Goal: Task Accomplishment & Management: Complete application form

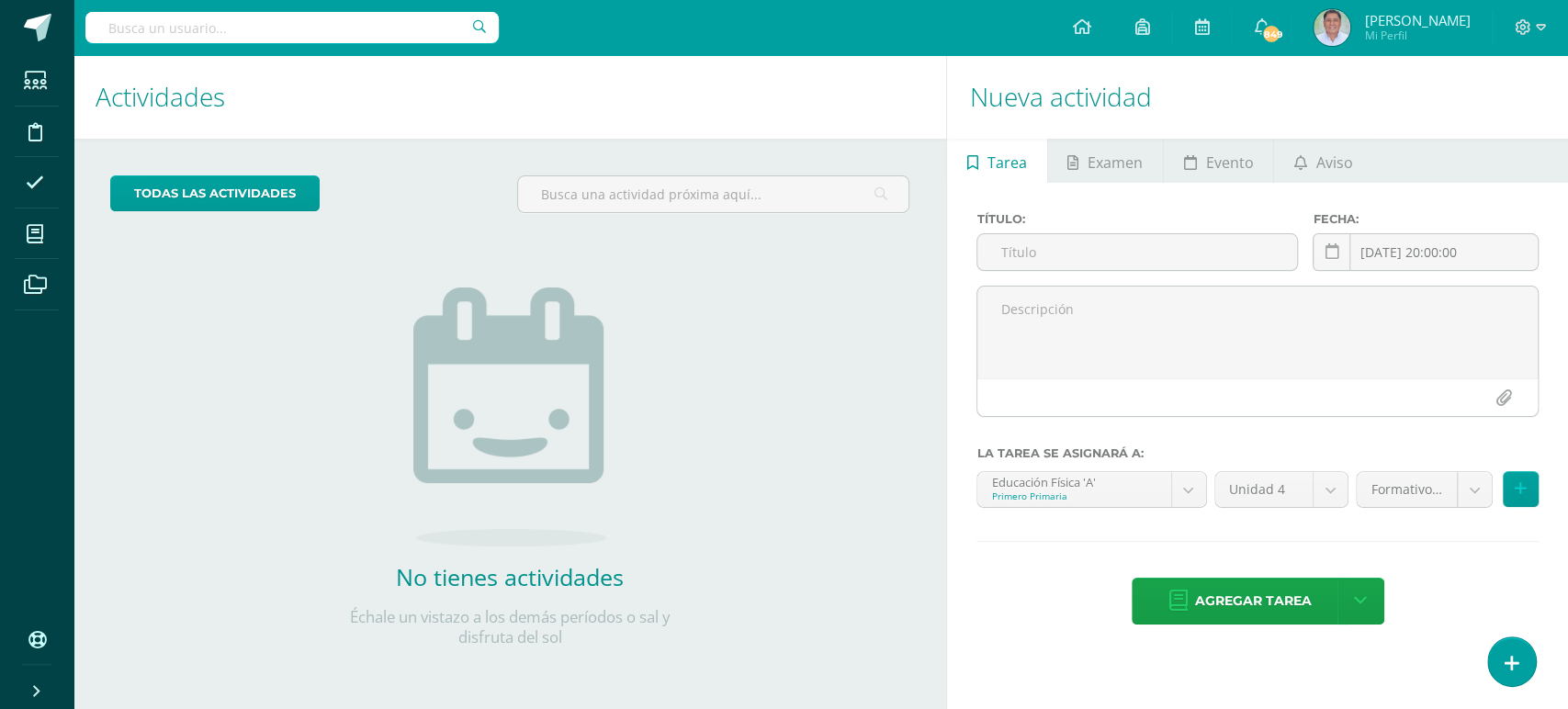
click at [1367, 34] on span "Alvaro Emilio Mi Perfil" at bounding box center [1391, 27] width 163 height 37
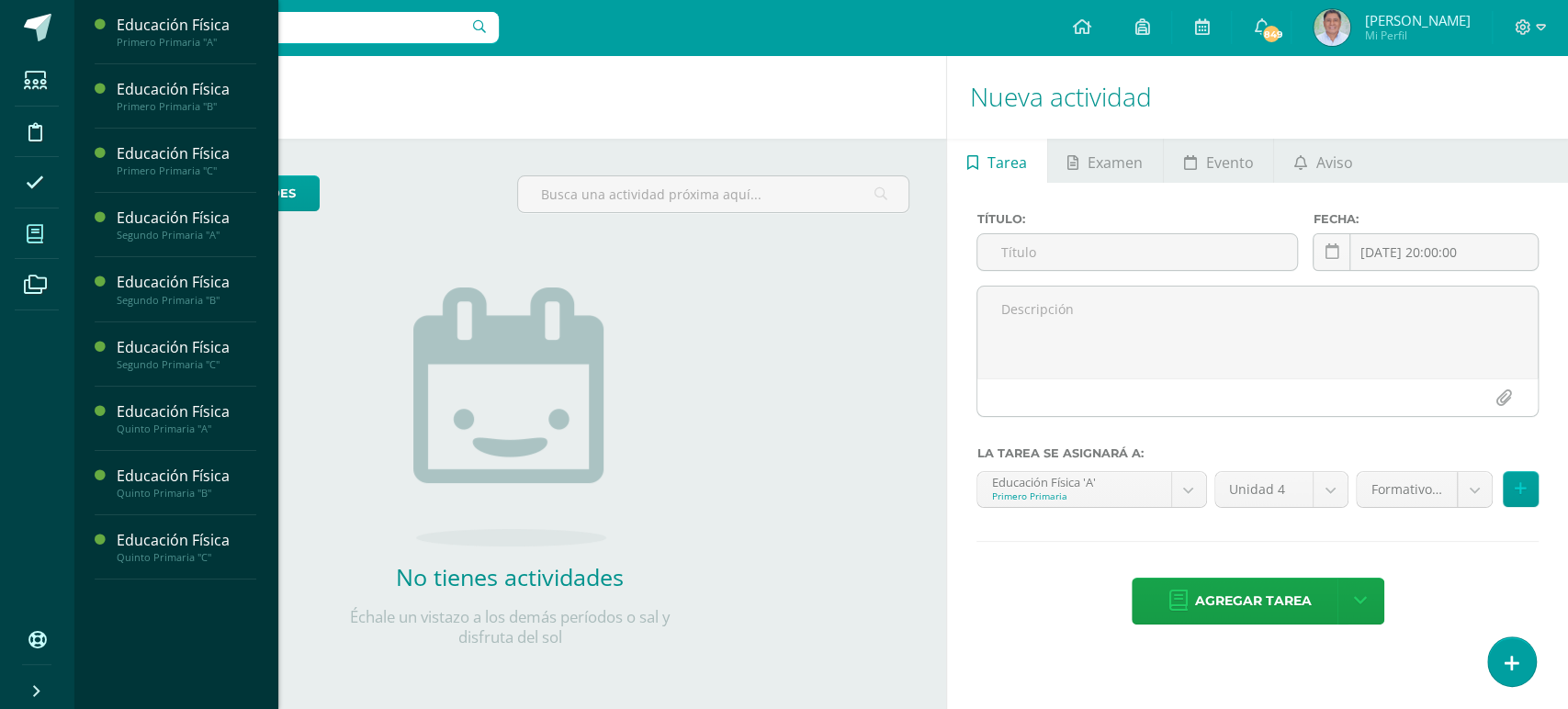
click at [30, 232] on icon at bounding box center [35, 234] width 17 height 18
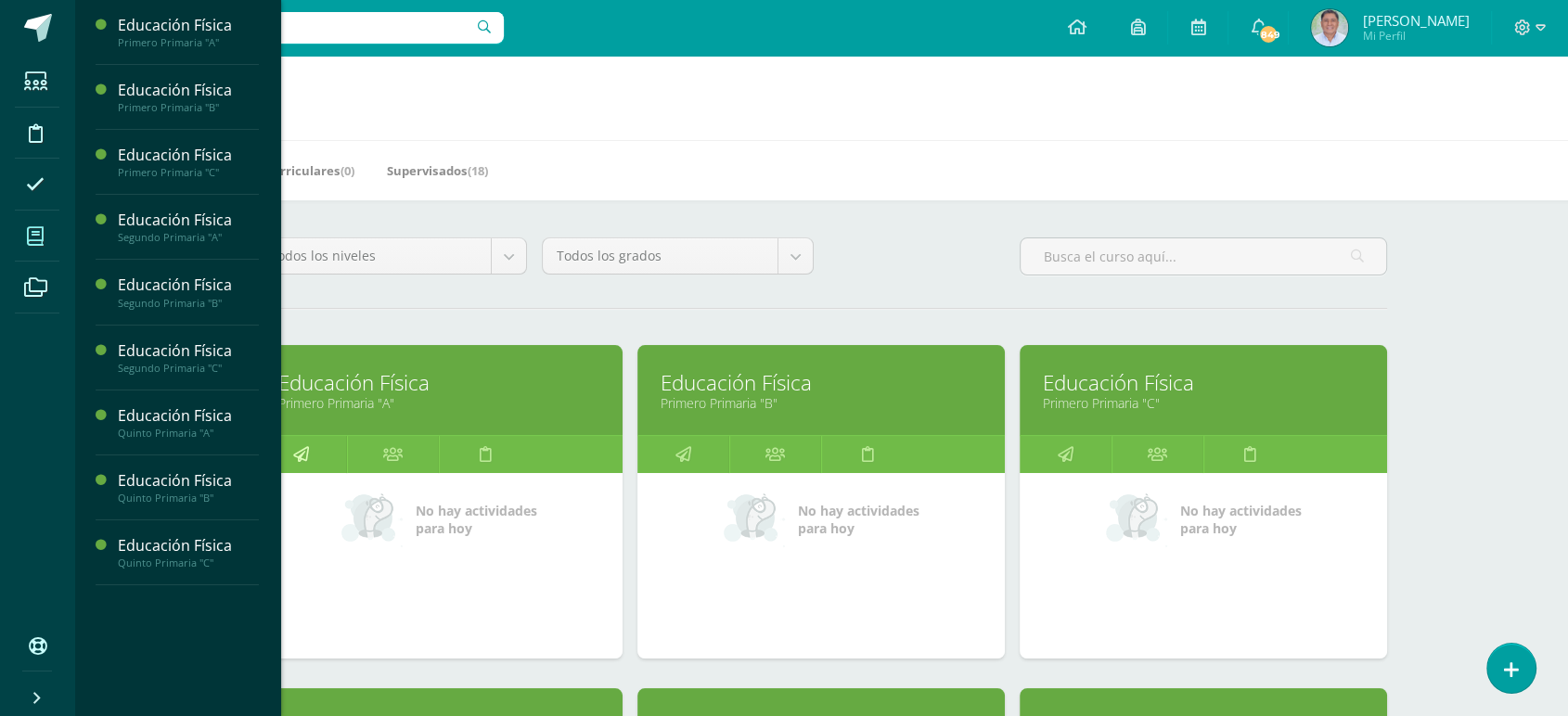
click at [297, 455] on icon at bounding box center [301, 454] width 16 height 36
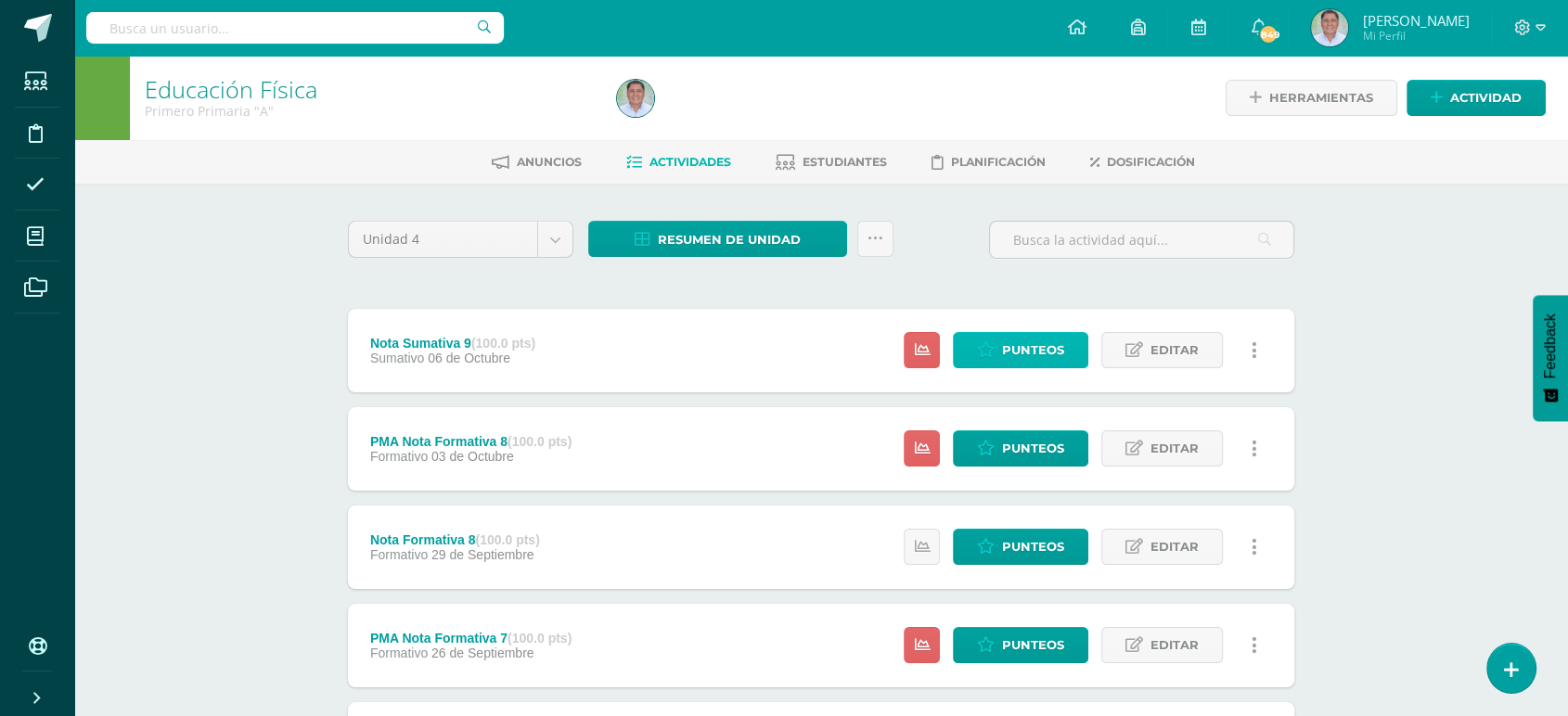
click at [1019, 343] on span "Punteos" at bounding box center [1033, 350] width 62 height 34
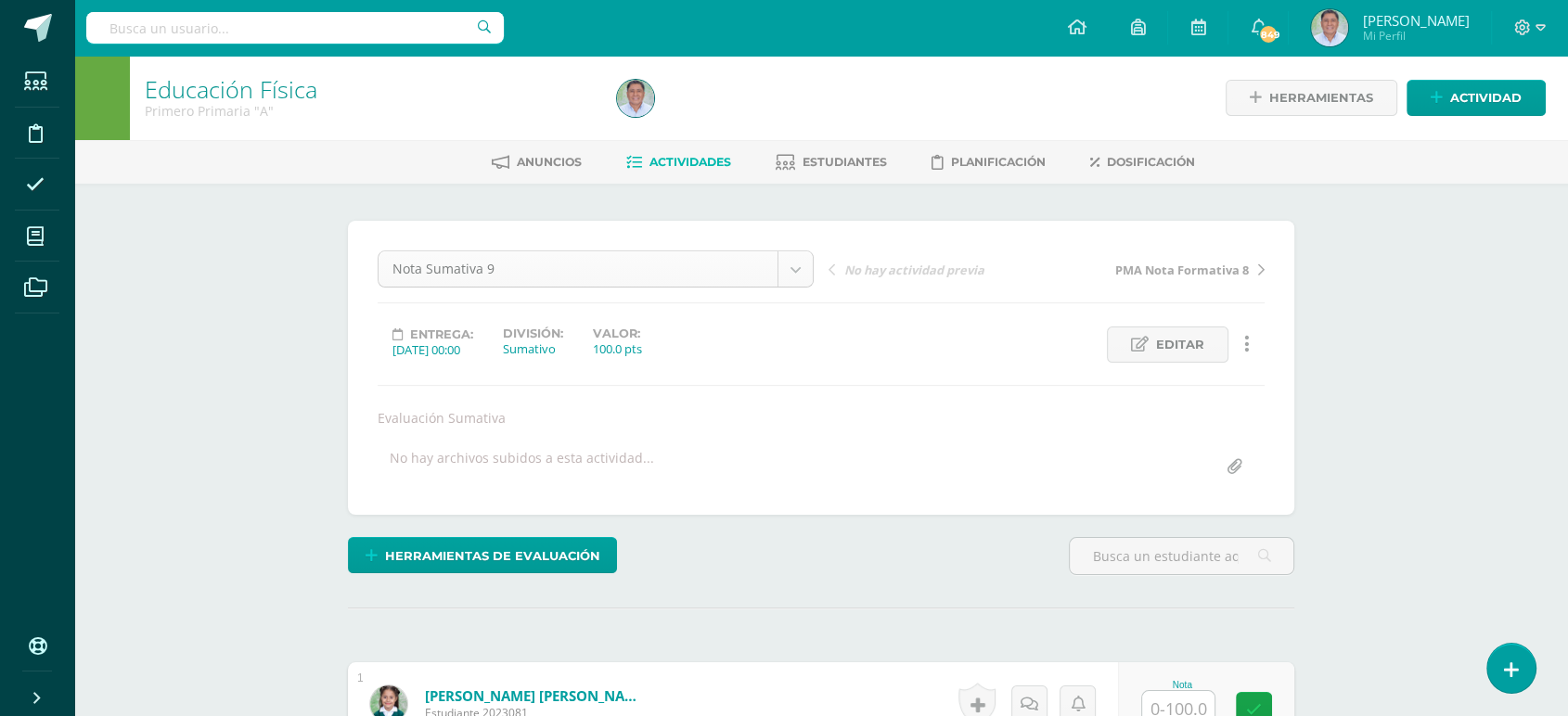
scroll to position [1, 0]
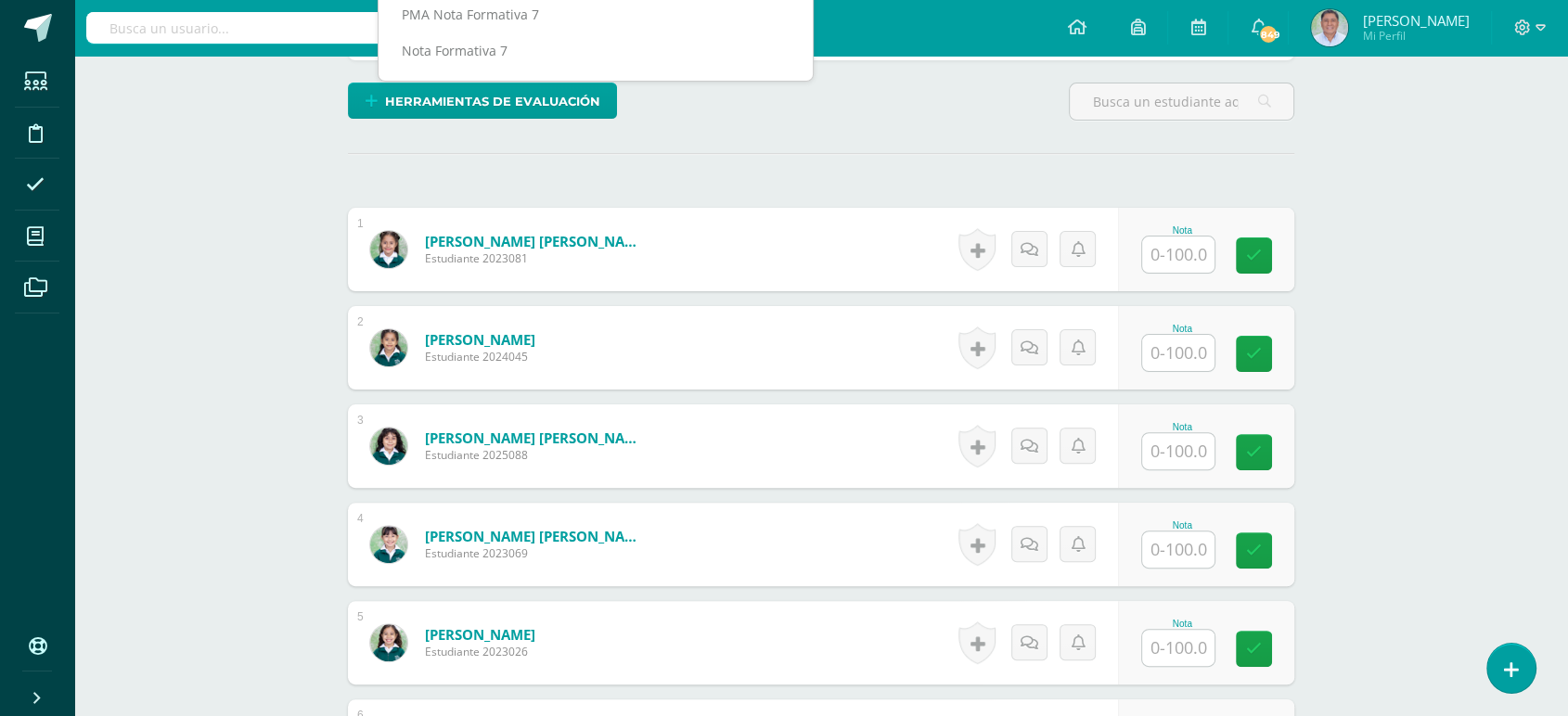
scroll to position [461, 0]
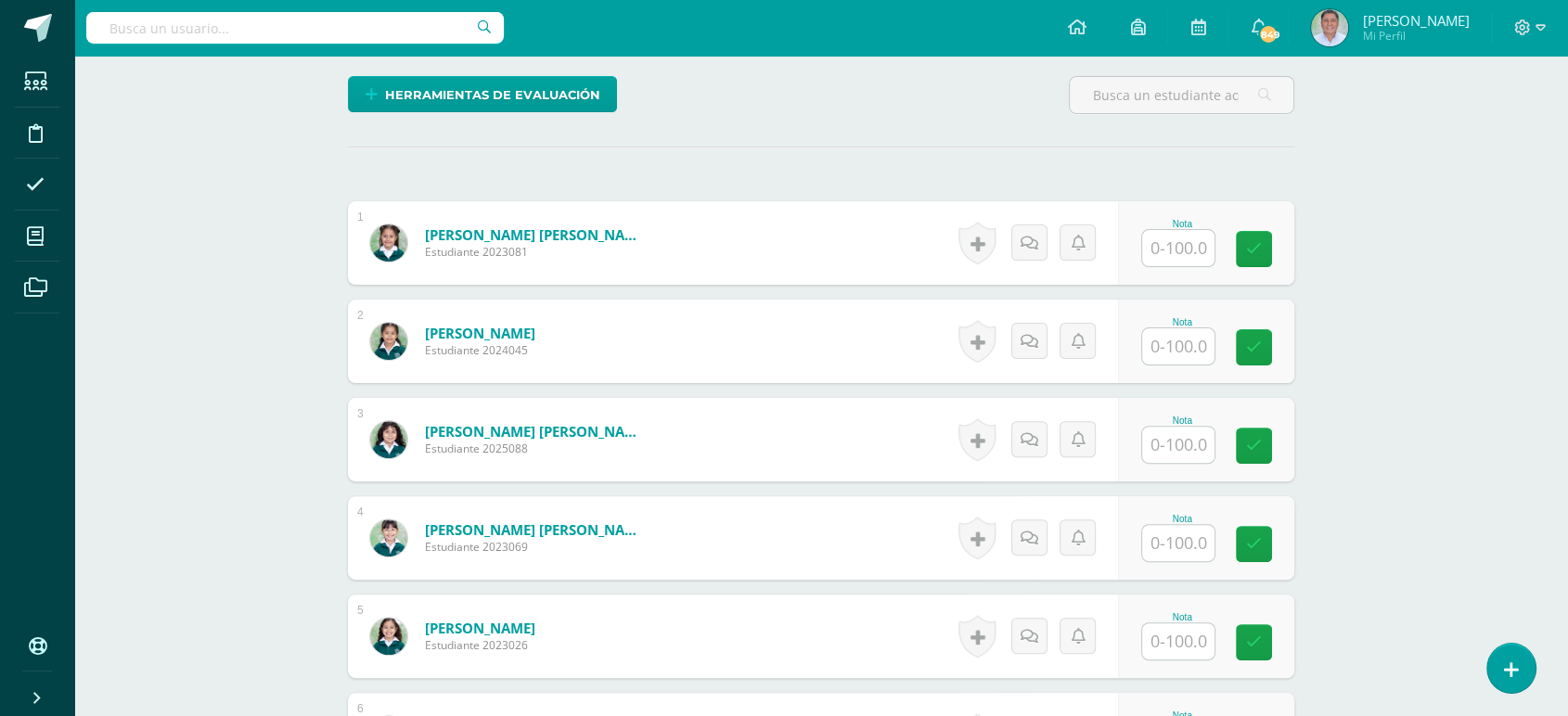
click at [1188, 254] on input "text" at bounding box center [1178, 249] width 72 height 36
type input "75"
type input "70"
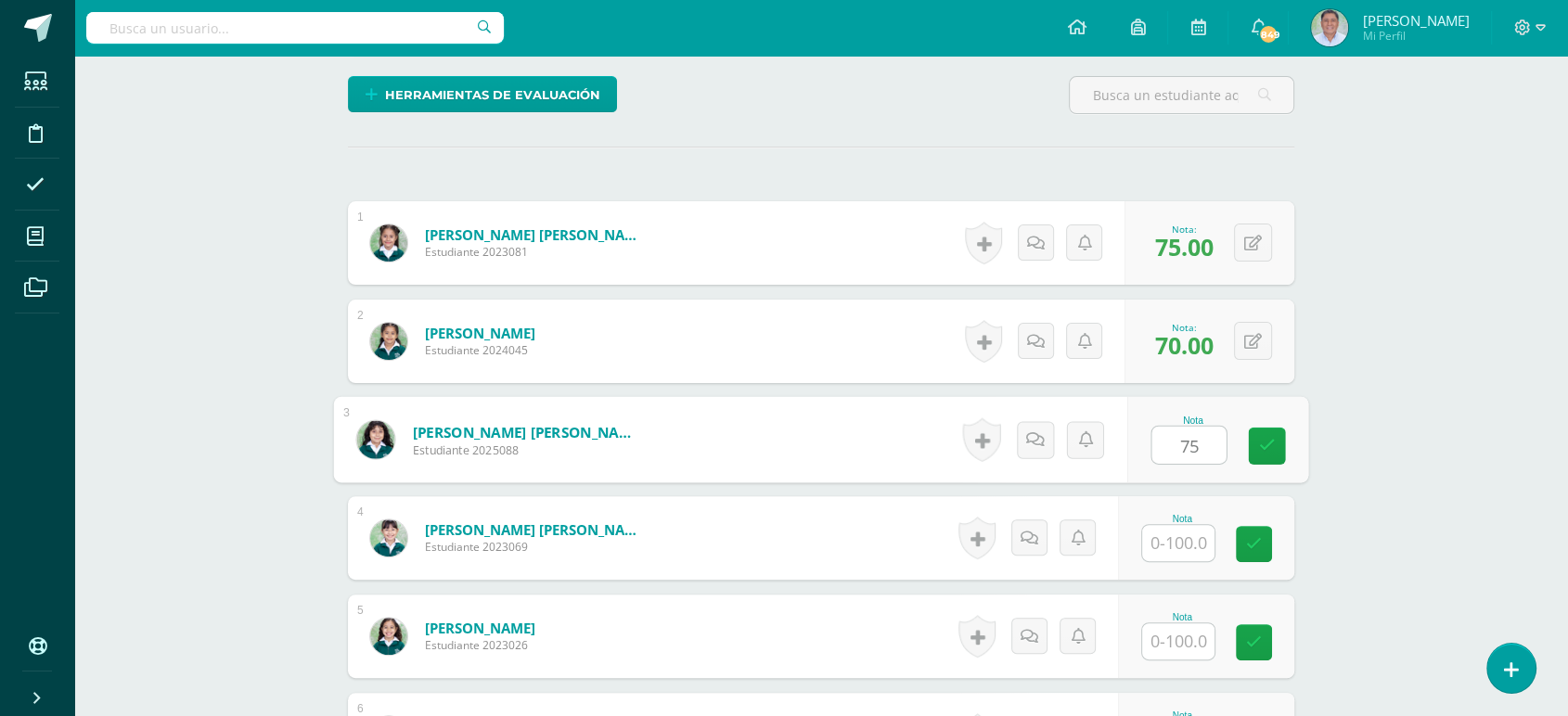
type input "75"
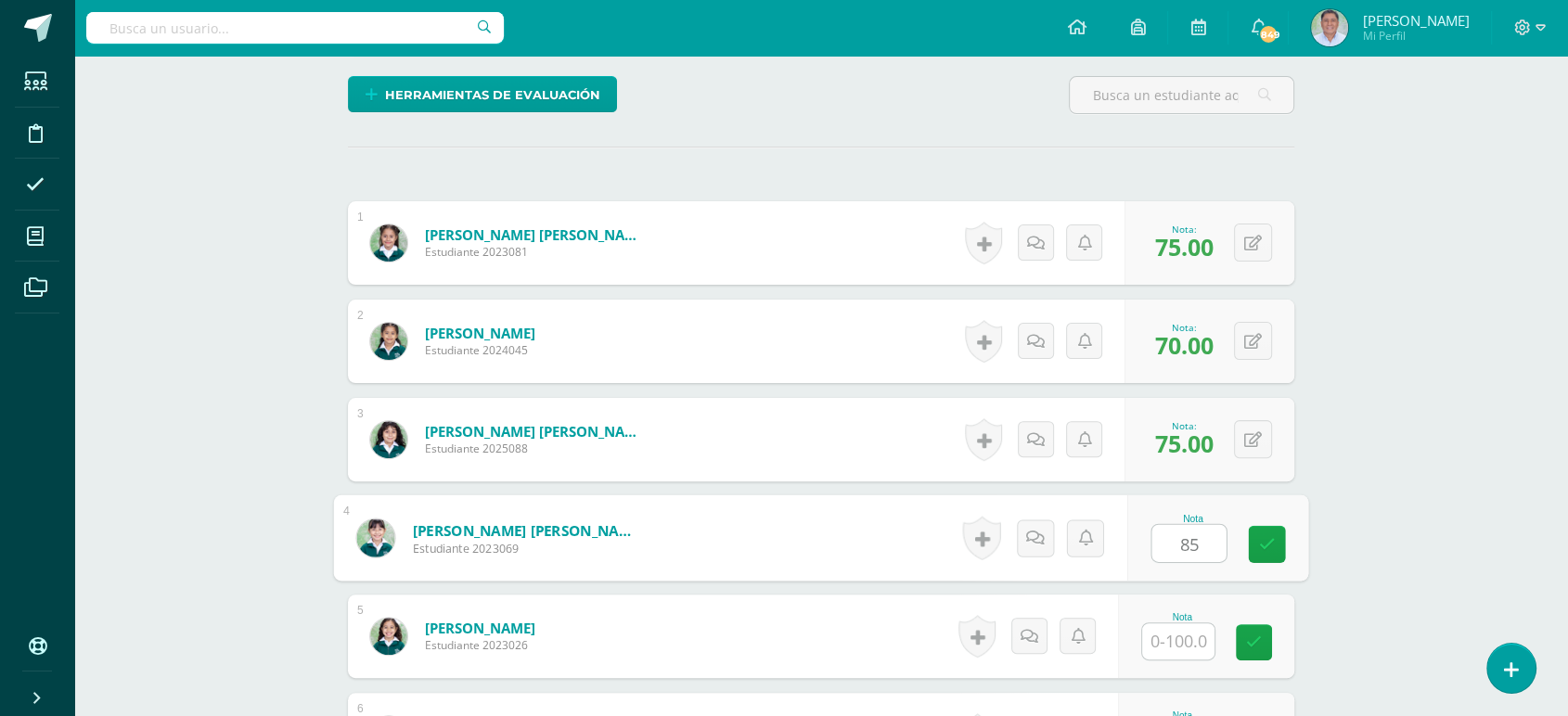
type input "85"
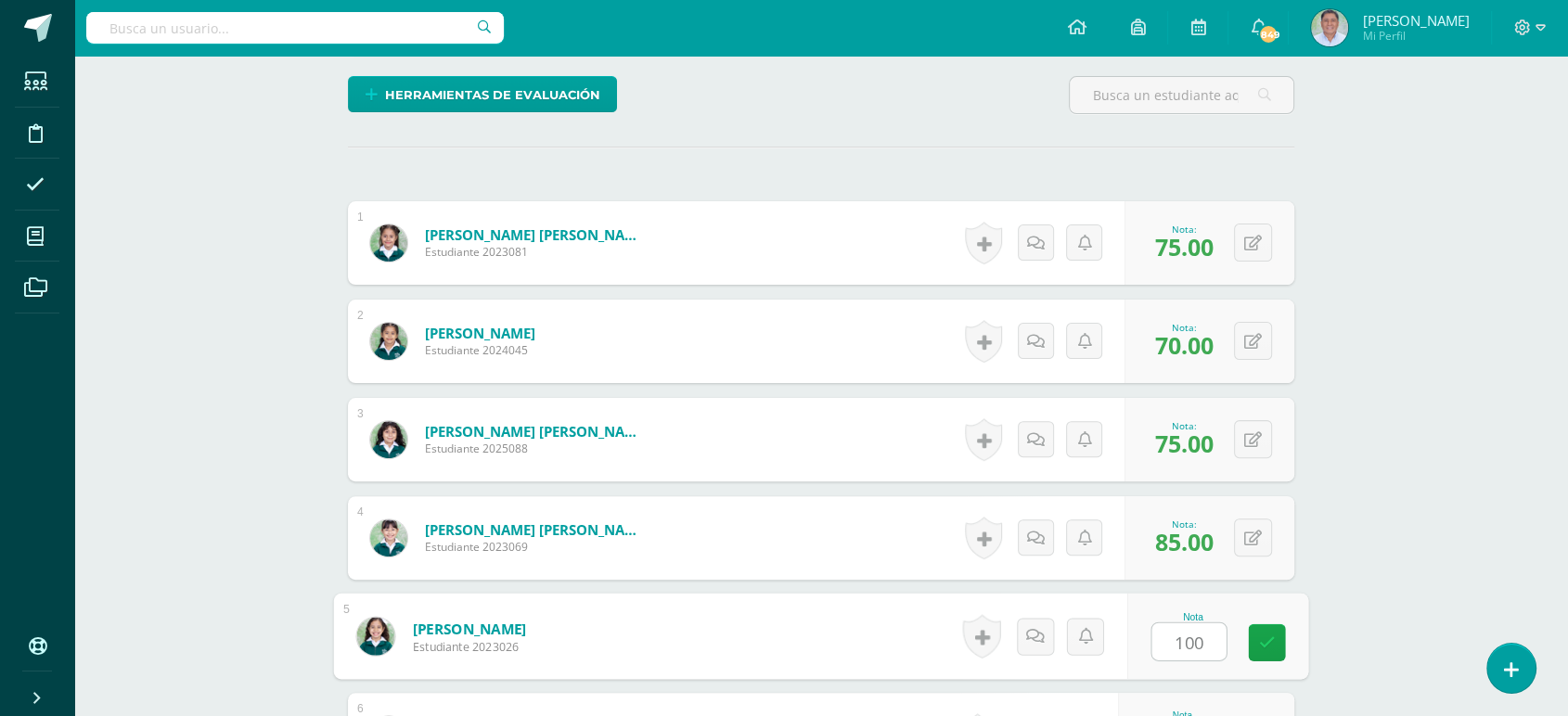
type input "100"
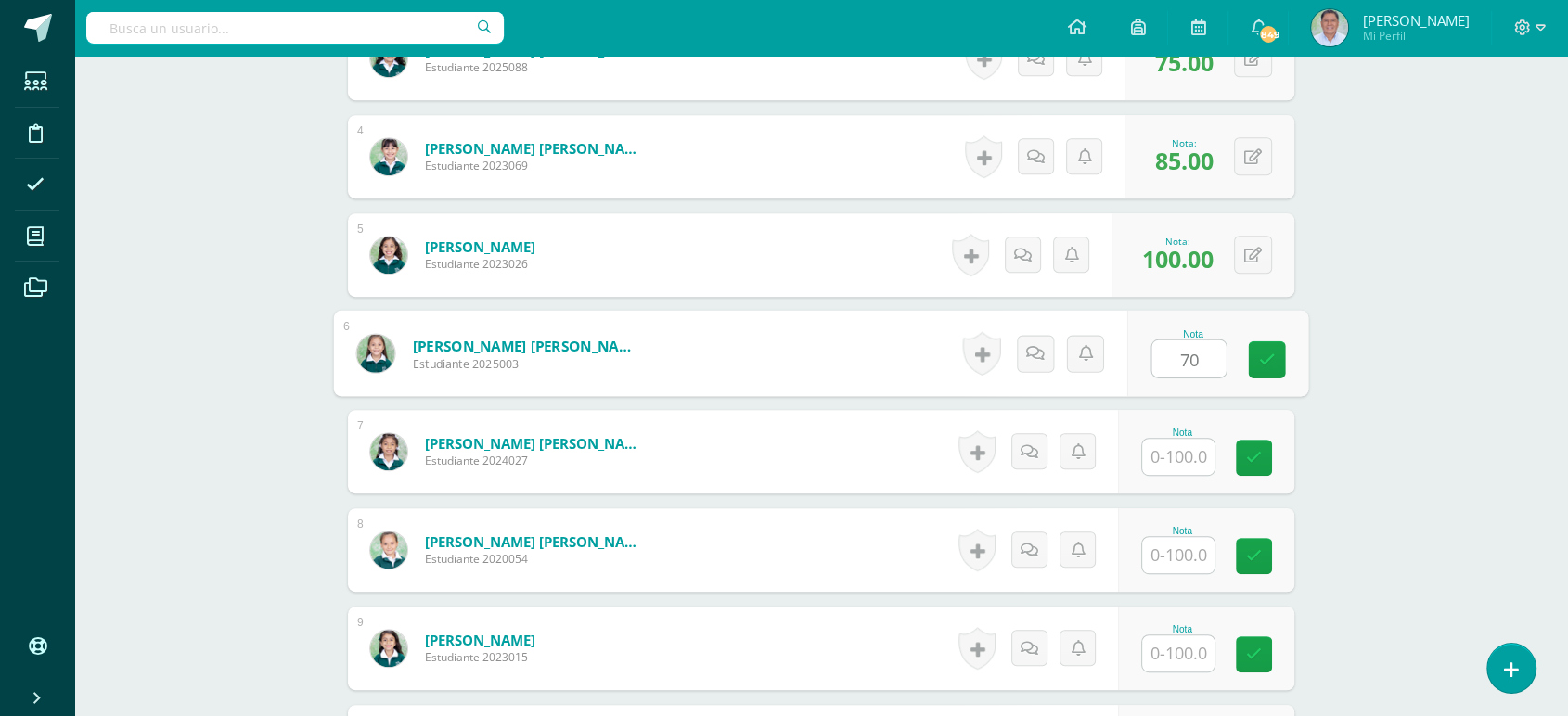
type input "70"
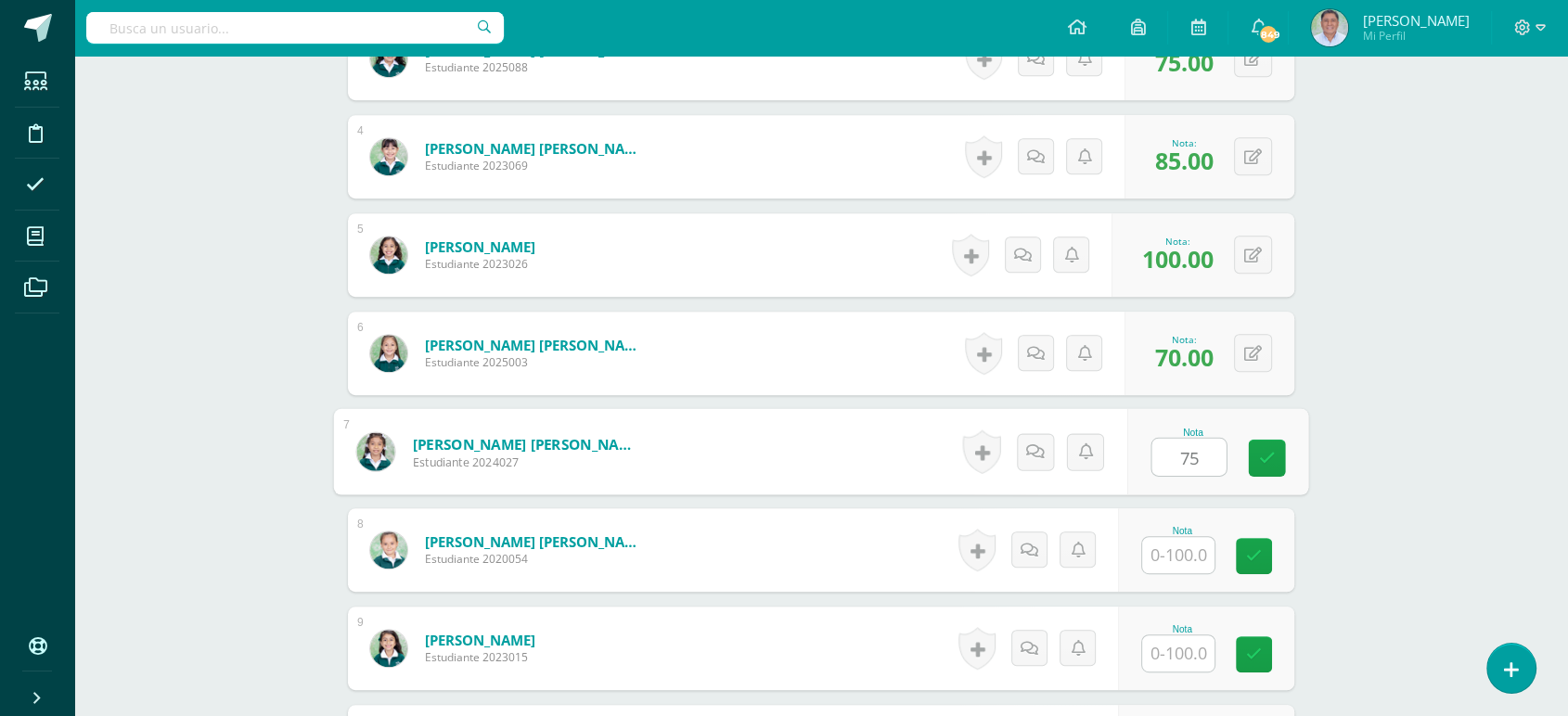
type input "75"
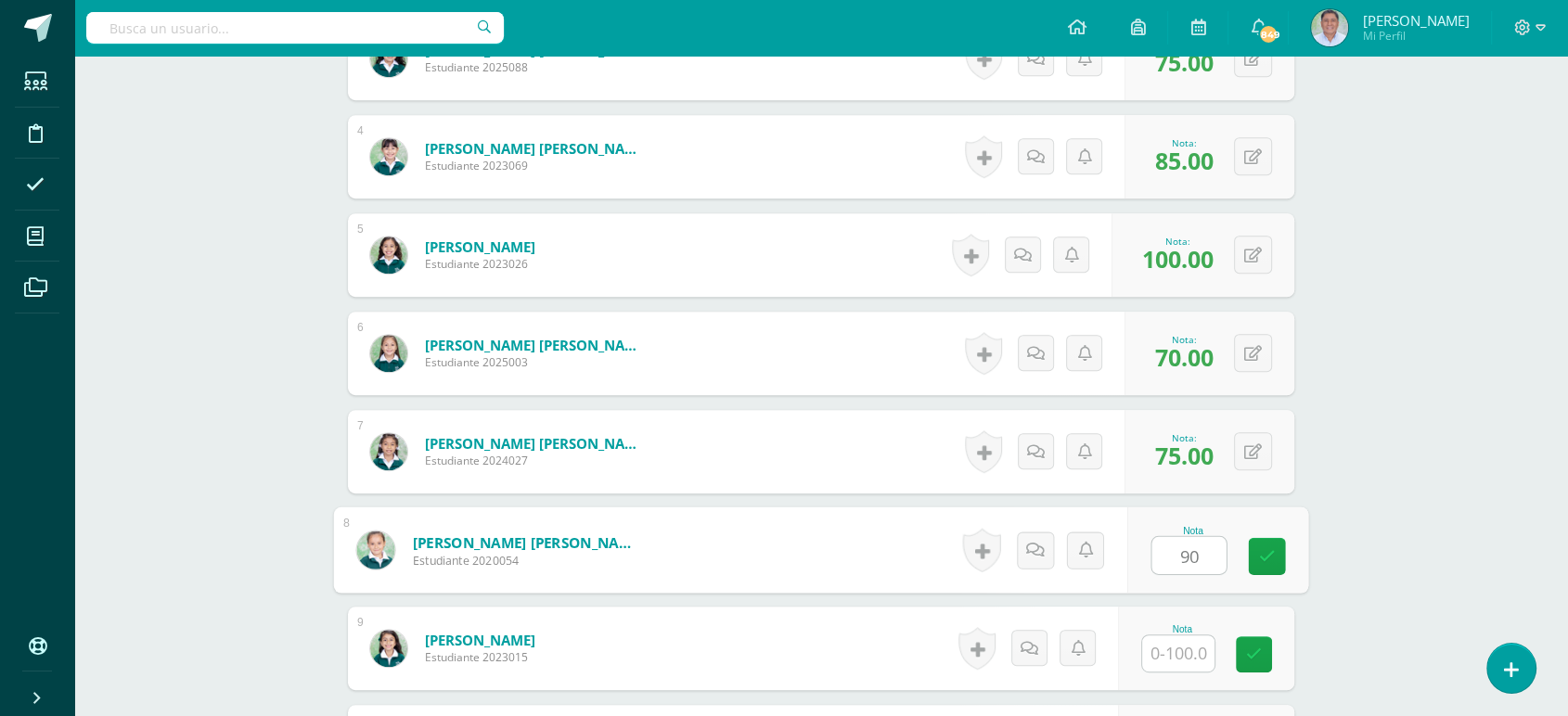
type input "90"
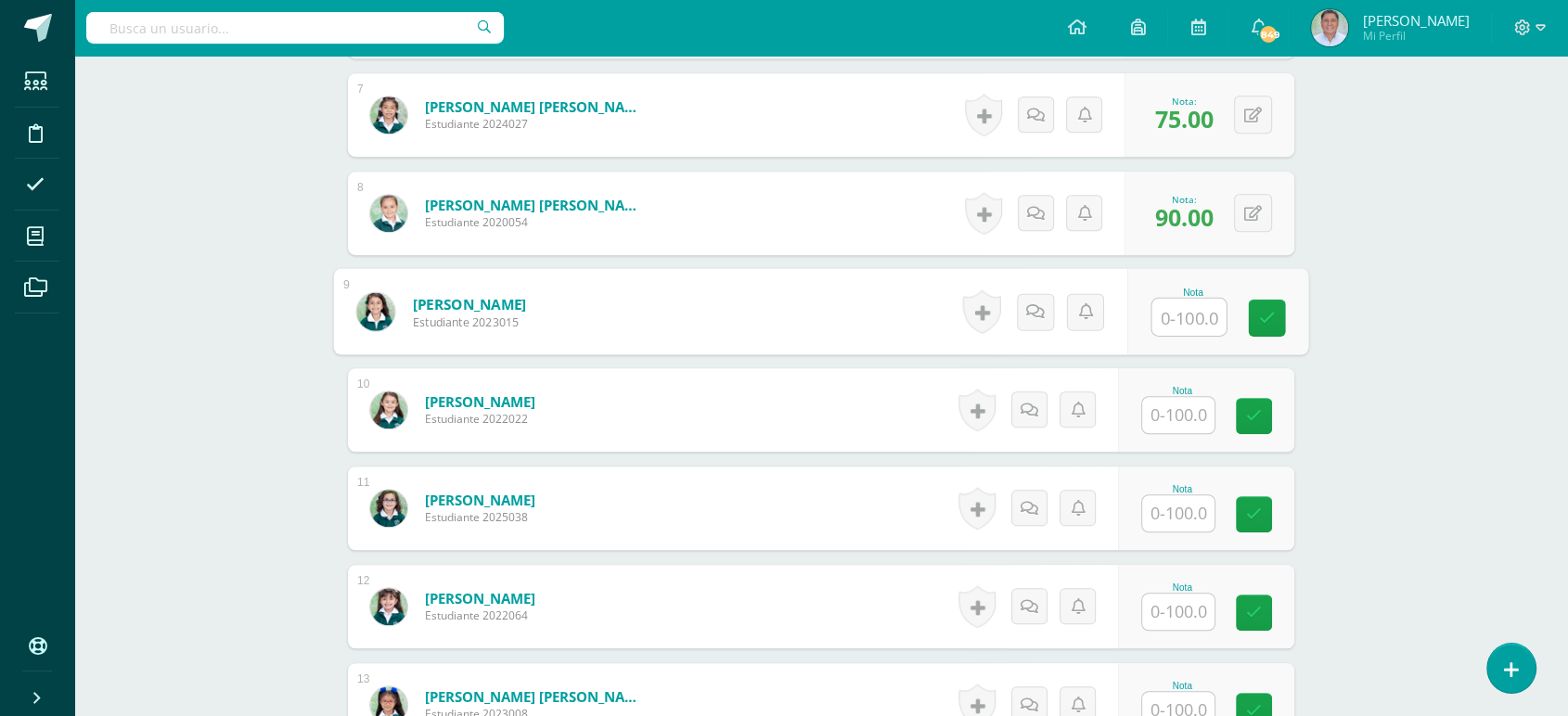
scroll to position [1182, 0]
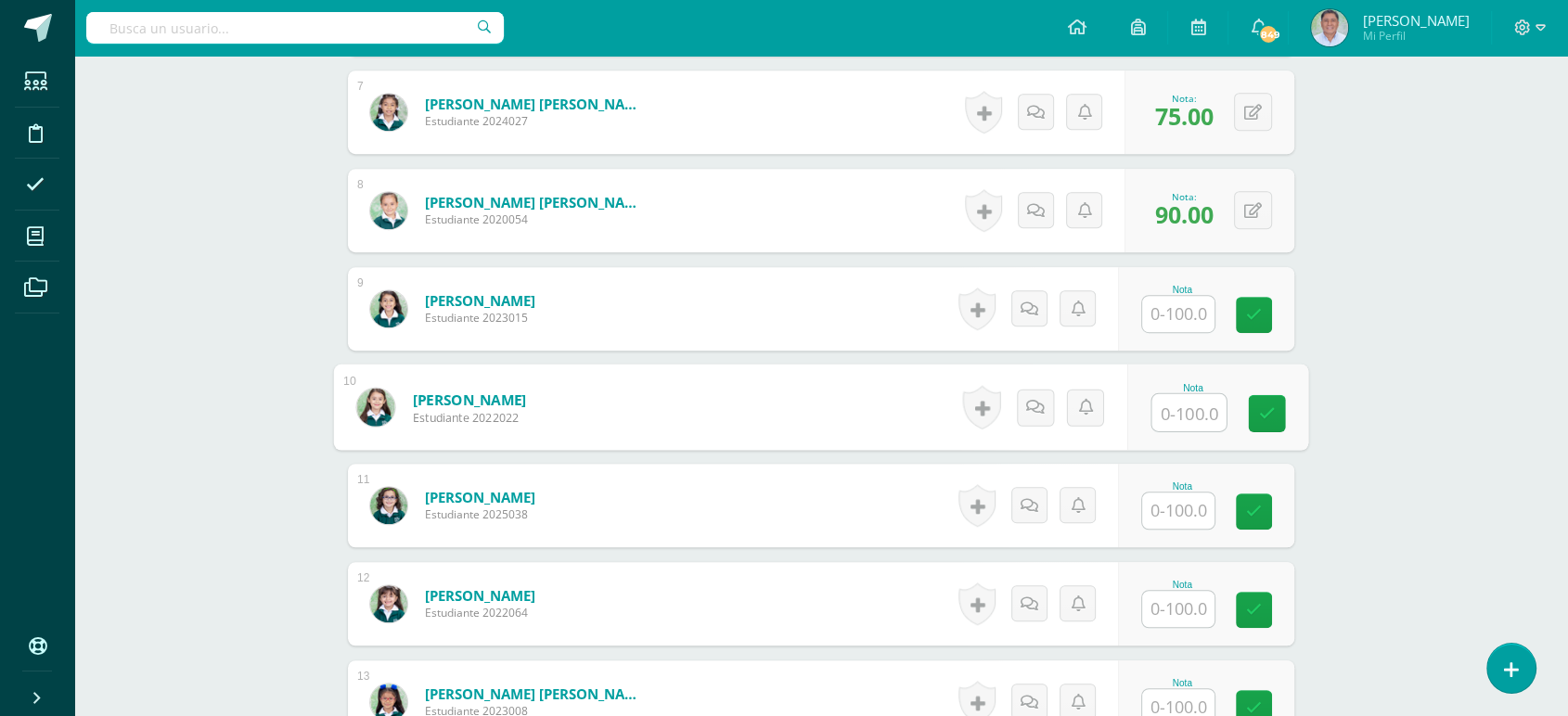
click at [1173, 405] on input "text" at bounding box center [1190, 412] width 74 height 37
type input "95"
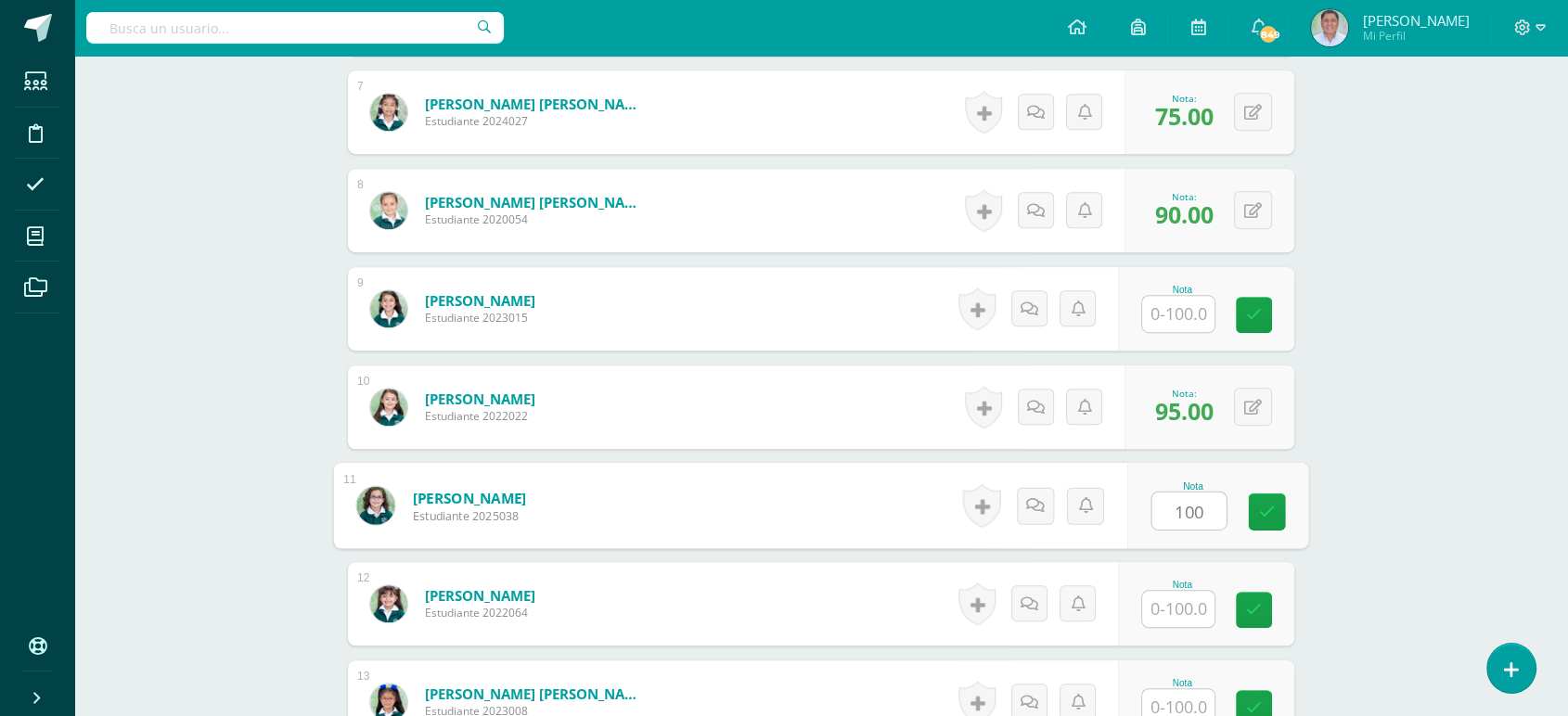
type input "100"
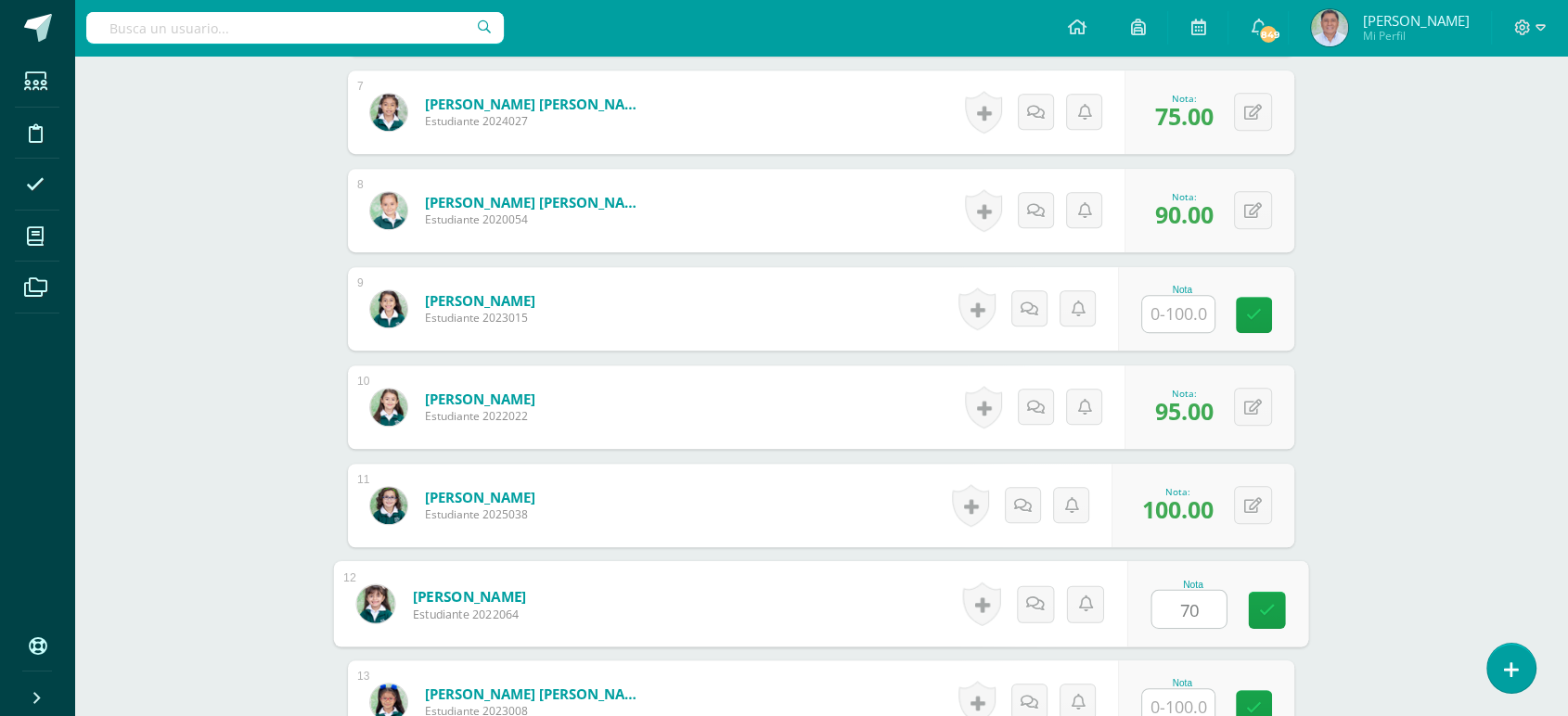
type input "70"
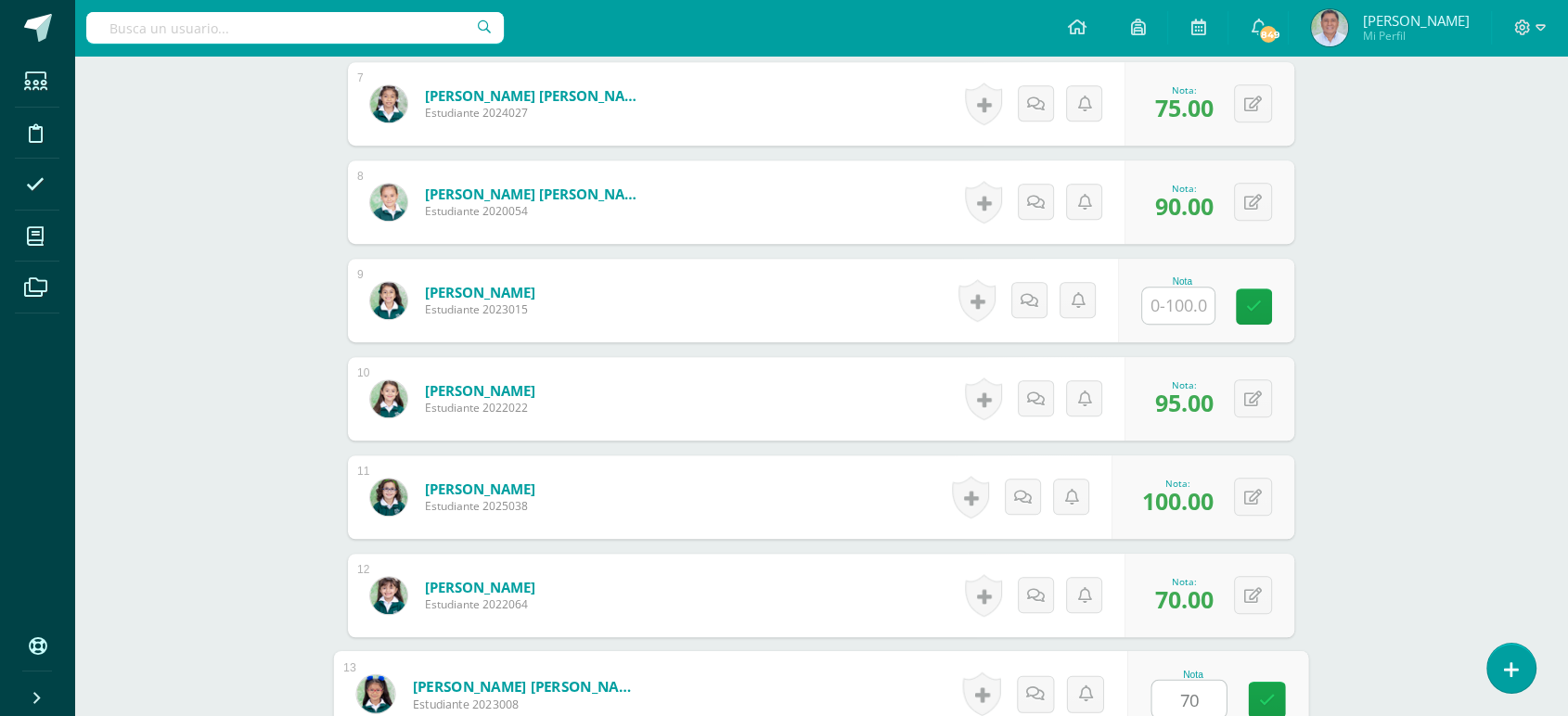
type input "70"
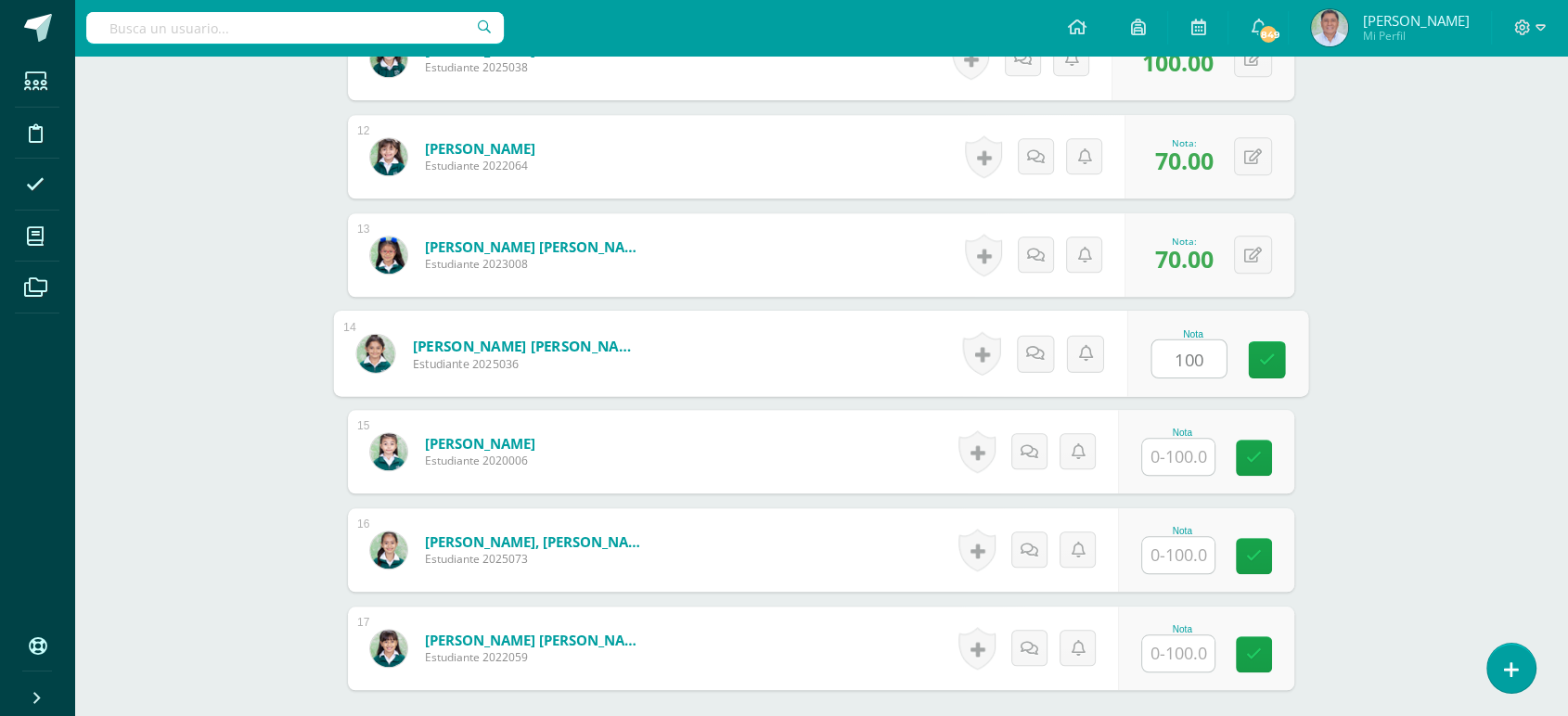
type input "100"
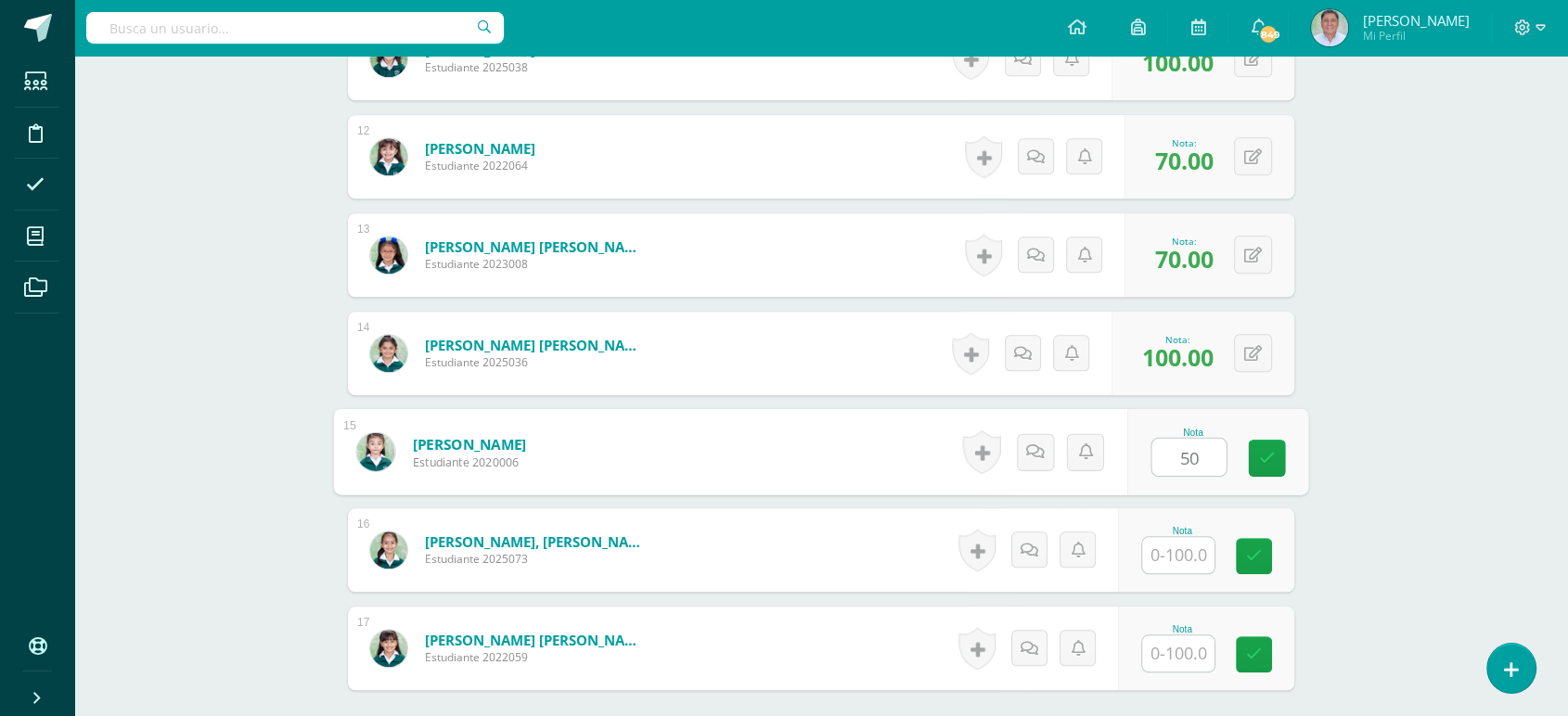
type input "50"
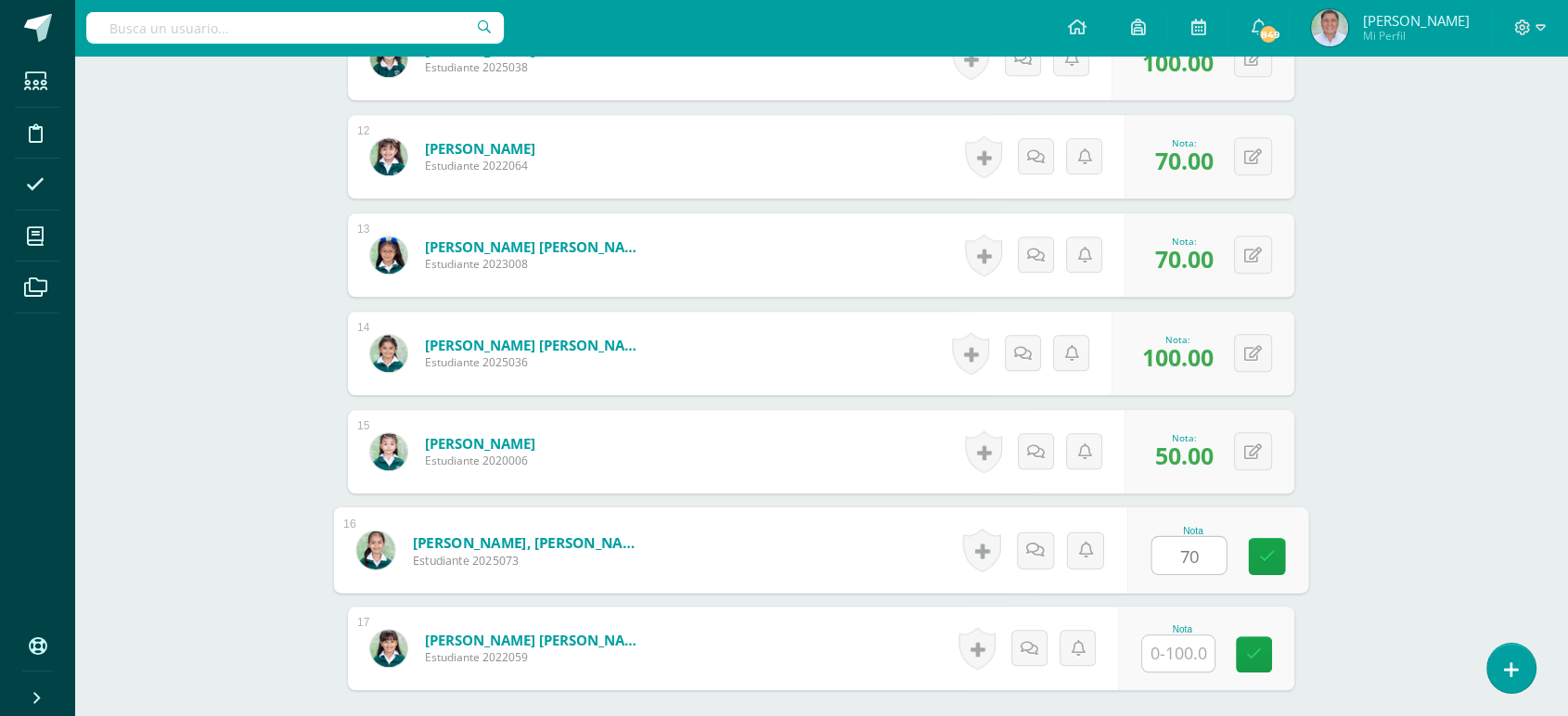
type input "70"
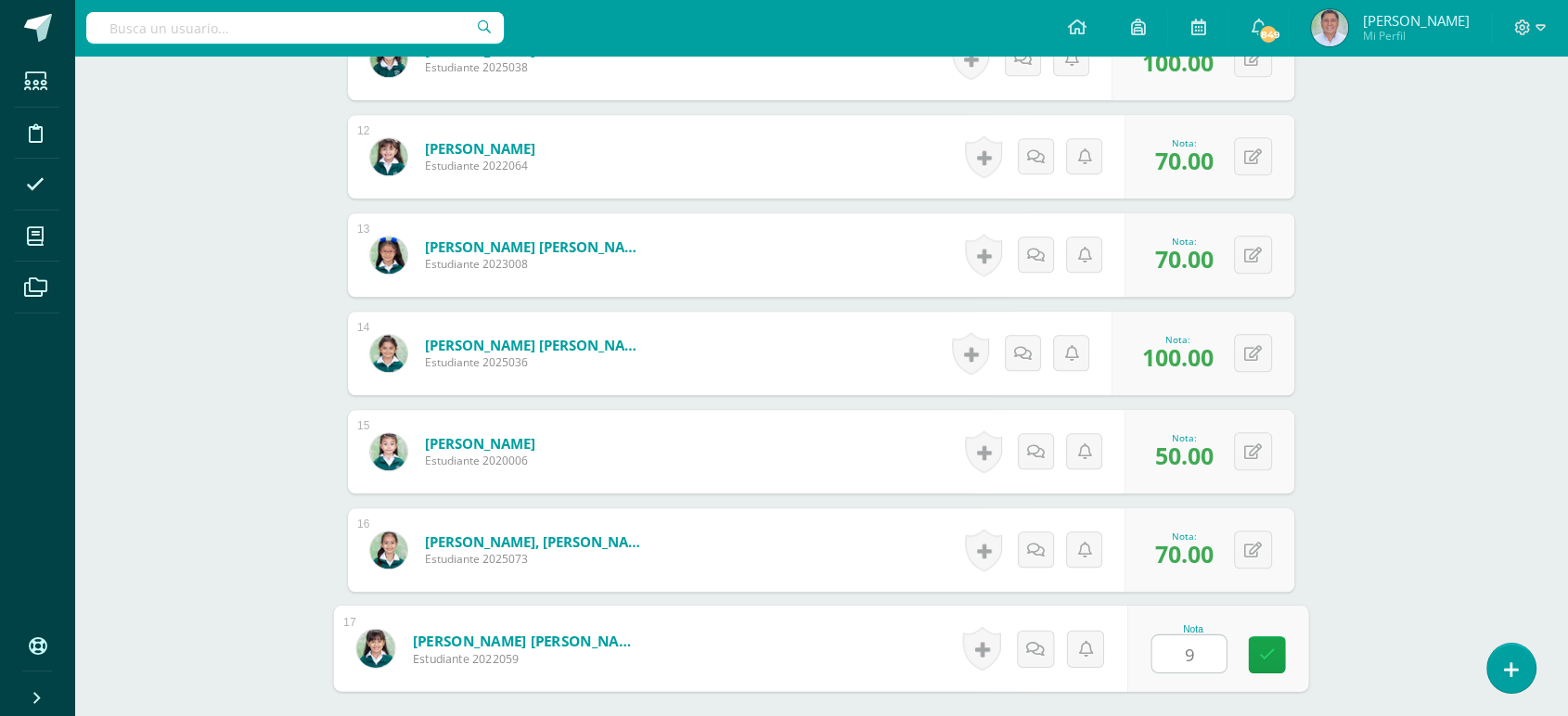
type input "90"
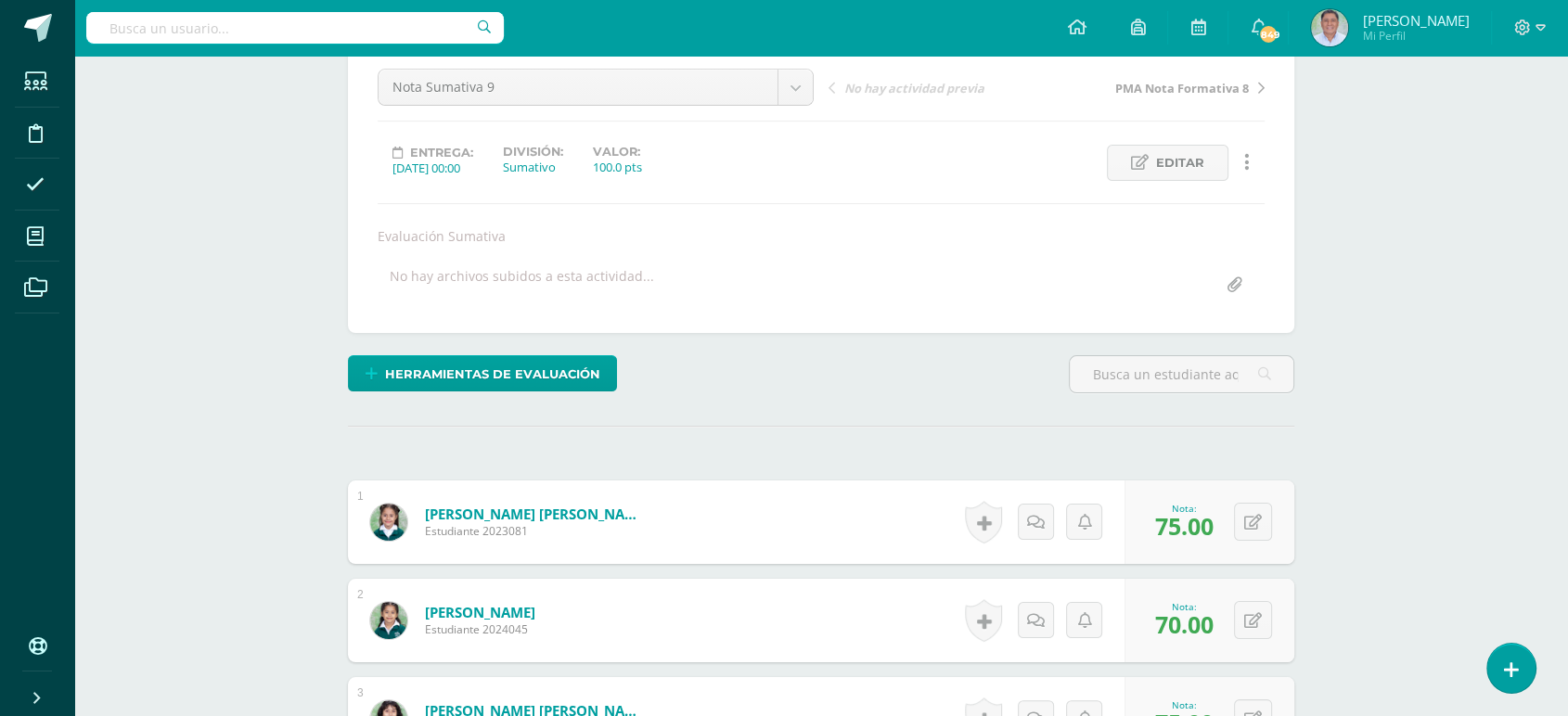
scroll to position [0, 0]
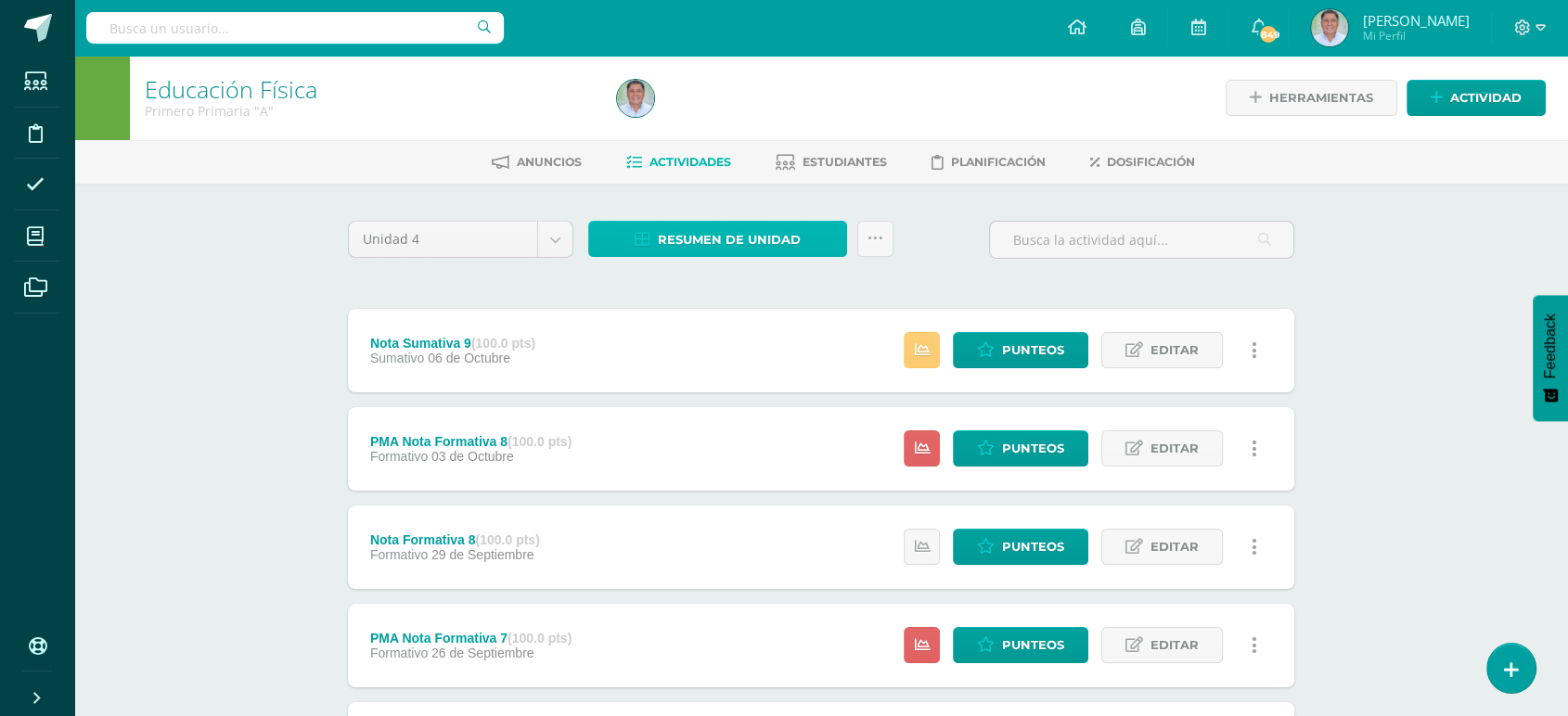
click at [709, 234] on span "Resumen de unidad" at bounding box center [730, 240] width 143 height 34
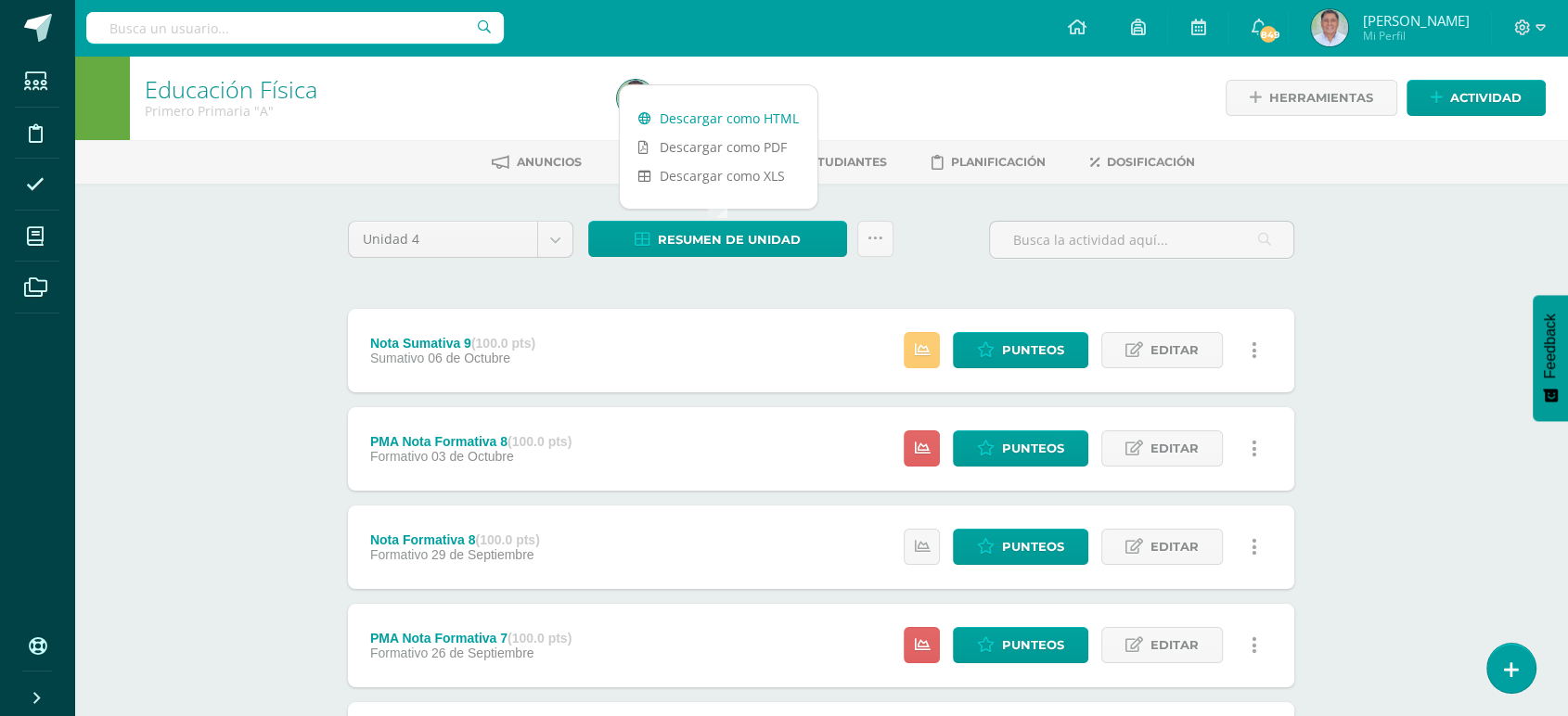
click at [683, 118] on link "Descargar como HTML" at bounding box center [719, 118] width 198 height 29
click at [729, 264] on div "Resumen de unidad Subir actividades en masa Enviar punteos a revision Historial…" at bounding box center [741, 248] width 320 height 53
click at [424, 364] on span "Sumativo" at bounding box center [399, 358] width 57 height 15
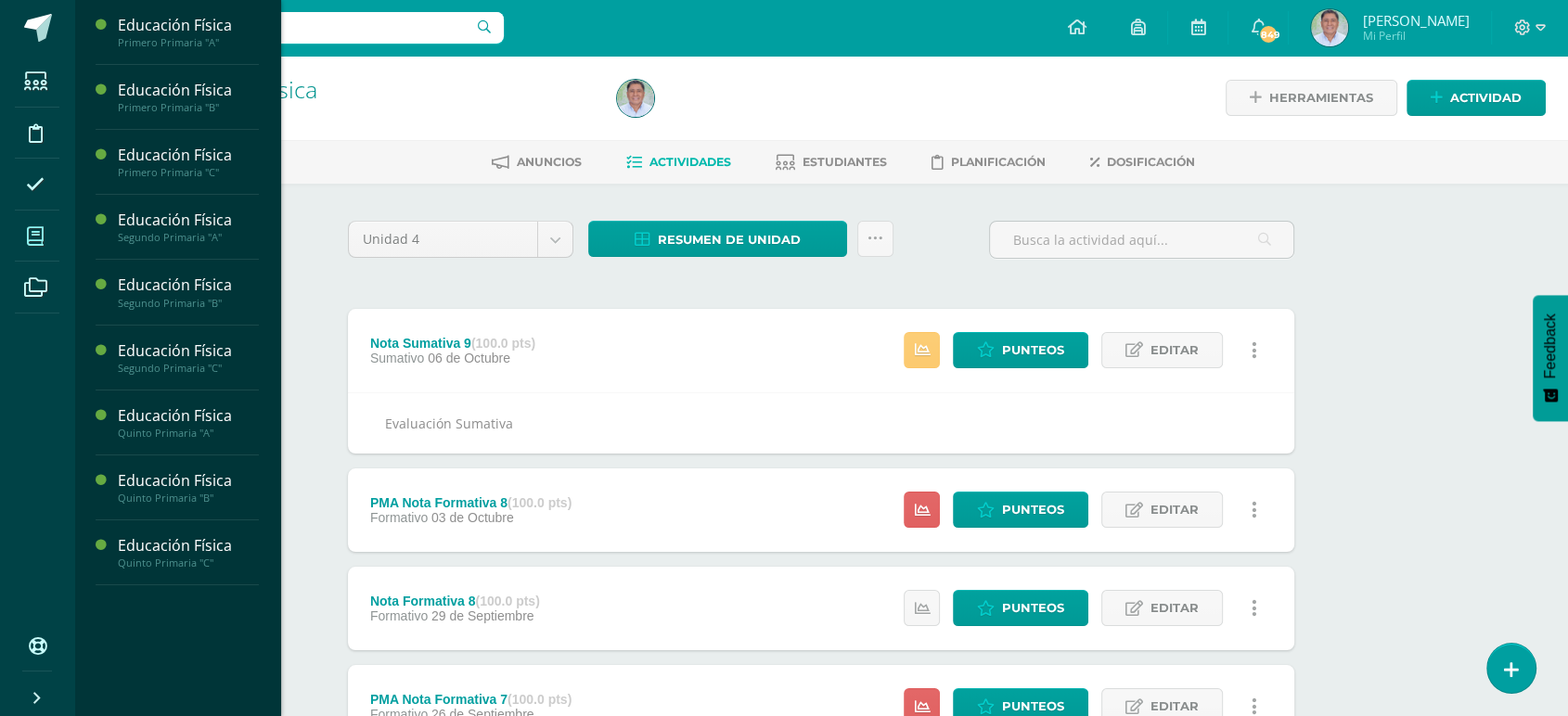
click at [37, 237] on icon at bounding box center [35, 236] width 17 height 18
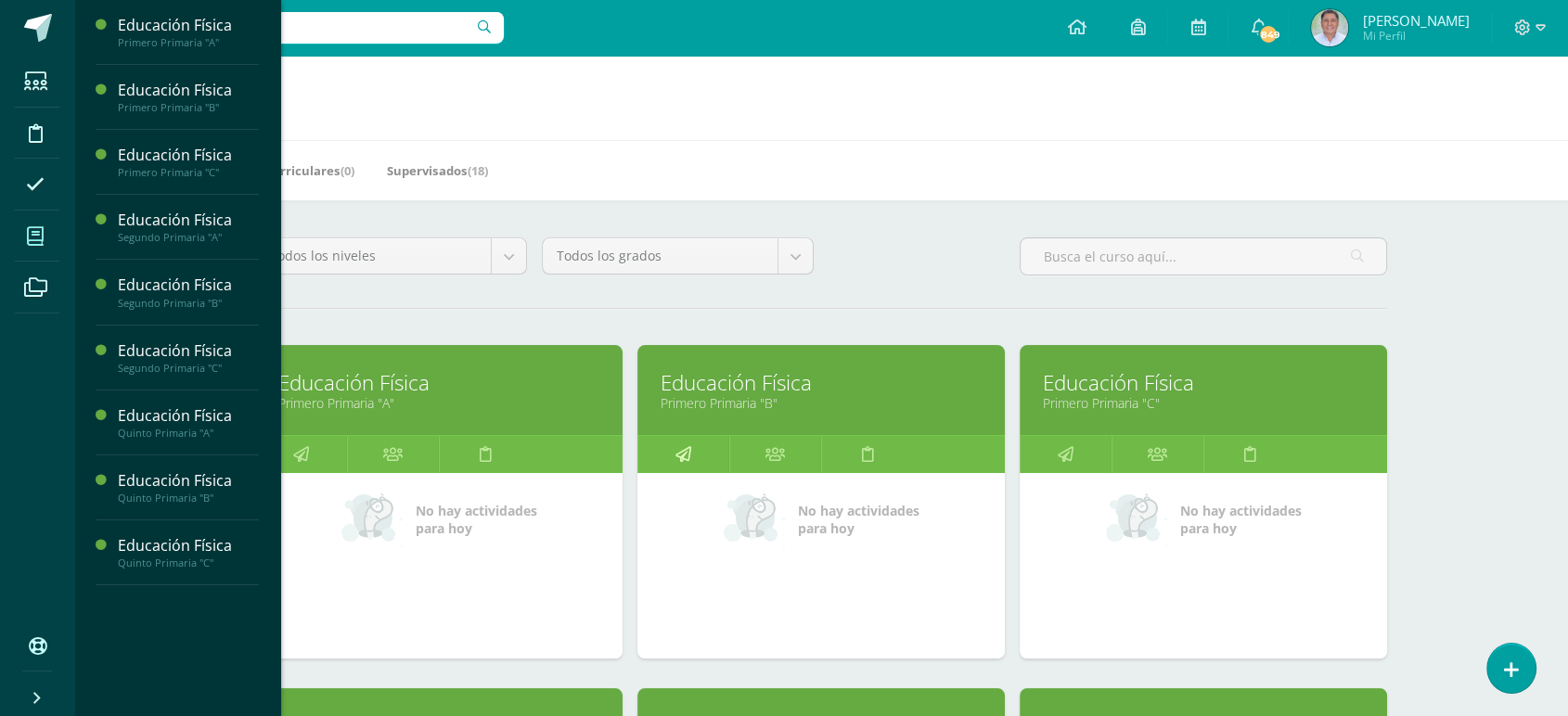
click at [680, 450] on icon at bounding box center [683, 454] width 16 height 36
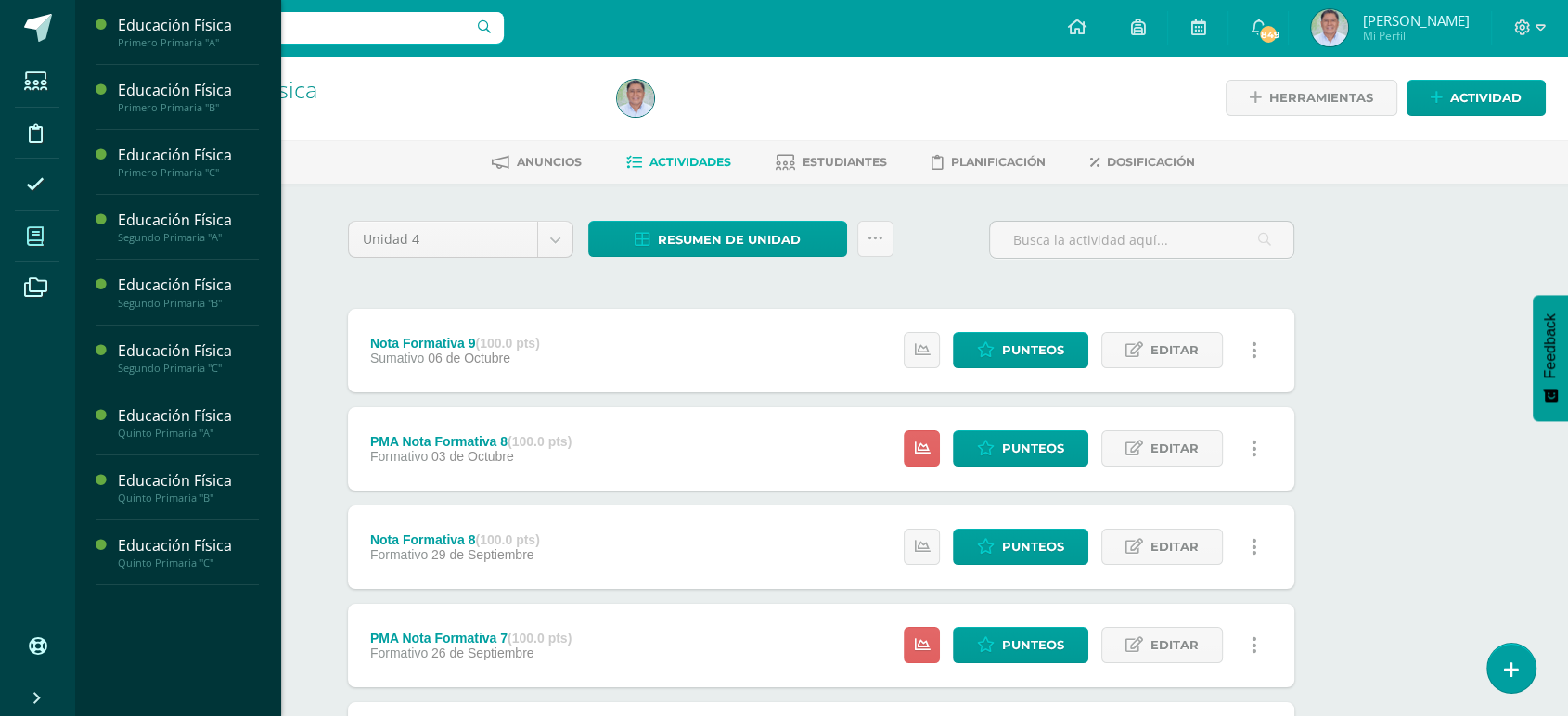
click at [37, 233] on icon at bounding box center [35, 236] width 17 height 18
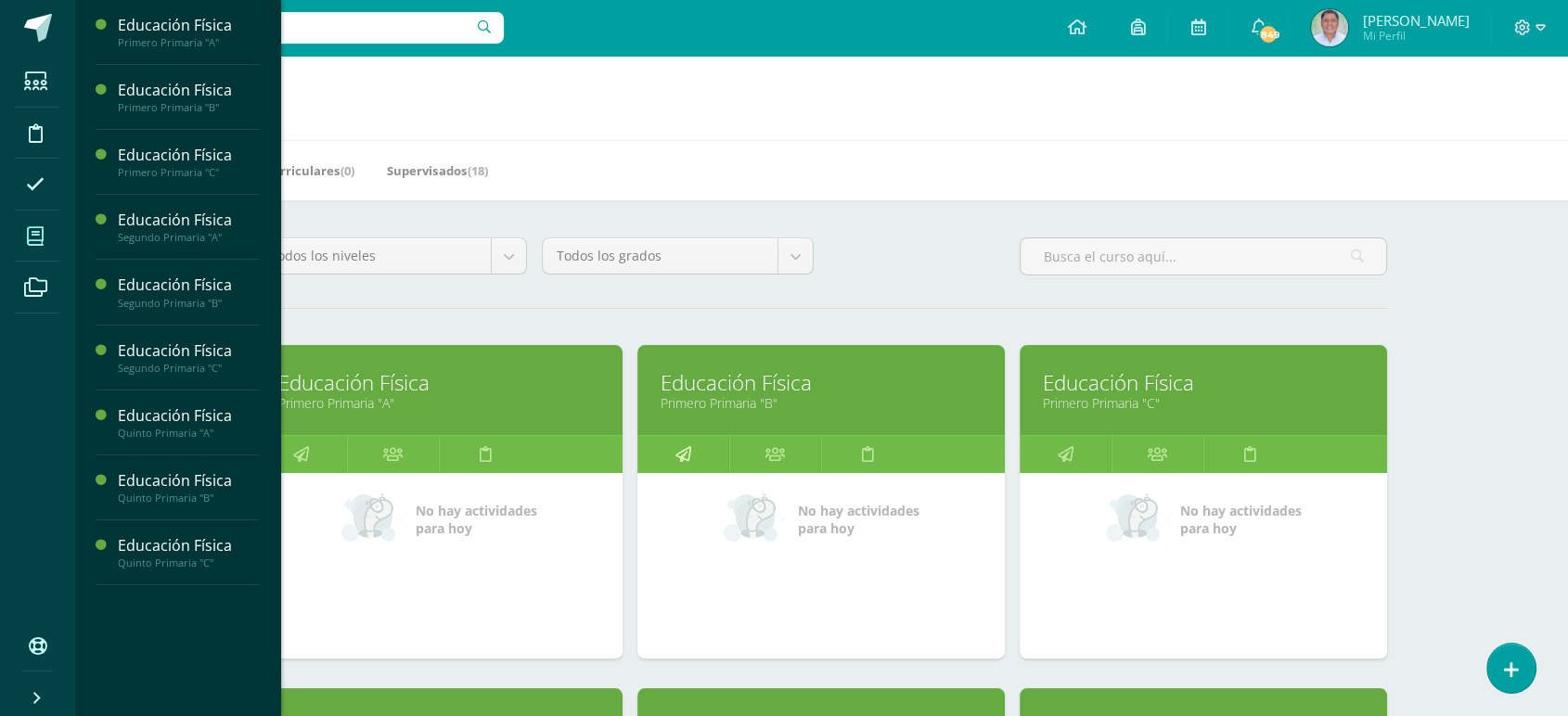
click at [679, 450] on icon at bounding box center [683, 454] width 16 height 36
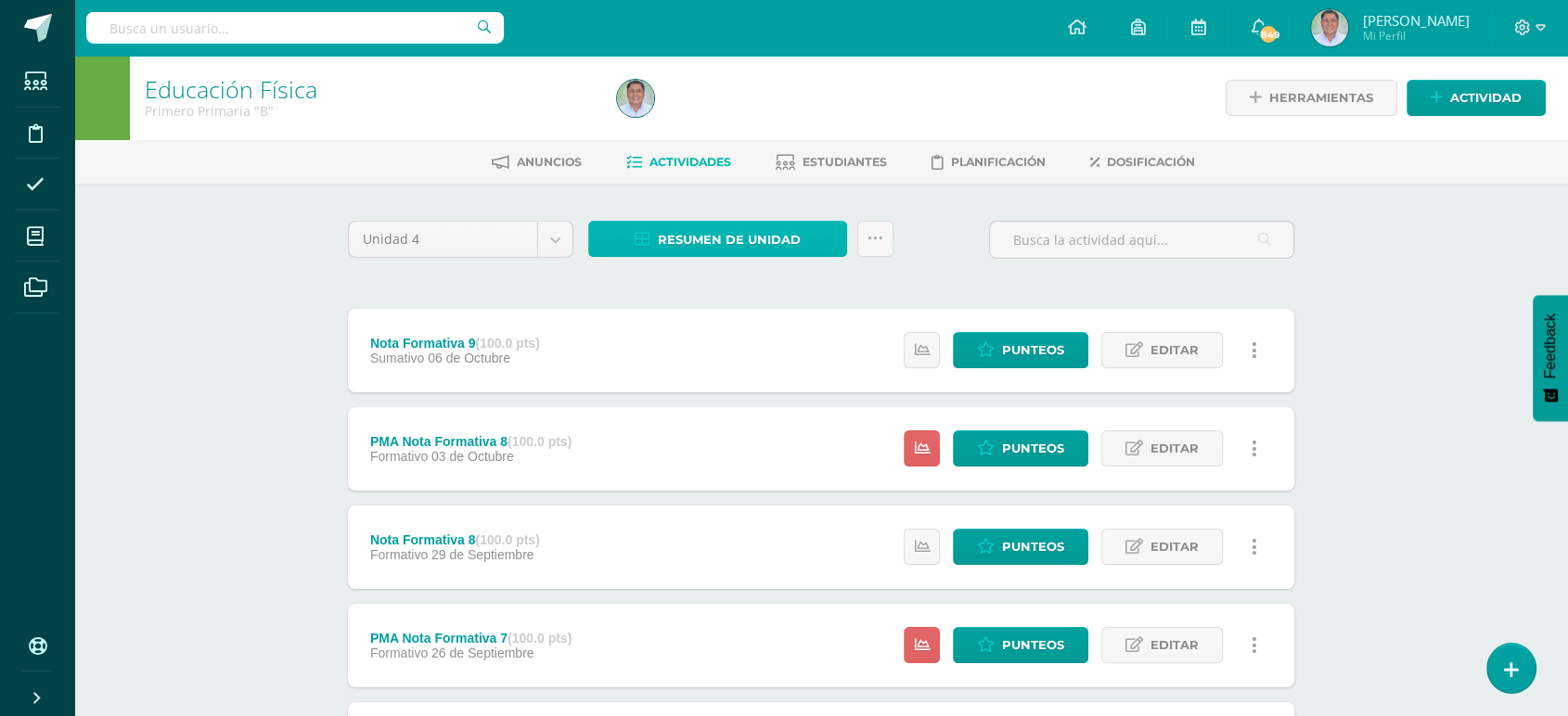
click at [705, 233] on span "Resumen de unidad" at bounding box center [730, 240] width 143 height 34
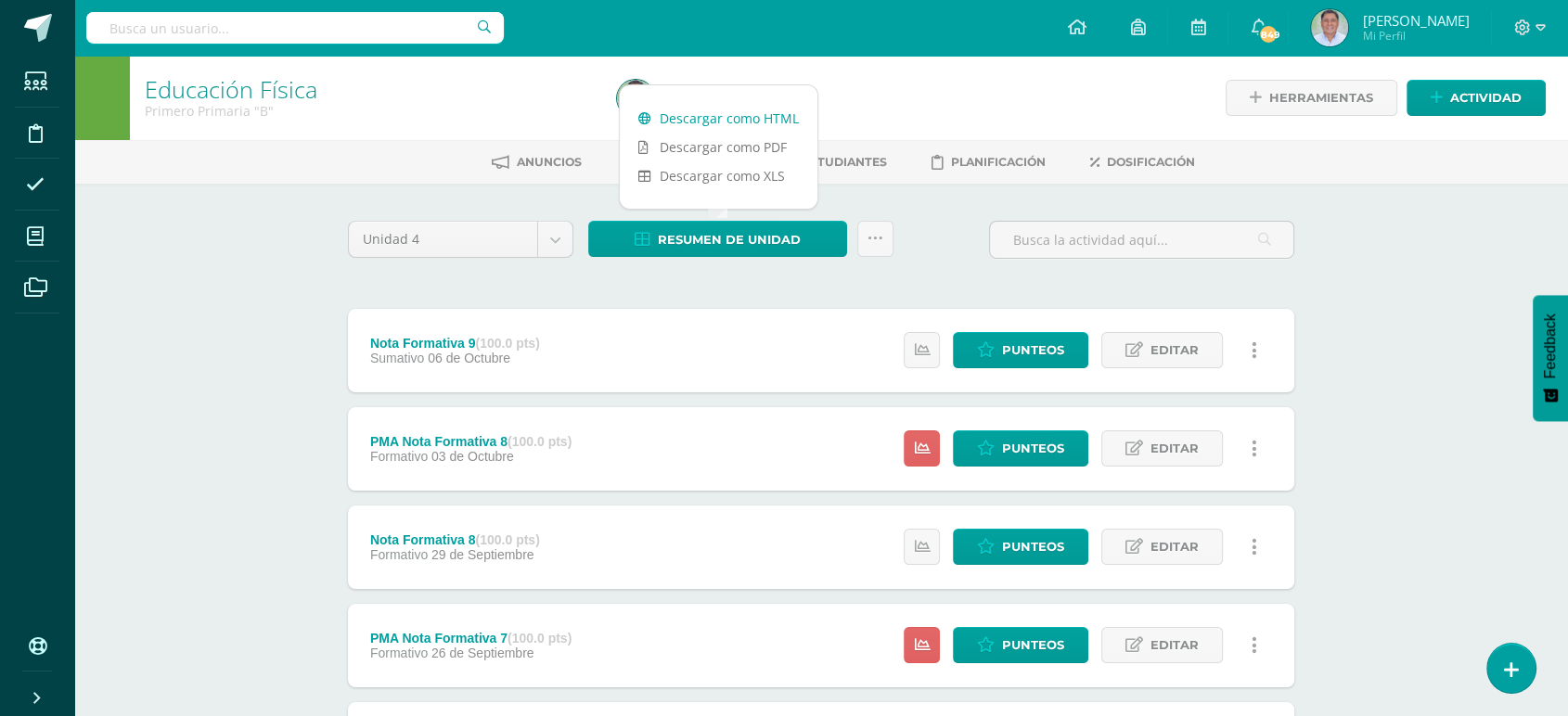
click at [688, 112] on link "Descargar como HTML" at bounding box center [719, 118] width 198 height 29
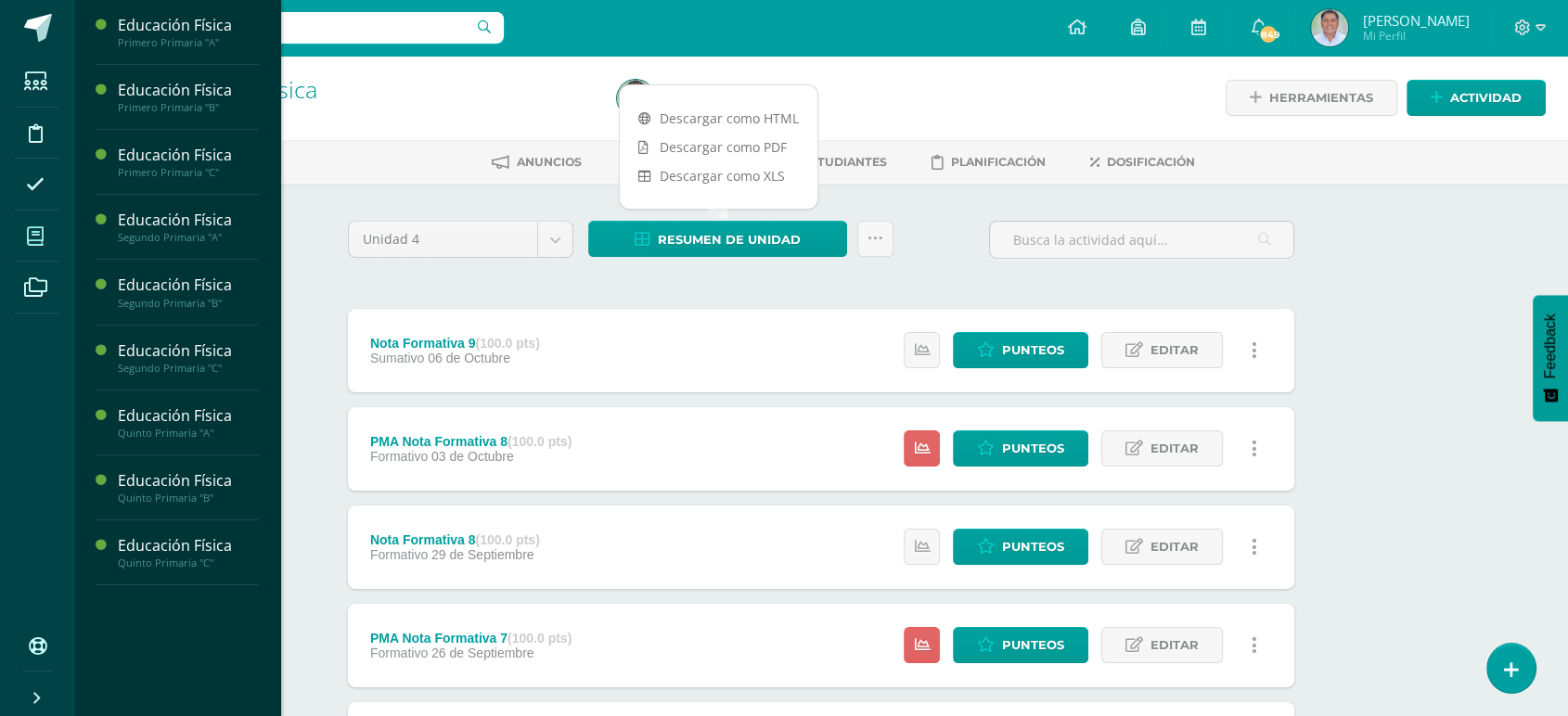
click at [34, 235] on icon at bounding box center [35, 236] width 17 height 18
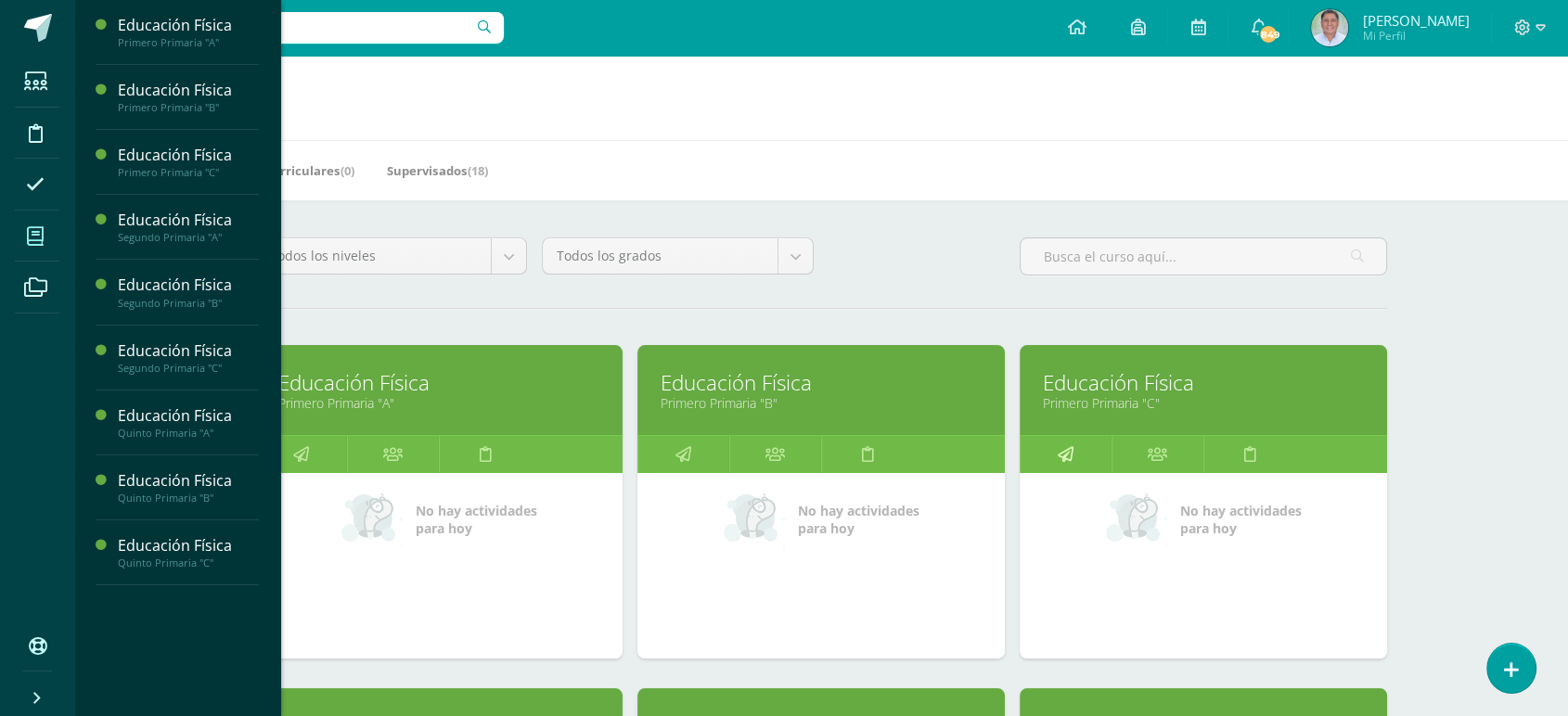
click at [1063, 458] on icon at bounding box center [1066, 454] width 16 height 36
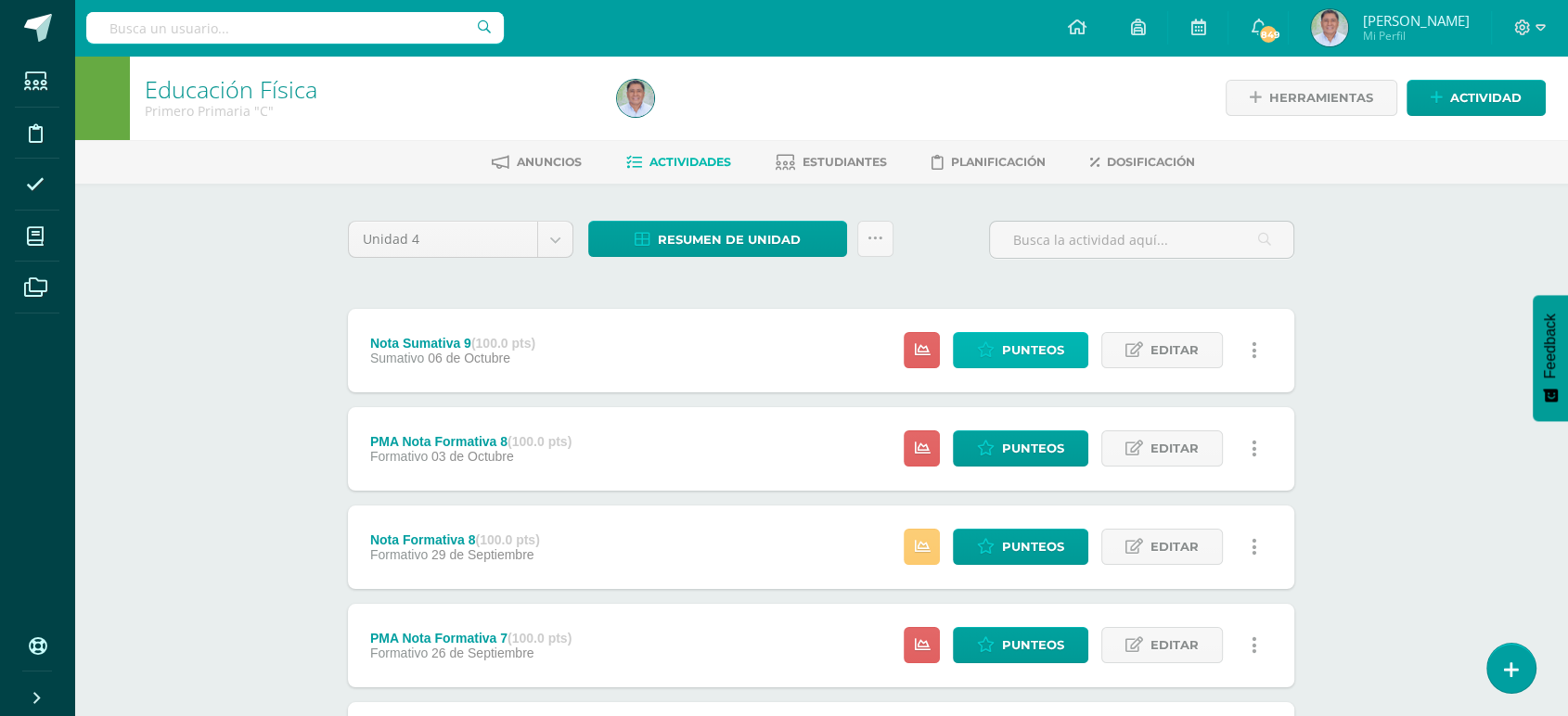
click at [1003, 344] on span "Punteos" at bounding box center [1033, 350] width 62 height 34
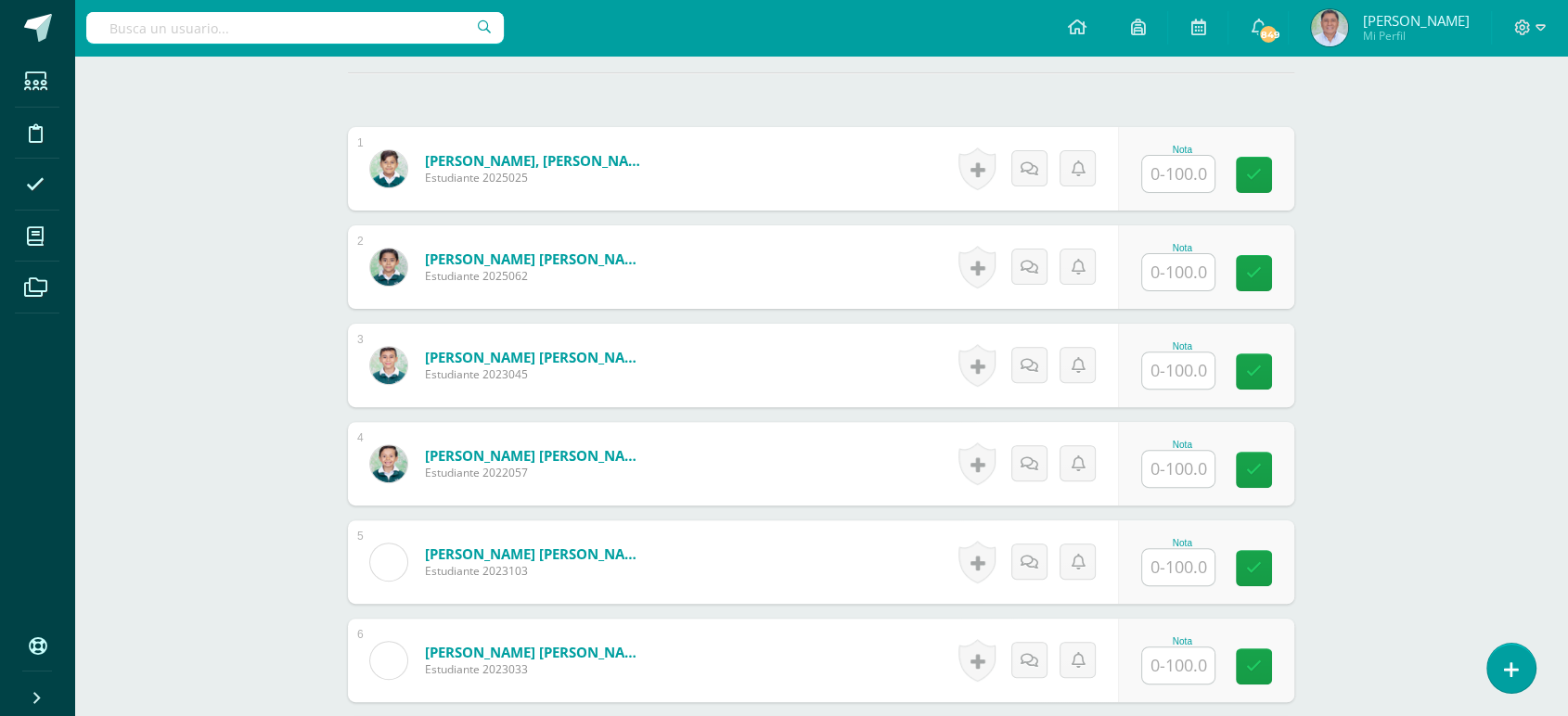
scroll to position [538, 0]
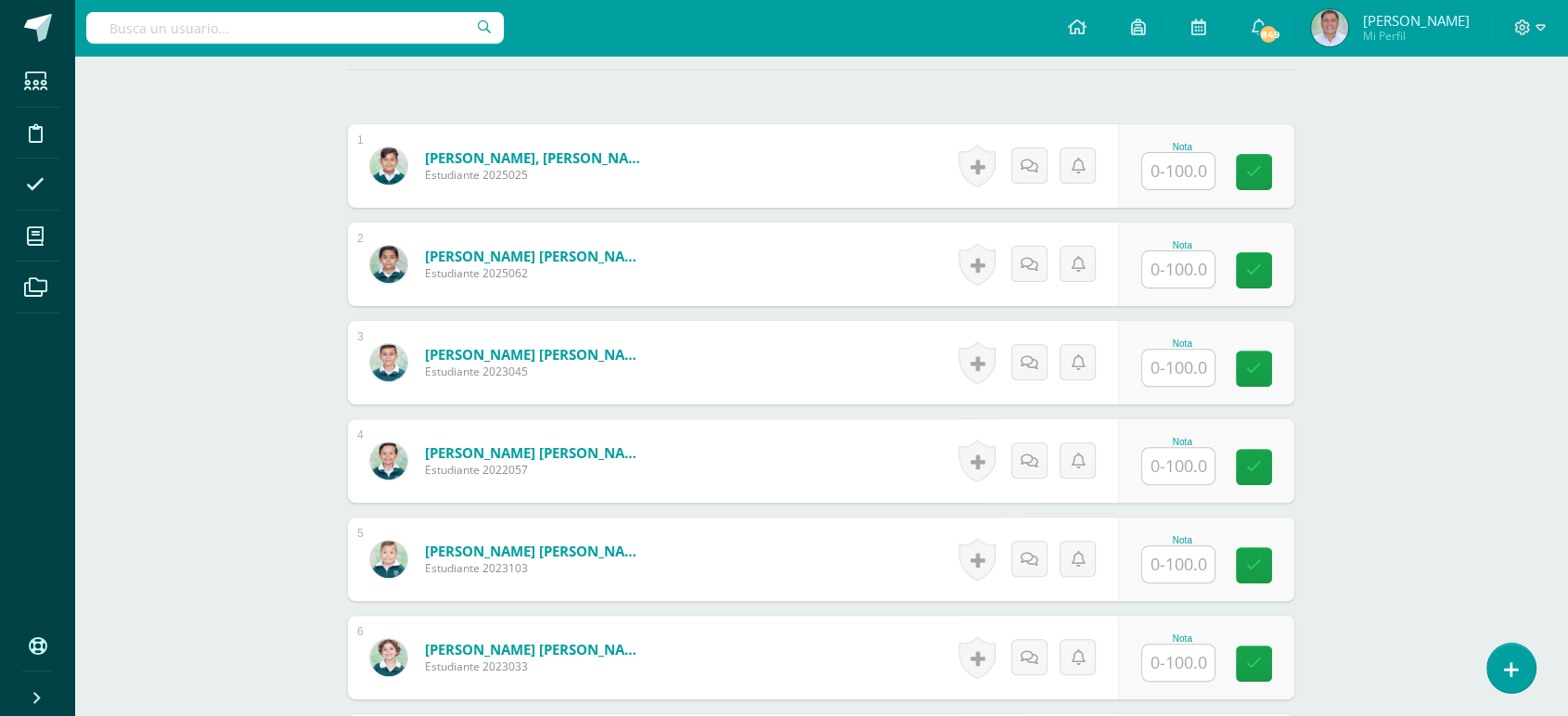
click at [1172, 171] on input "text" at bounding box center [1178, 171] width 72 height 36
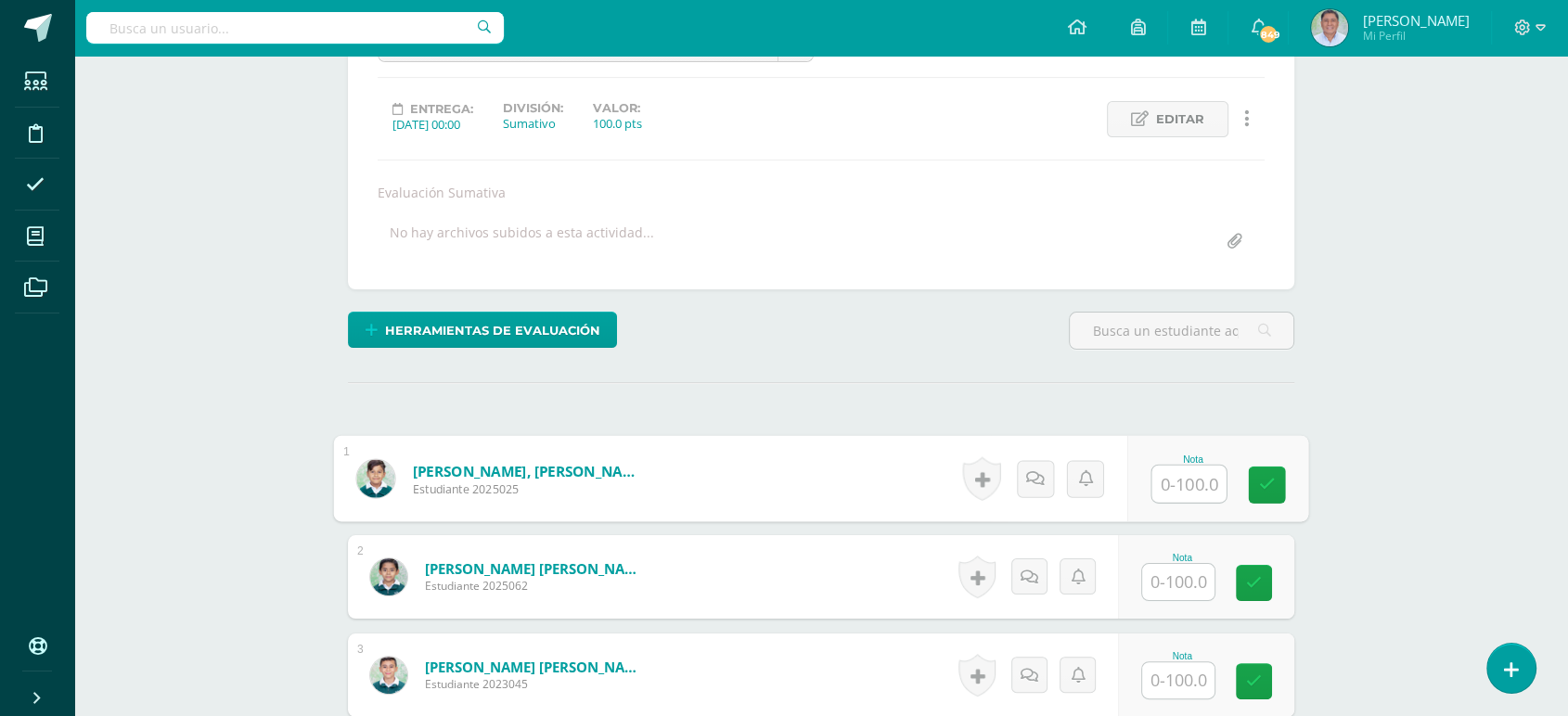
scroll to position [247, 0]
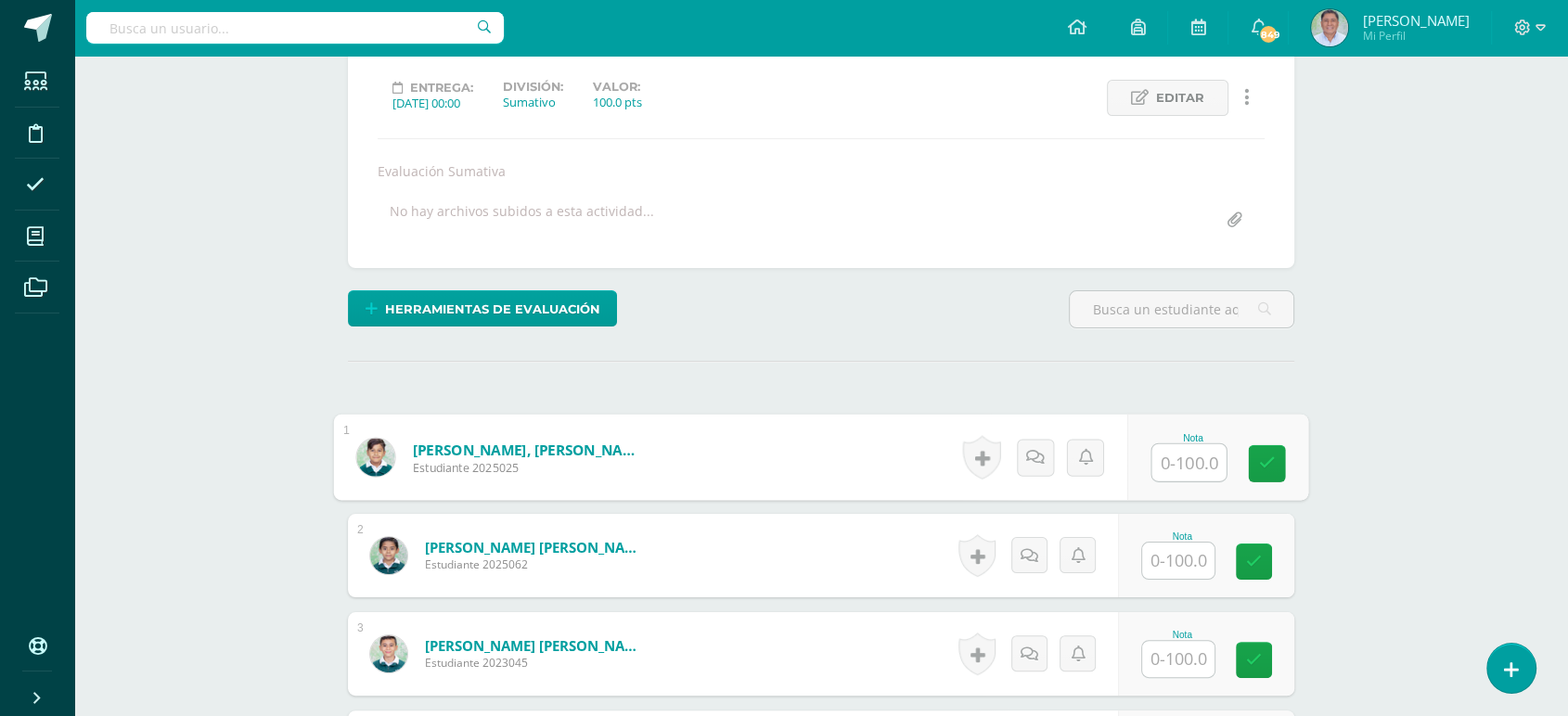
click at [1183, 460] on input "text" at bounding box center [1190, 463] width 74 height 37
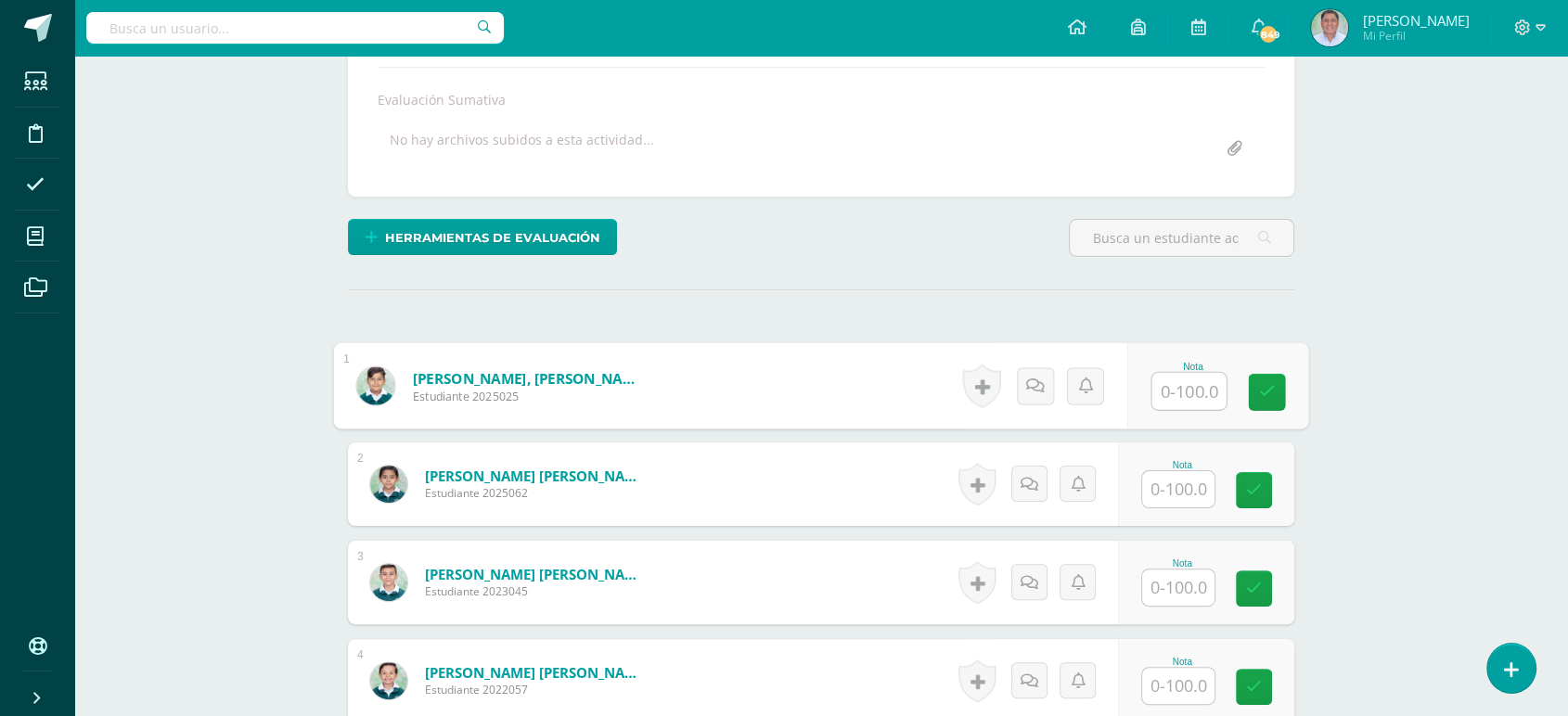
scroll to position [340, 0]
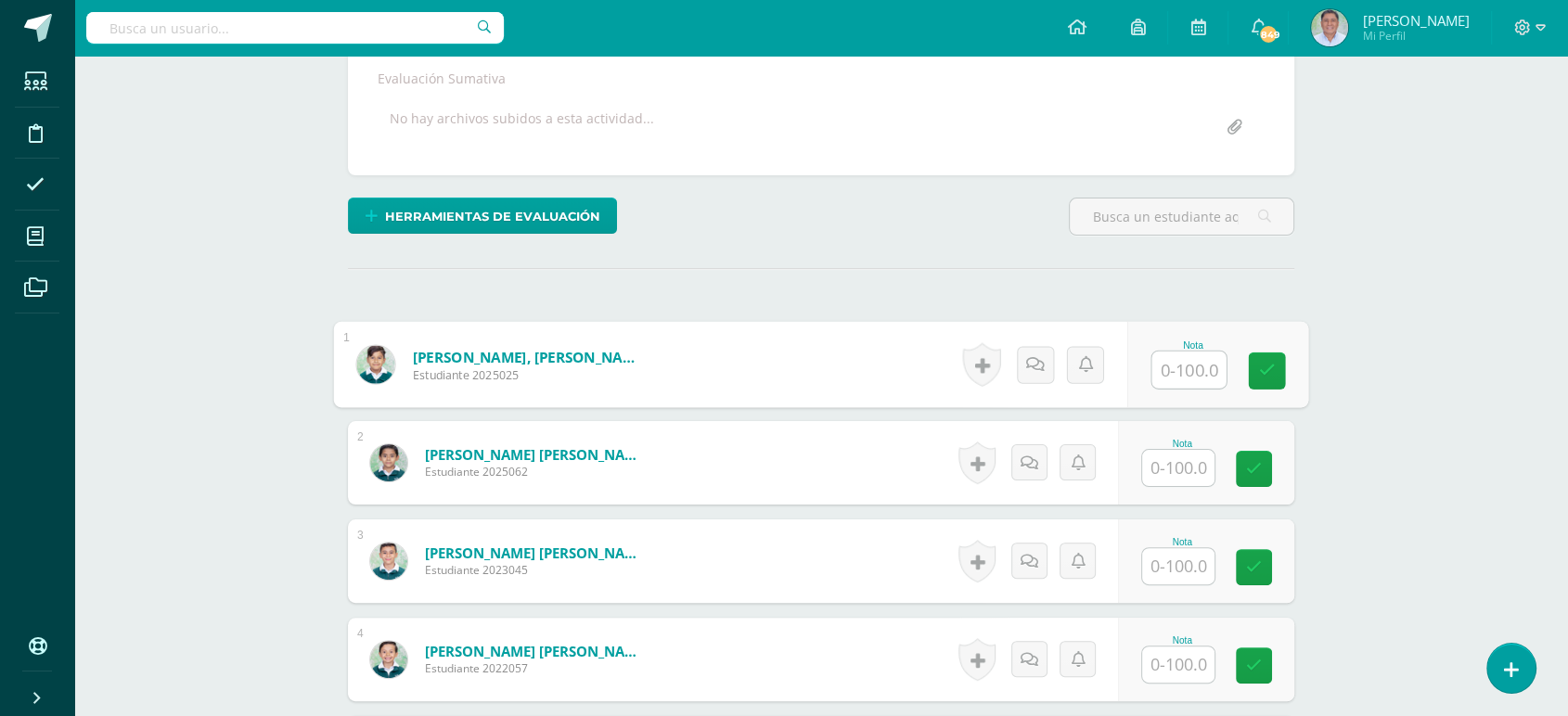
click at [1194, 359] on input "text" at bounding box center [1190, 369] width 74 height 37
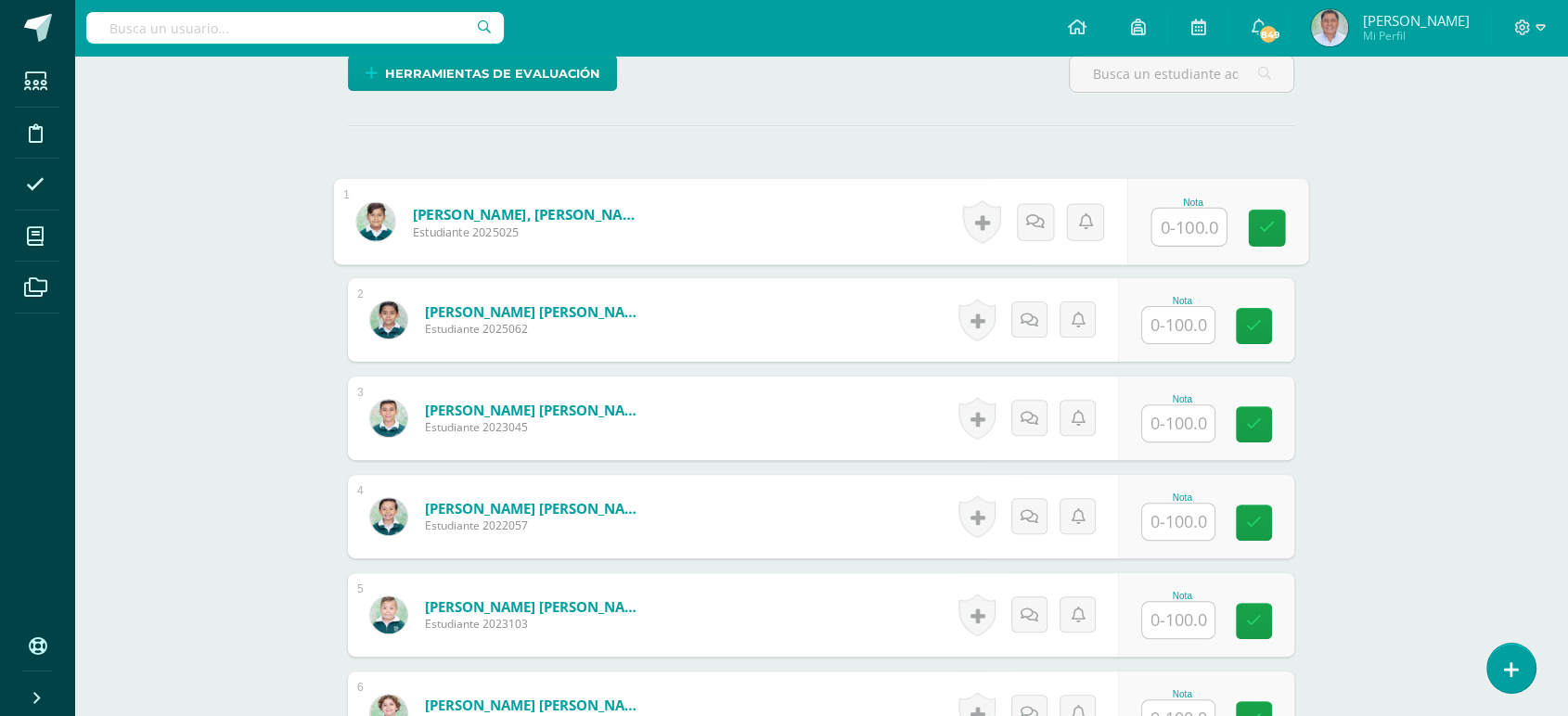
scroll to position [486, 0]
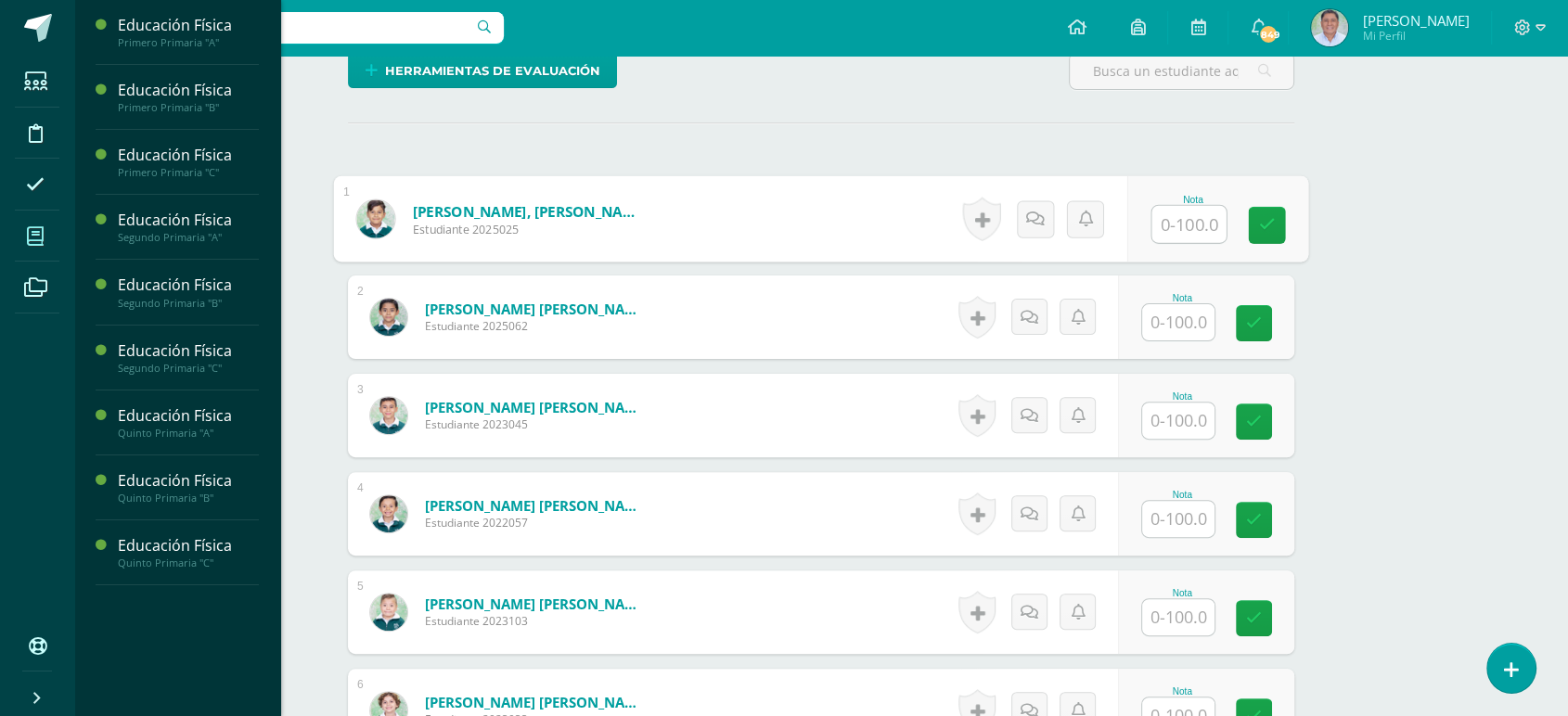
click at [32, 237] on icon at bounding box center [35, 236] width 17 height 18
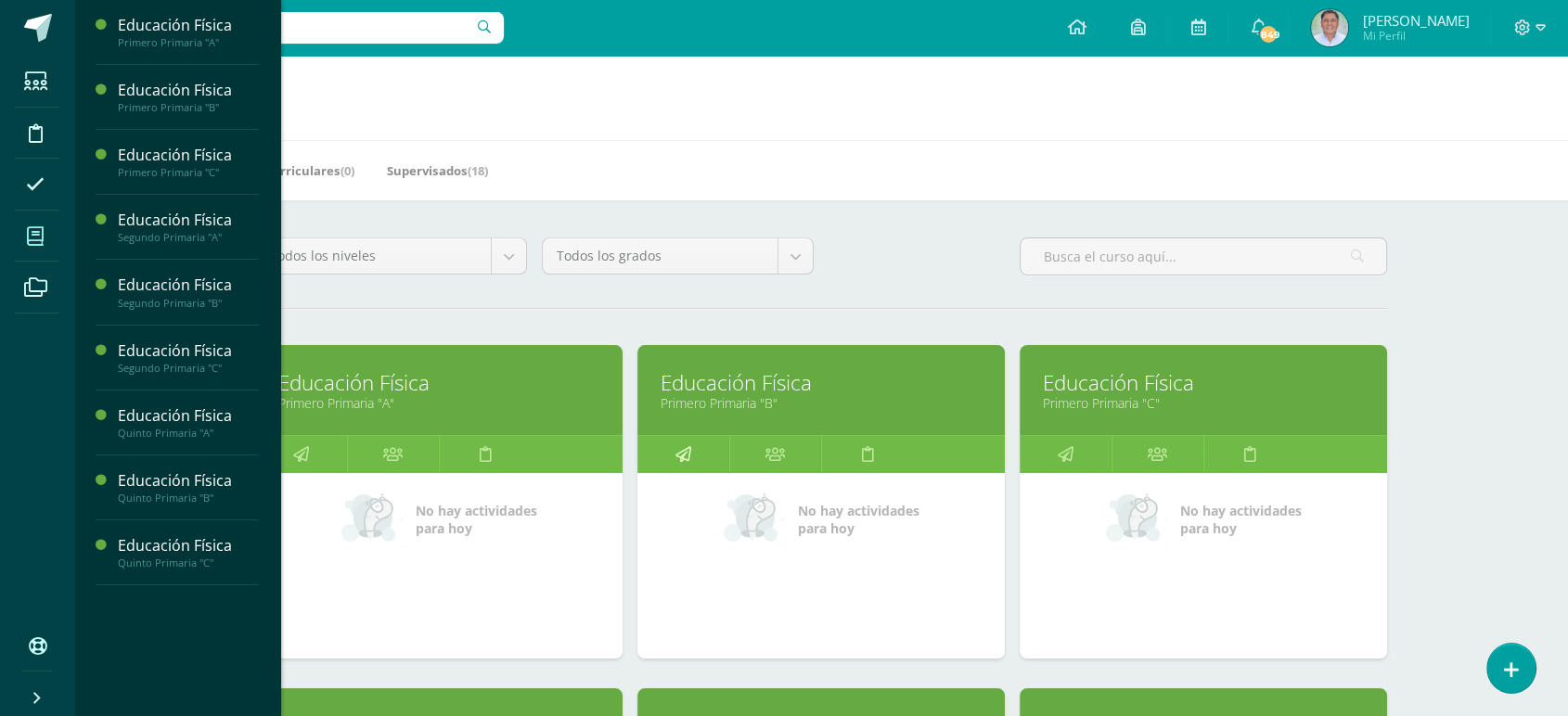
click at [683, 450] on icon at bounding box center [683, 454] width 16 height 36
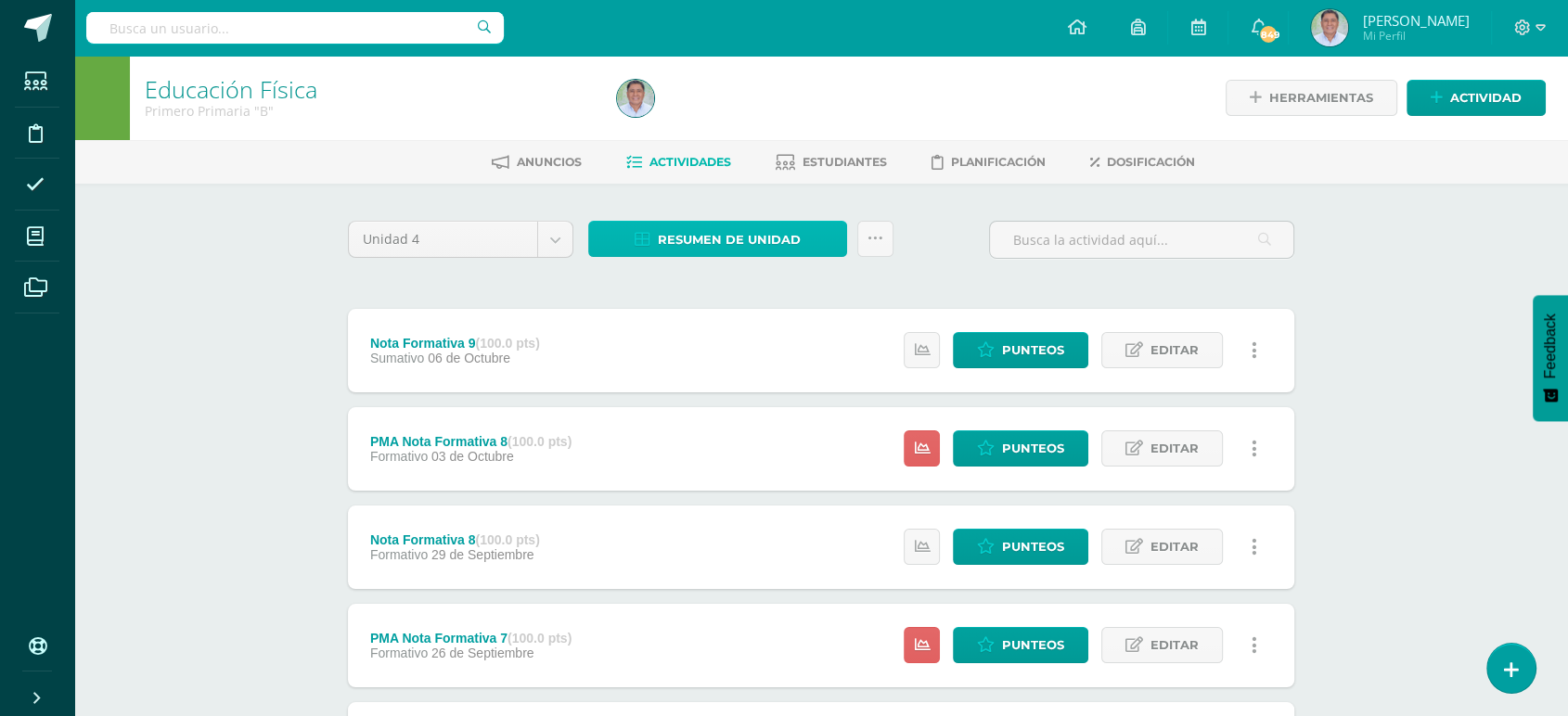
click at [700, 233] on span "Resumen de unidad" at bounding box center [730, 240] width 143 height 34
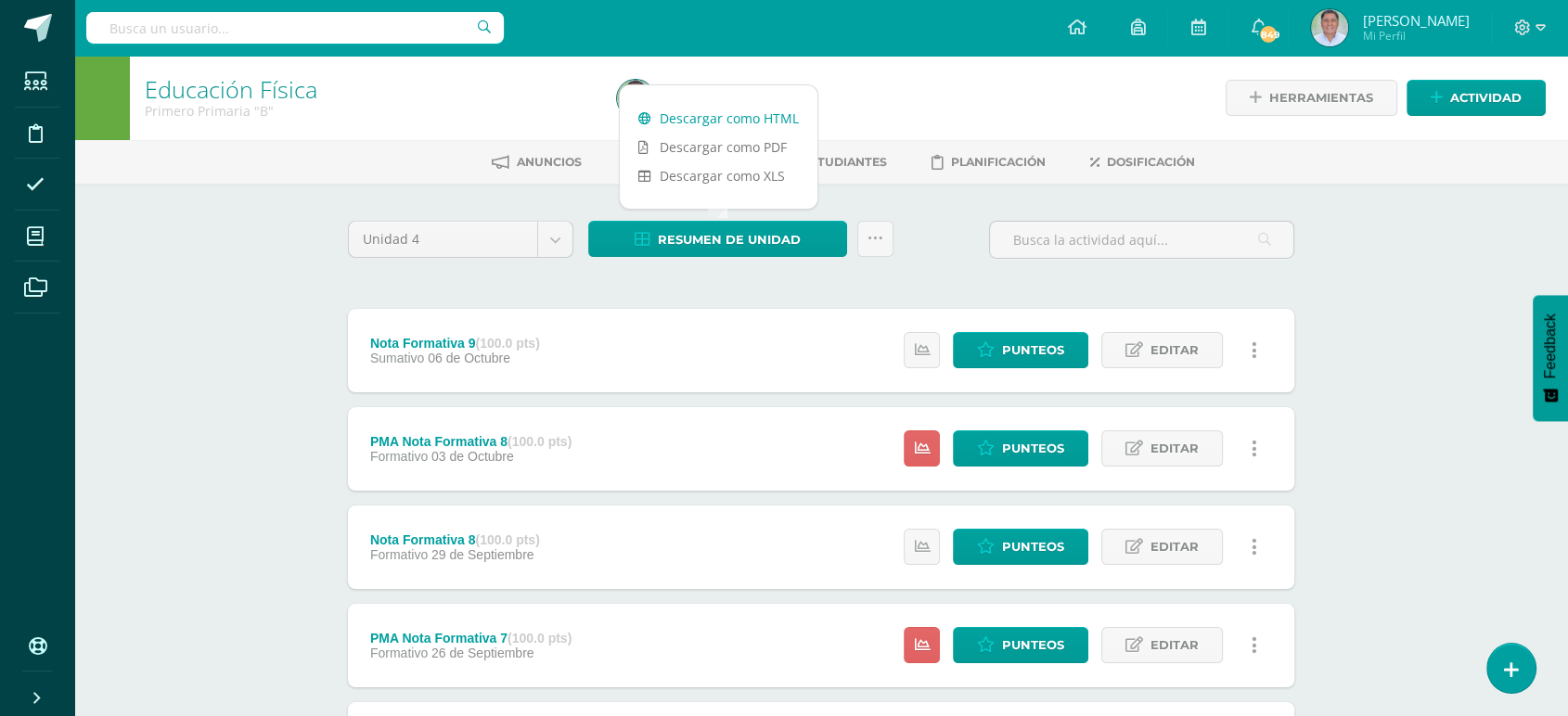
click at [690, 115] on link "Descargar como HTML" at bounding box center [719, 118] width 198 height 29
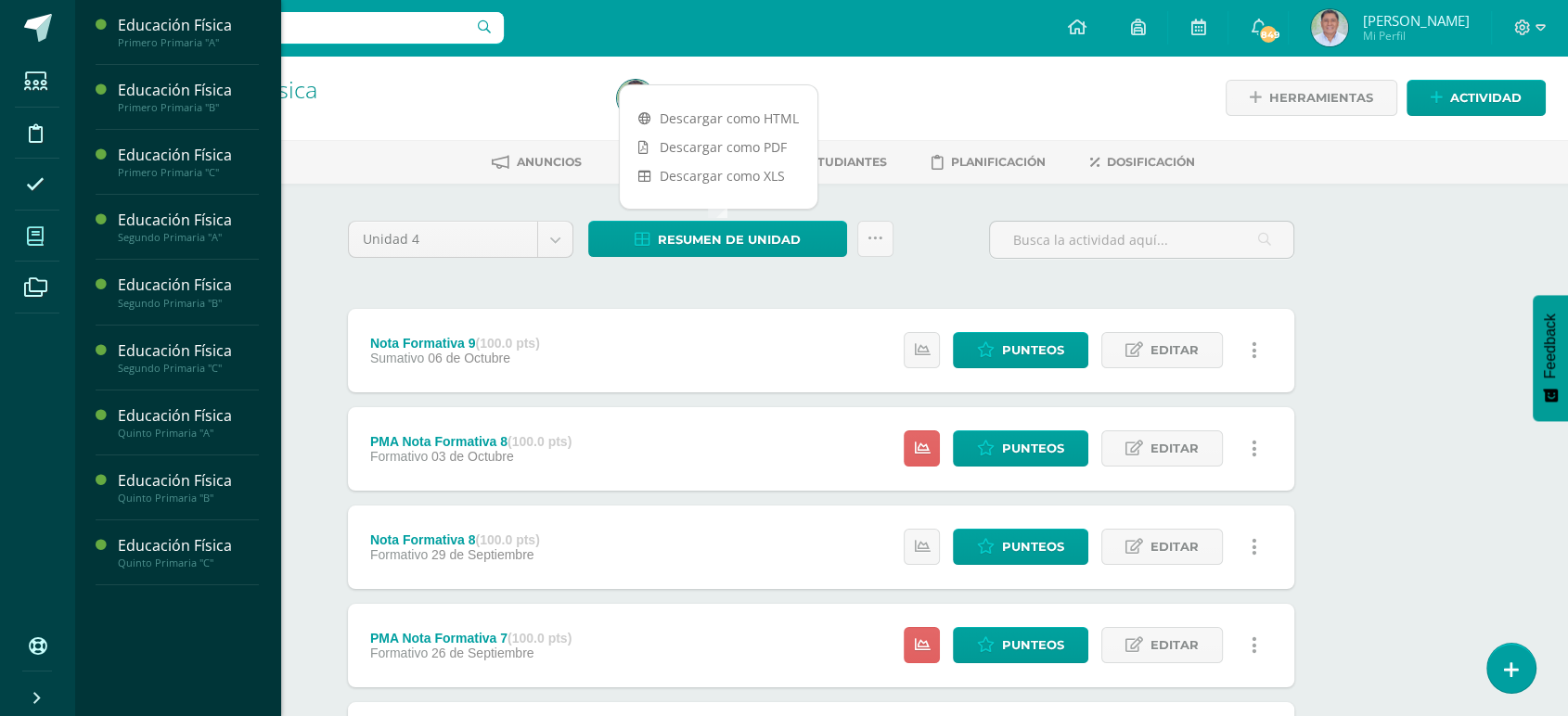
click at [34, 234] on icon at bounding box center [35, 236] width 17 height 18
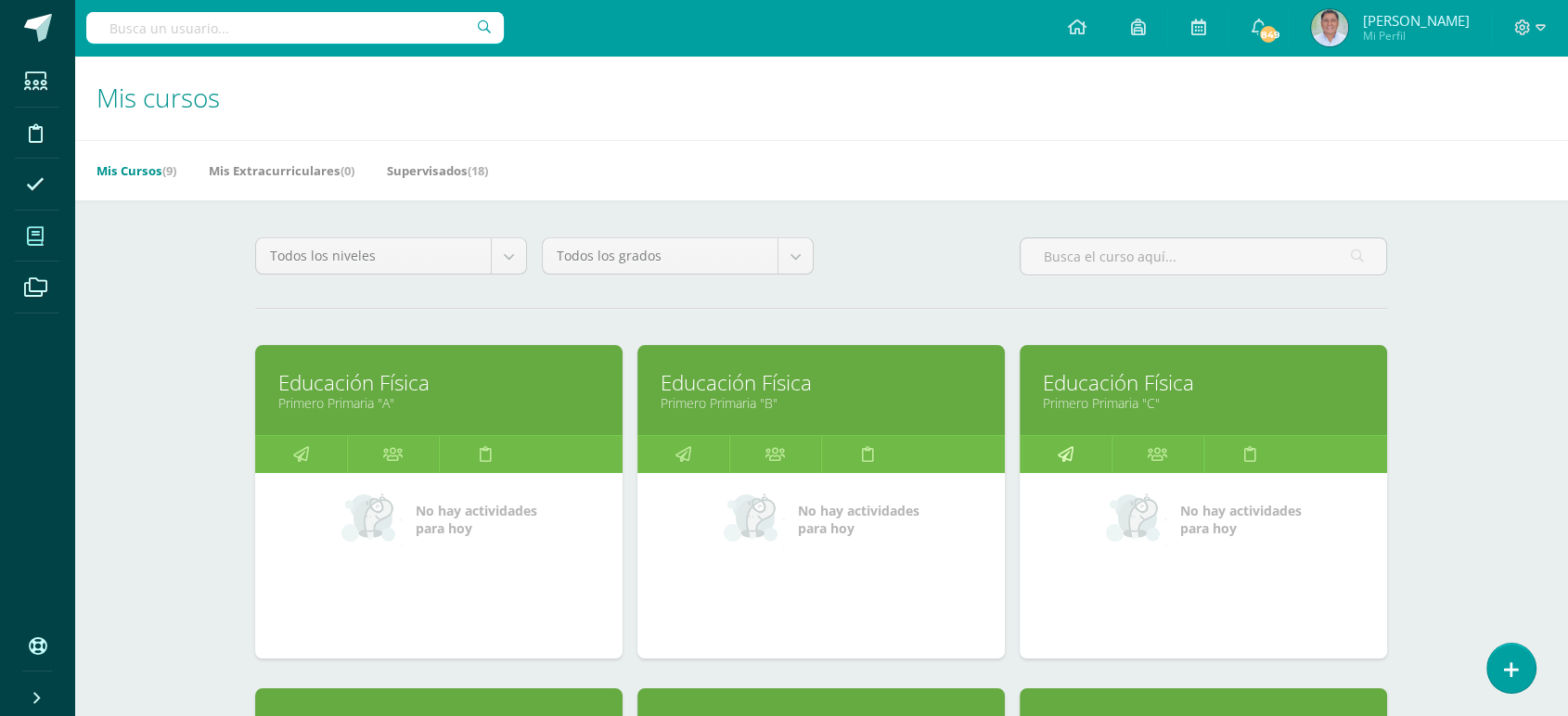
click at [1063, 451] on icon at bounding box center [1066, 454] width 16 height 36
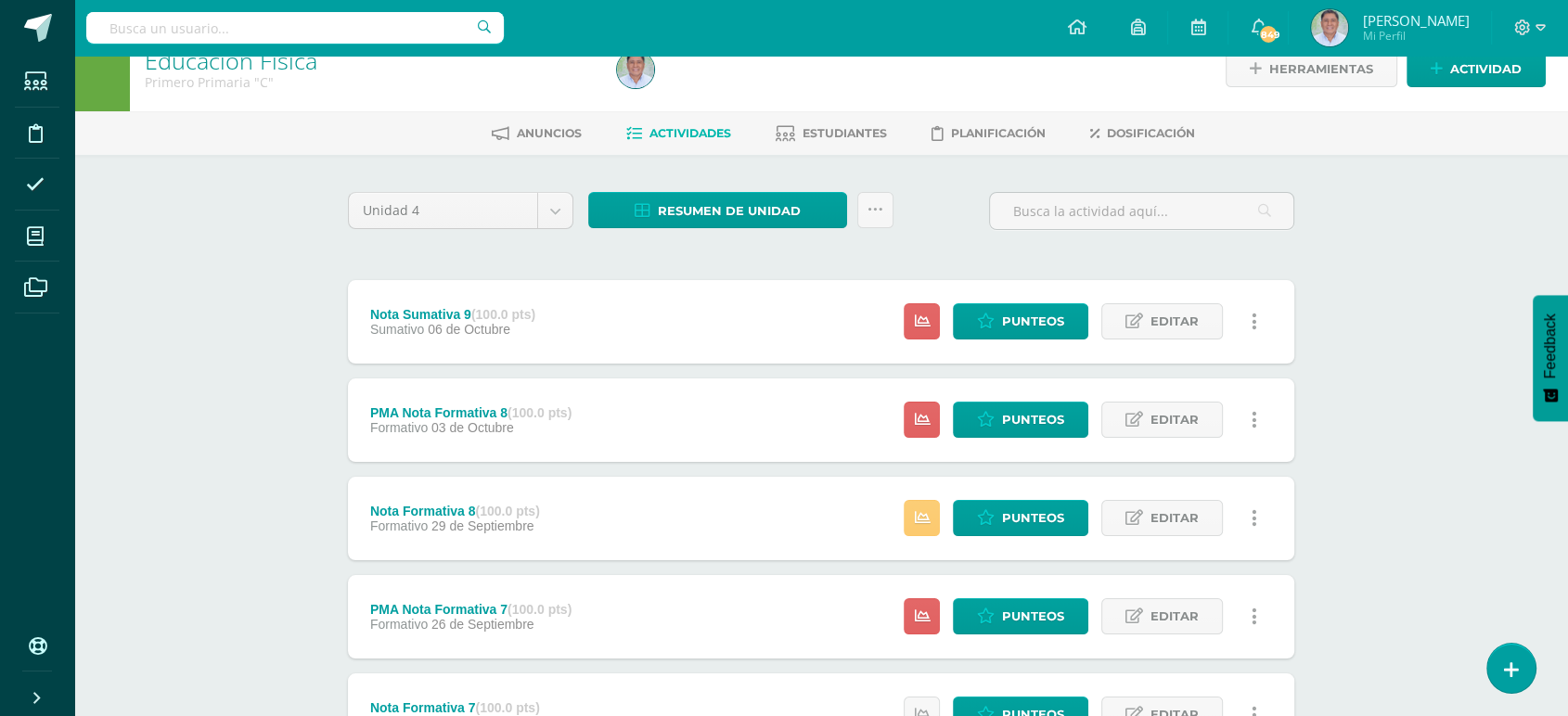
scroll to position [30, 0]
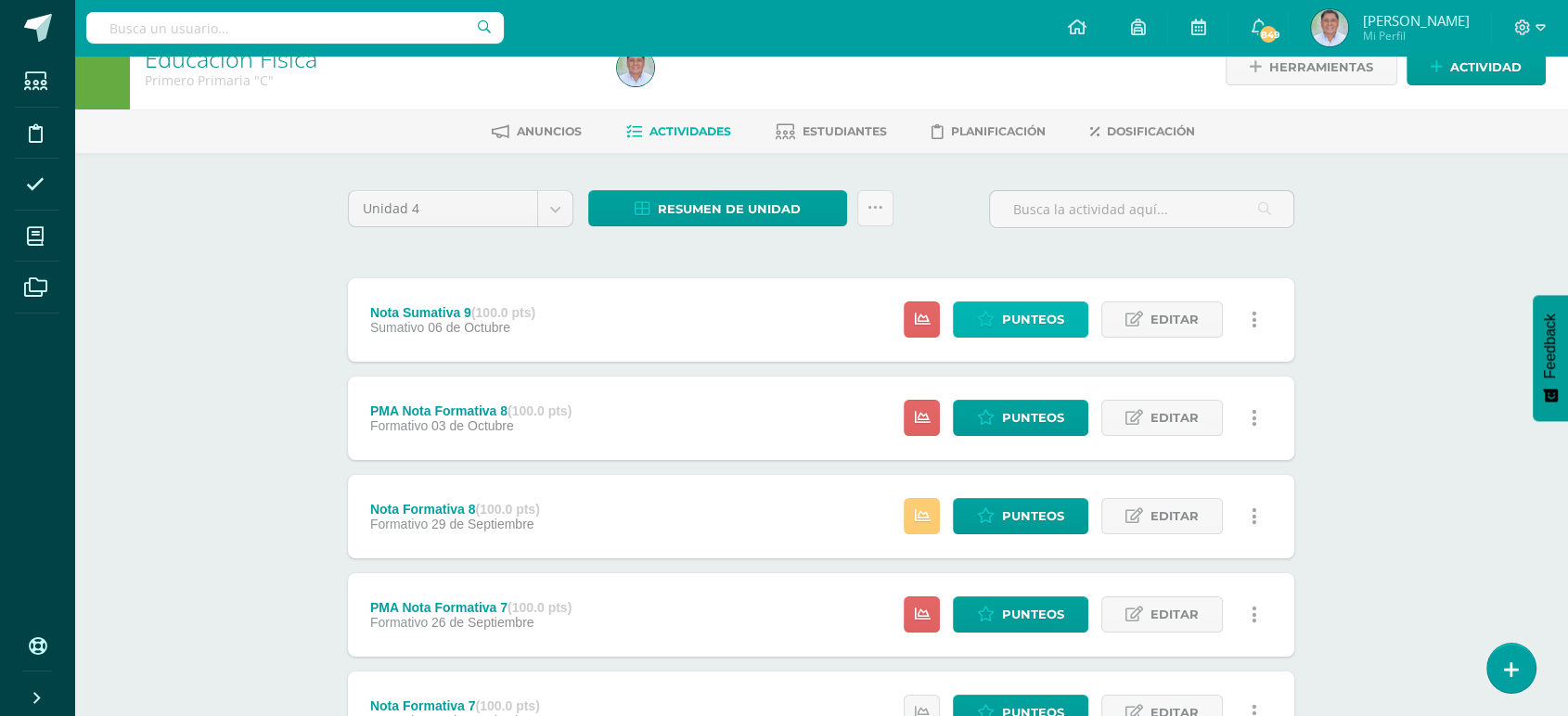
click at [1010, 314] on span "Punteos" at bounding box center [1033, 320] width 62 height 34
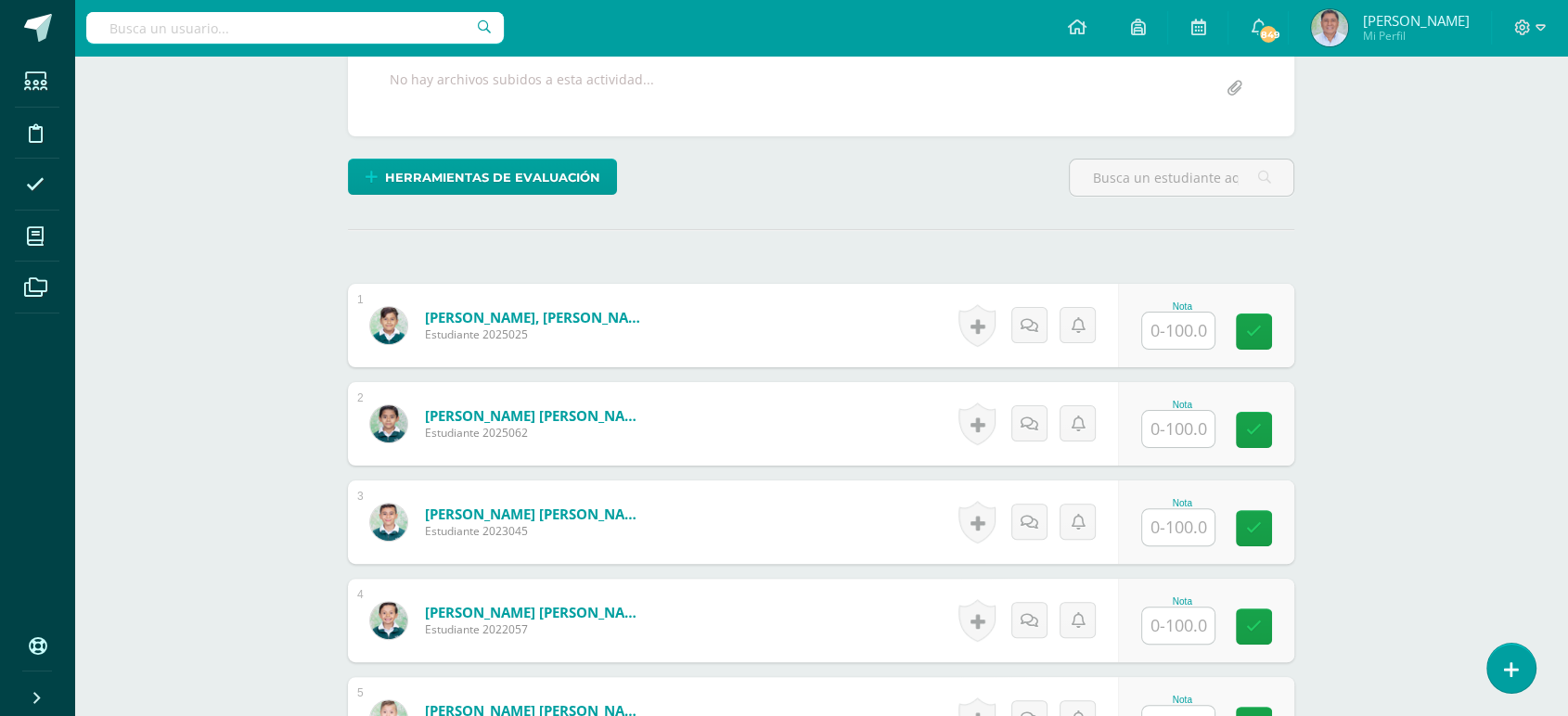
scroll to position [412, 0]
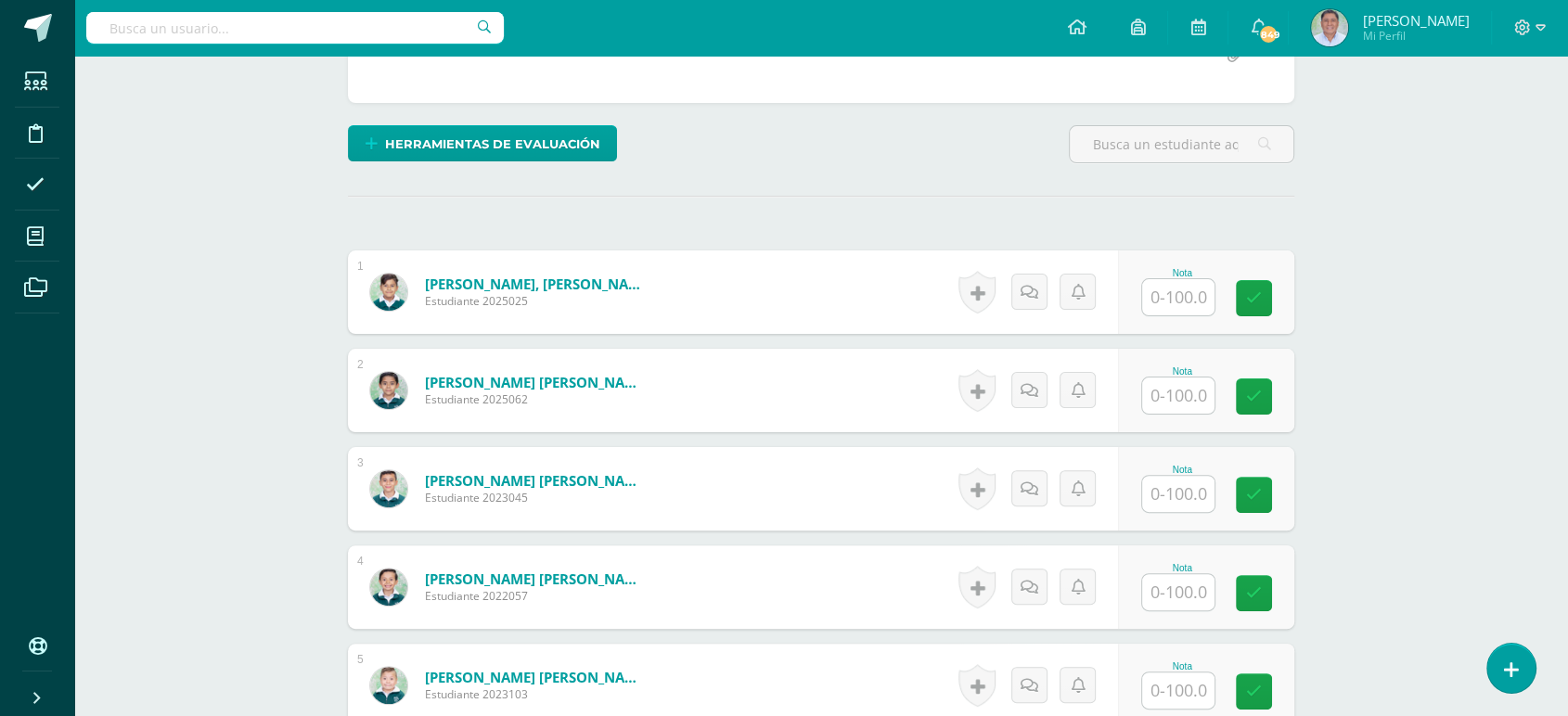
click at [1165, 290] on input "text" at bounding box center [1178, 297] width 72 height 36
type input "100"
click at [1174, 691] on input "text" at bounding box center [1178, 690] width 72 height 36
type input "50"
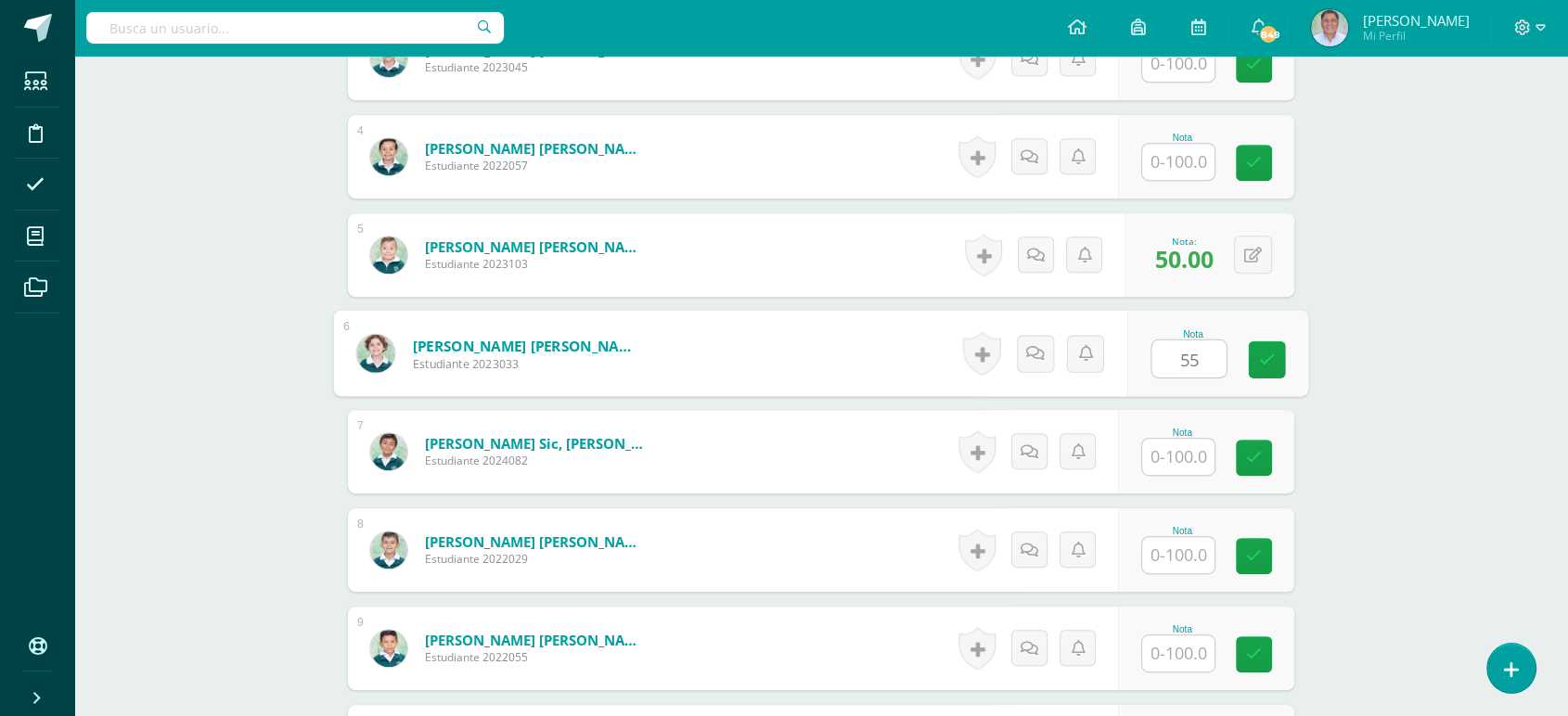
type input "55"
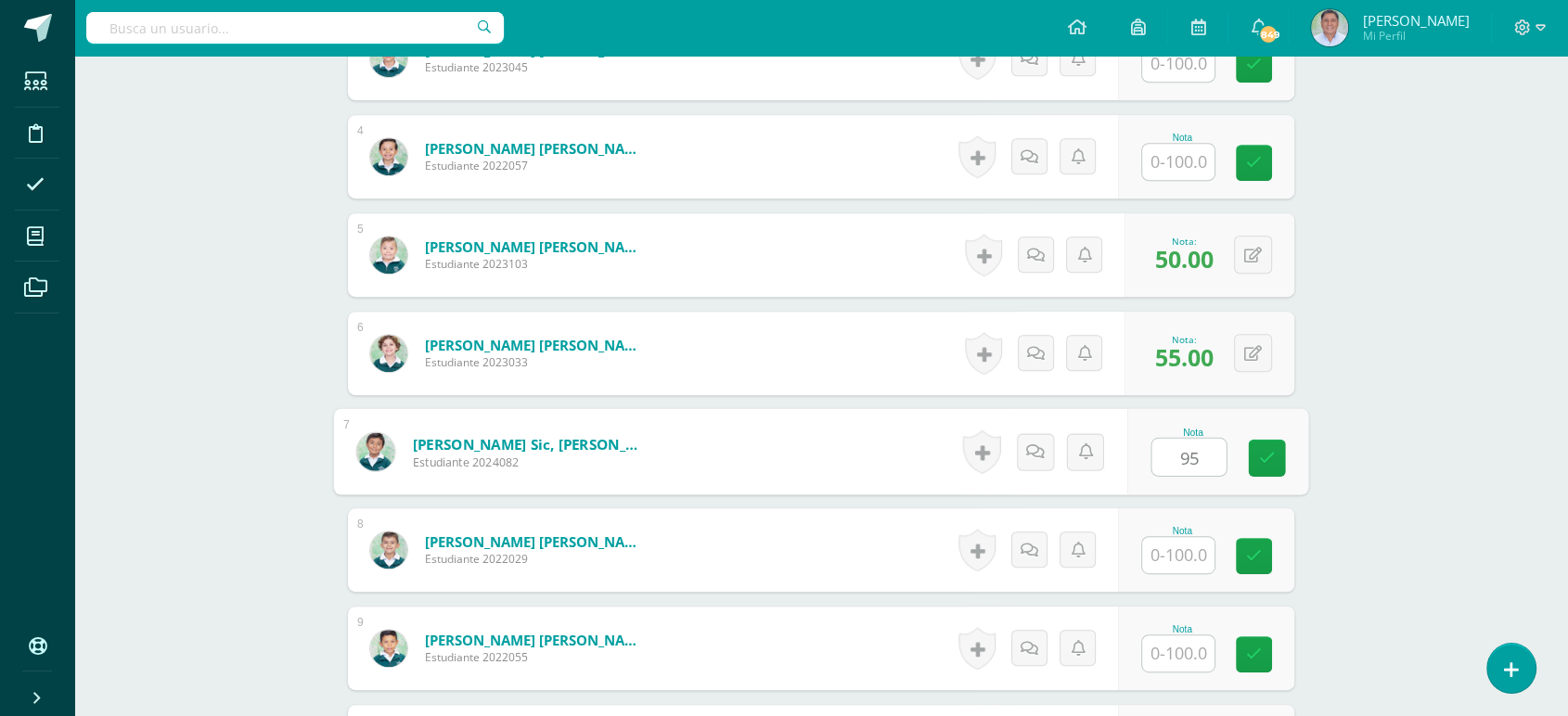
type input "95"
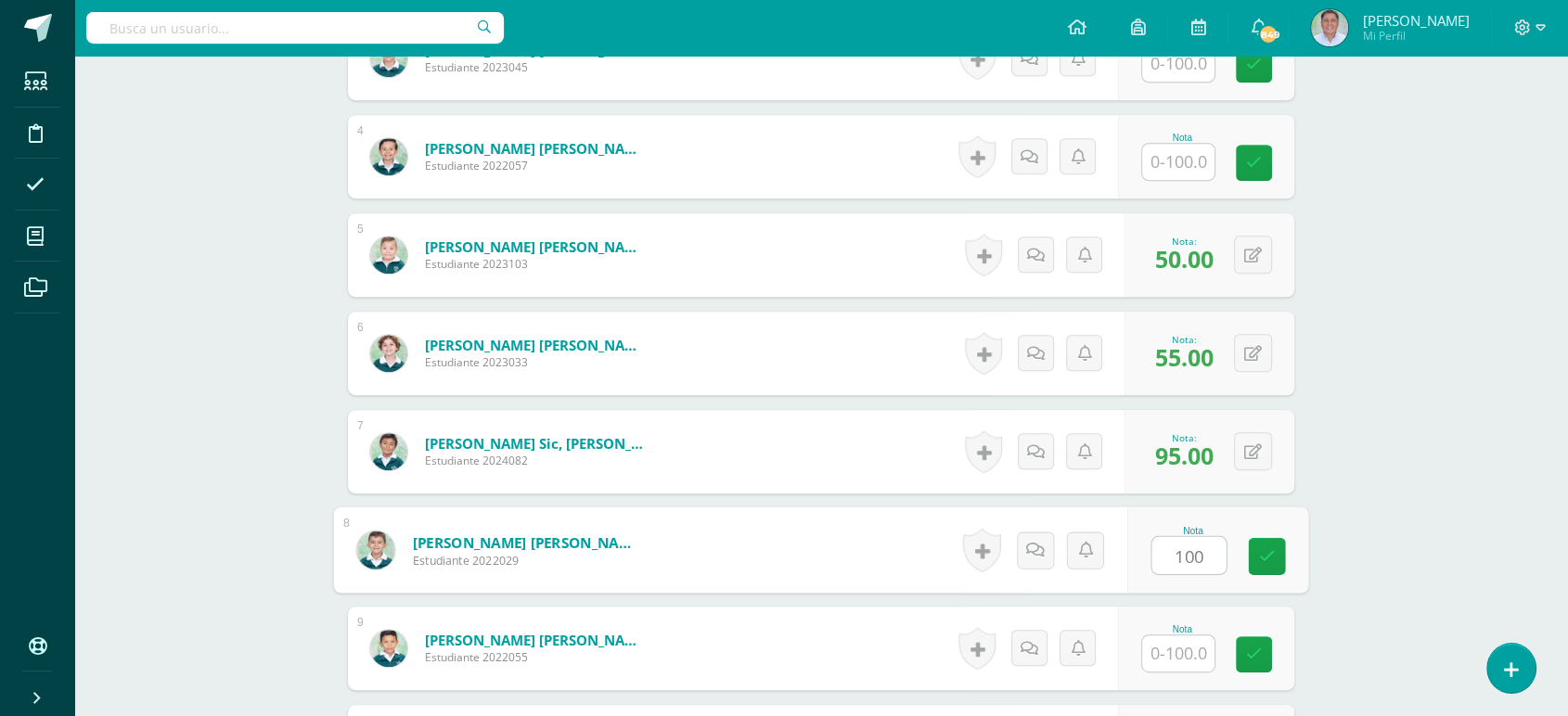
type input "100"
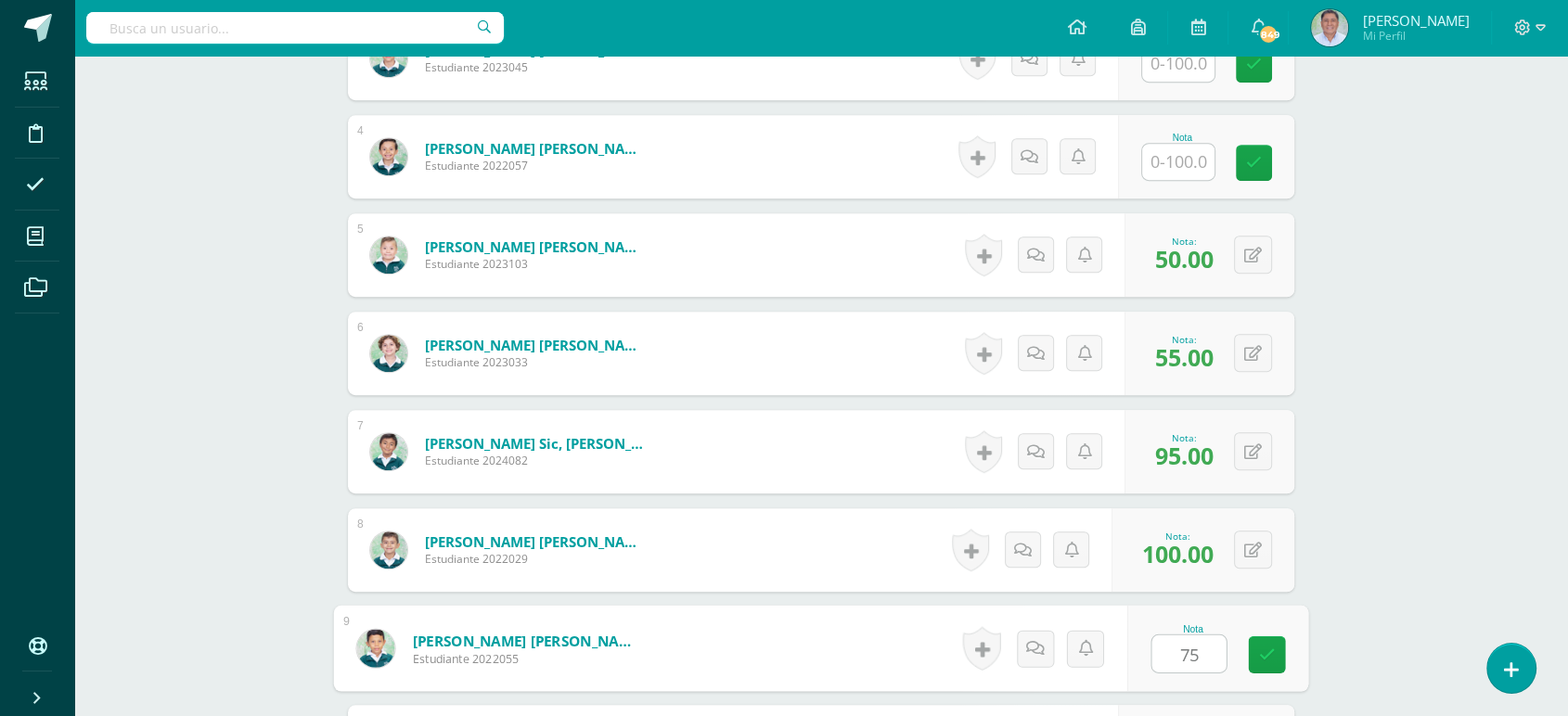
type input "75"
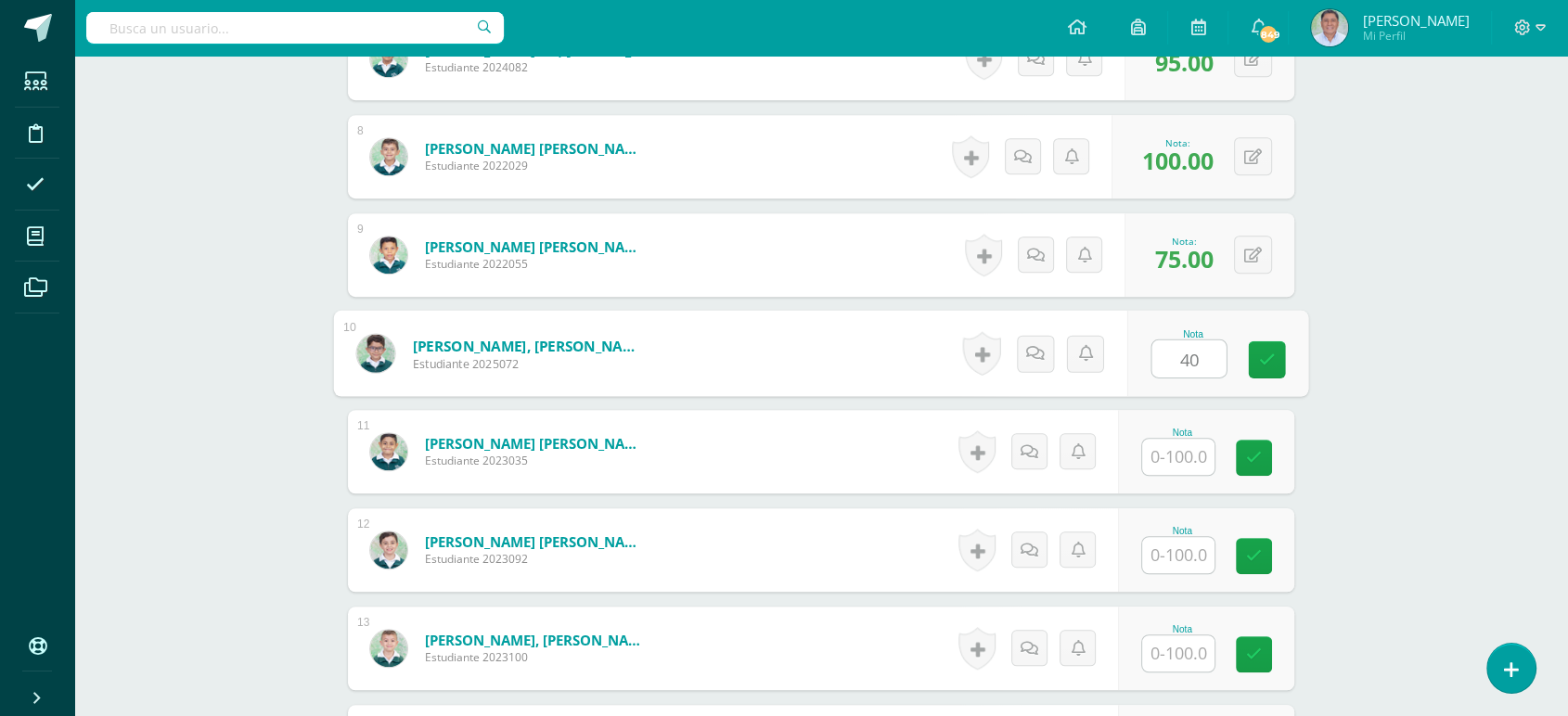
type input "40"
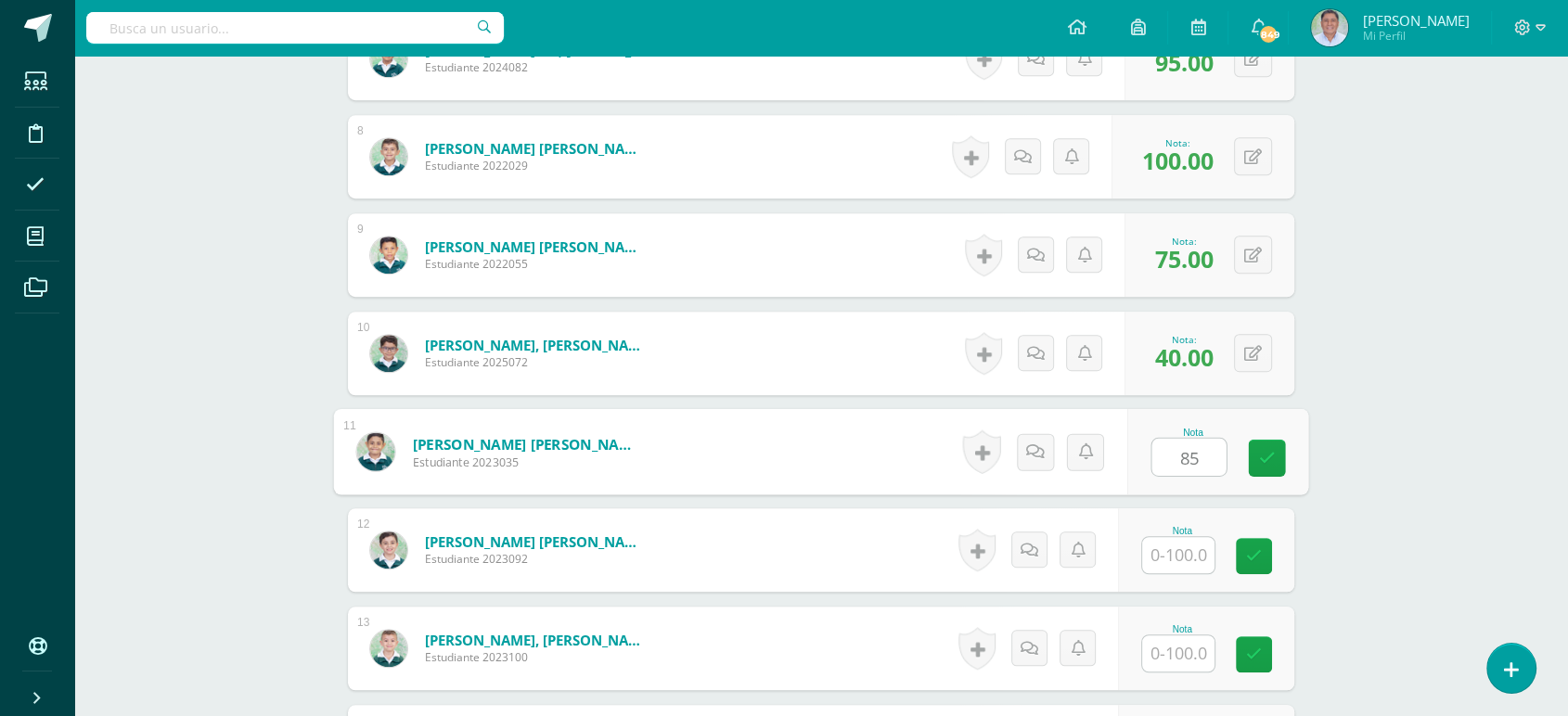
type input "85"
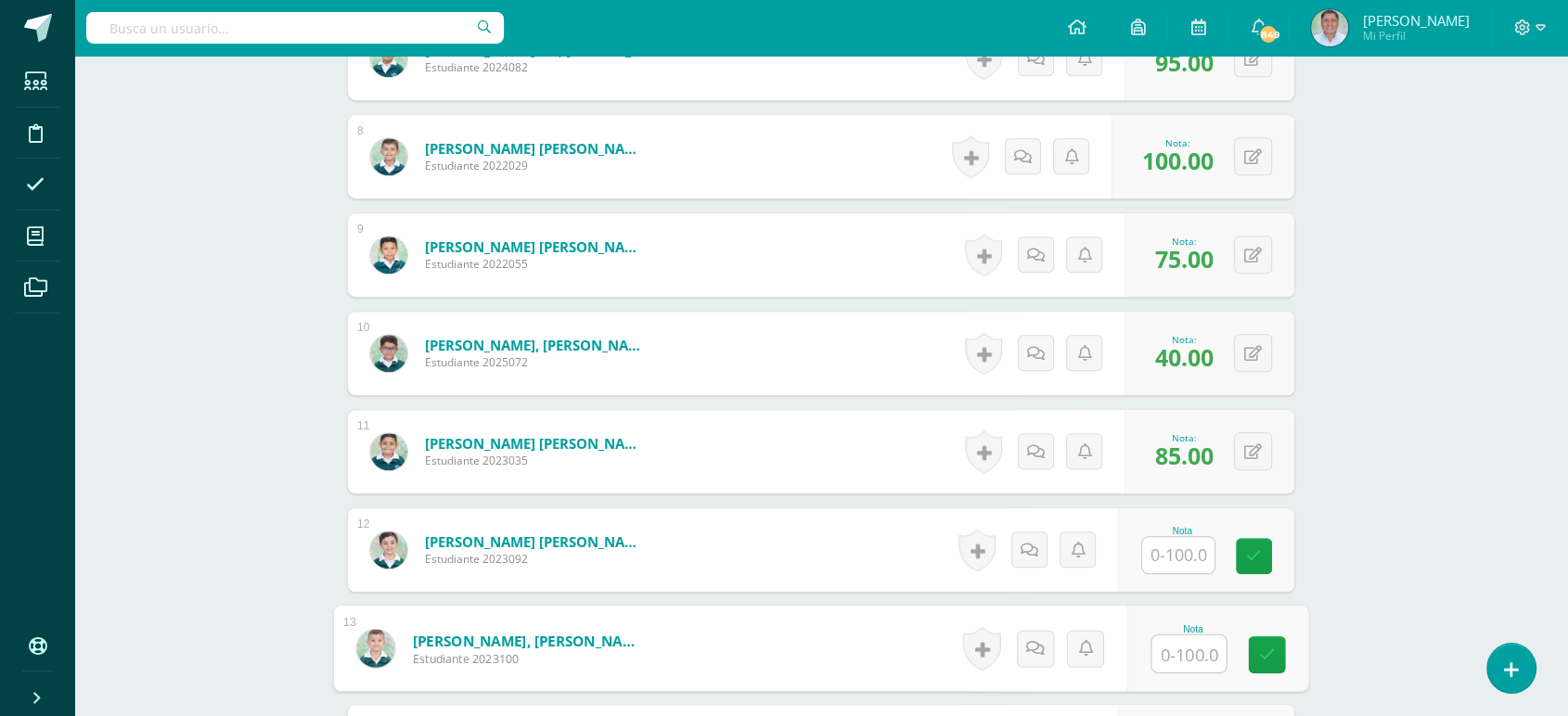
click at [1177, 656] on input "text" at bounding box center [1190, 653] width 74 height 37
type input "100"
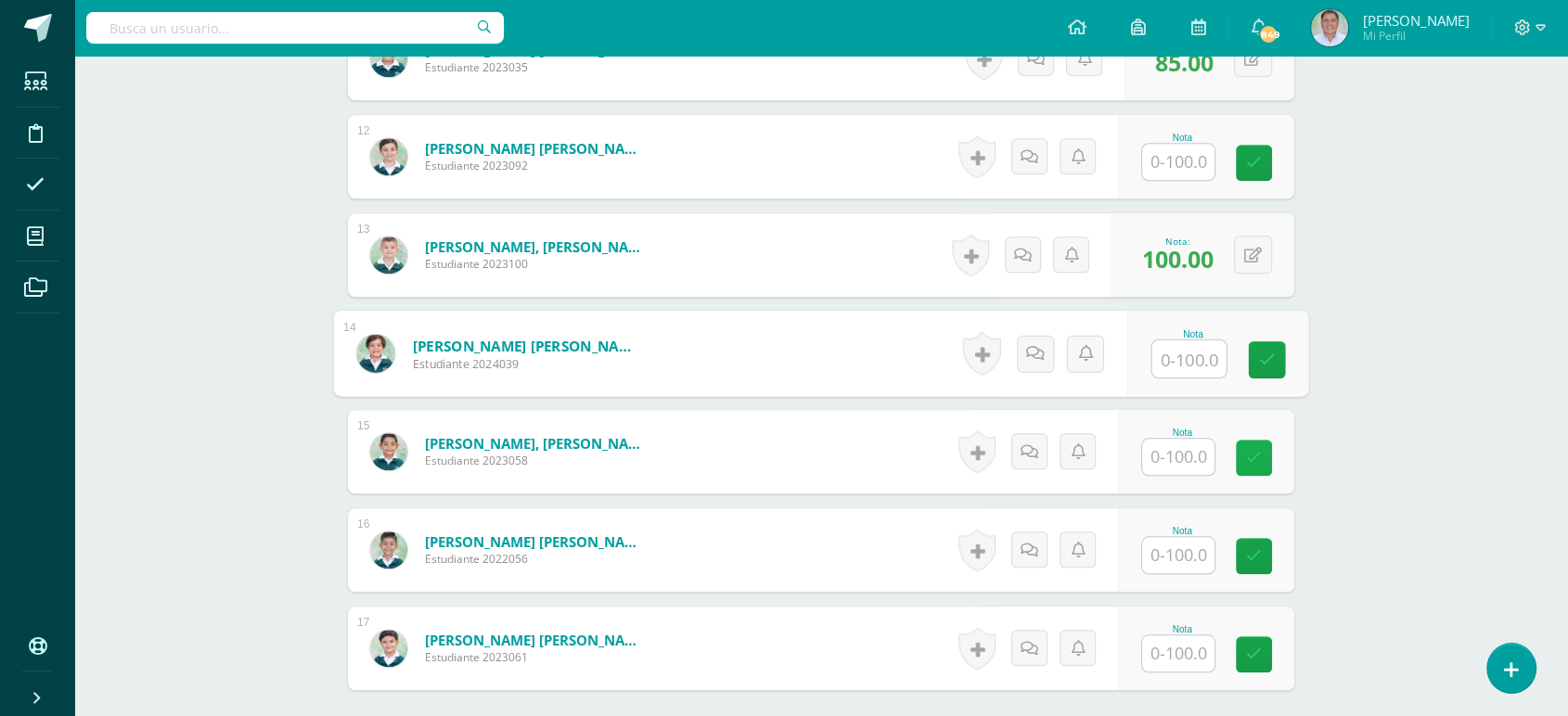
click at [1252, 458] on icon at bounding box center [1254, 458] width 16 height 16
click at [1250, 451] on icon at bounding box center [1254, 458] width 16 height 16
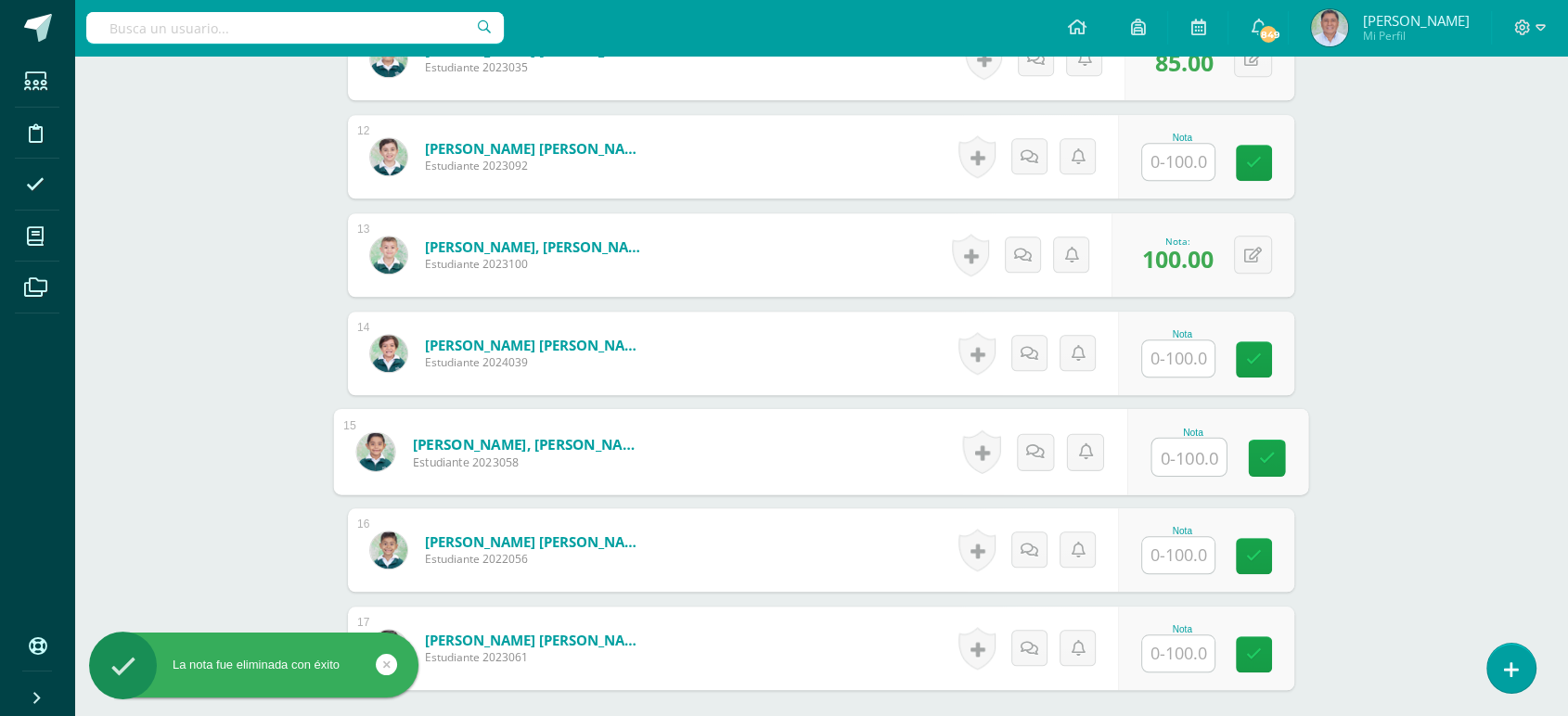
click at [1171, 449] on input "text" at bounding box center [1190, 457] width 74 height 37
type input "100"
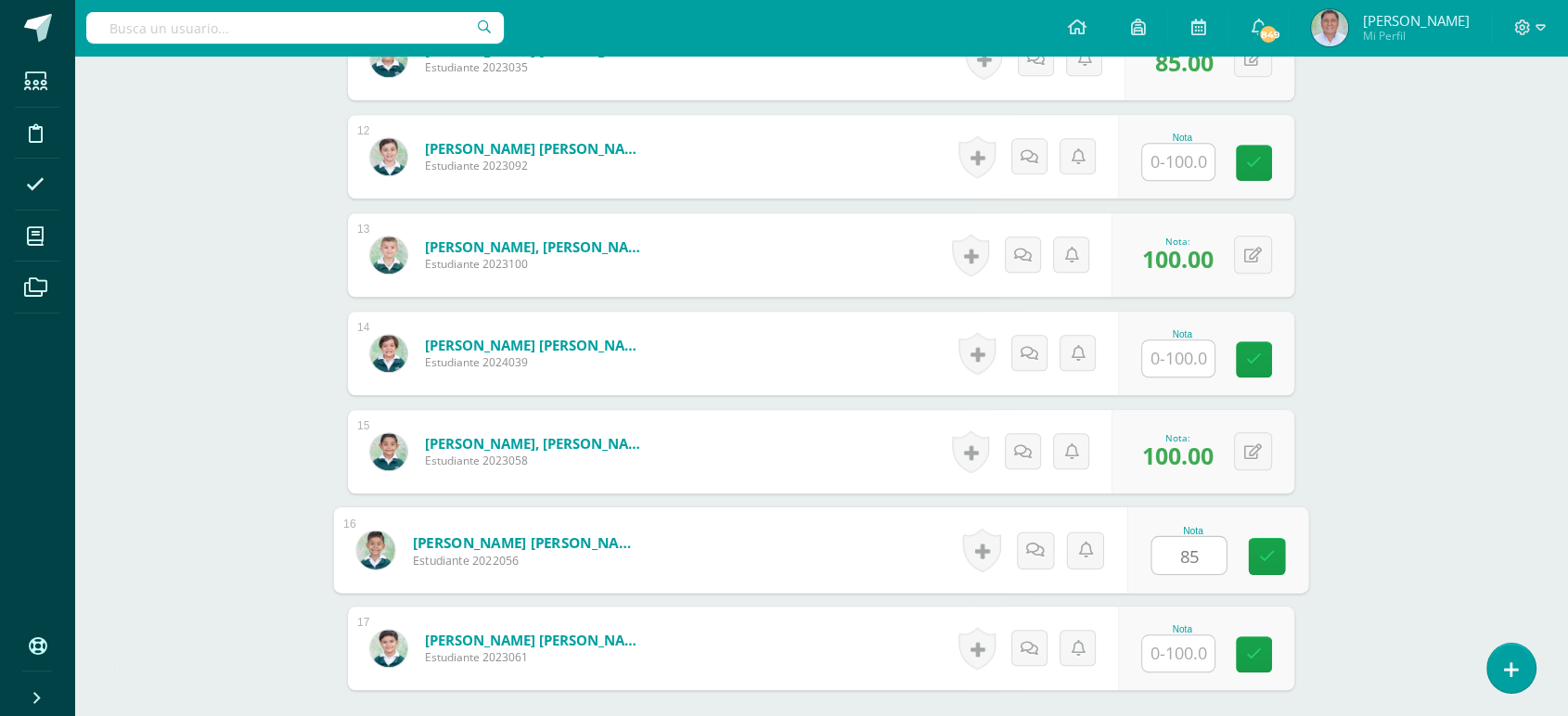
type input "85"
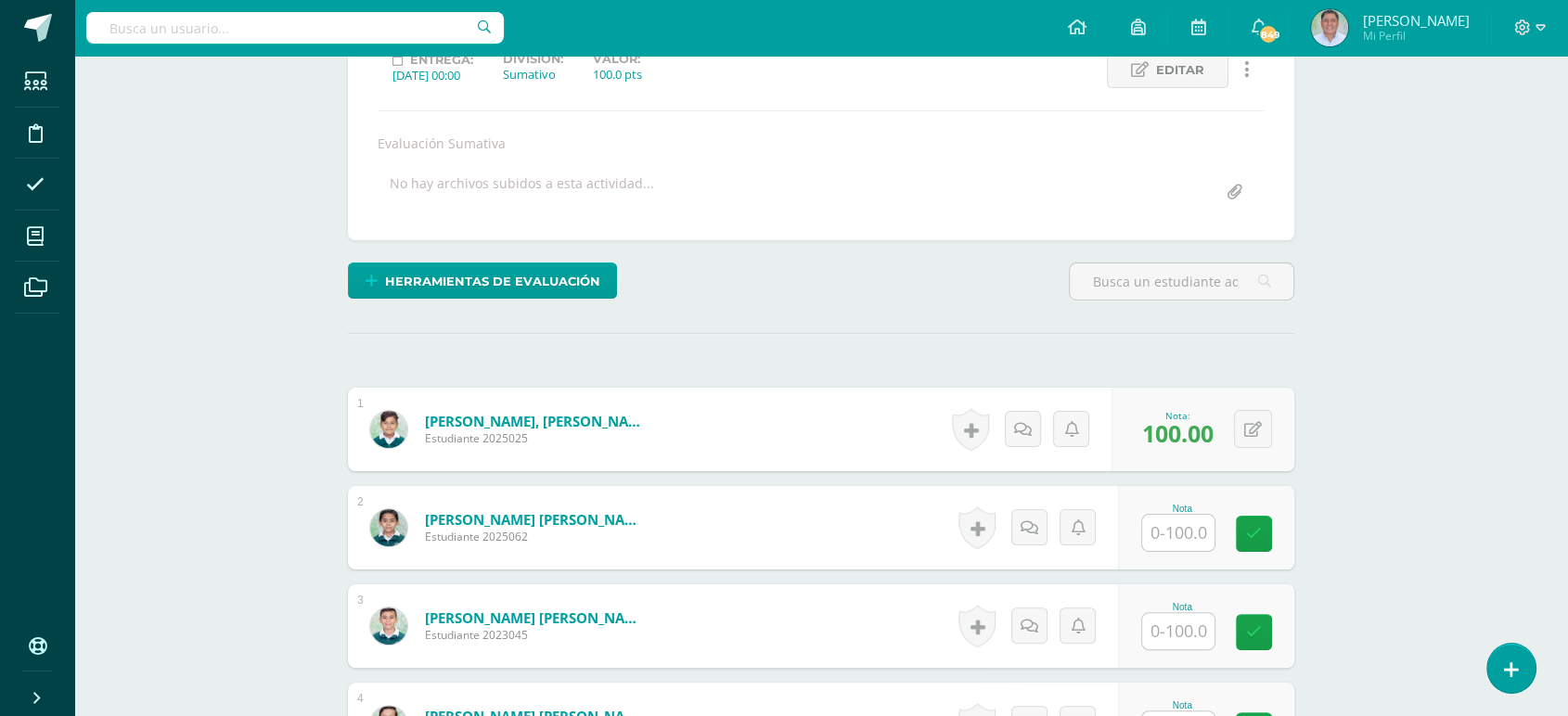
scroll to position [0, 0]
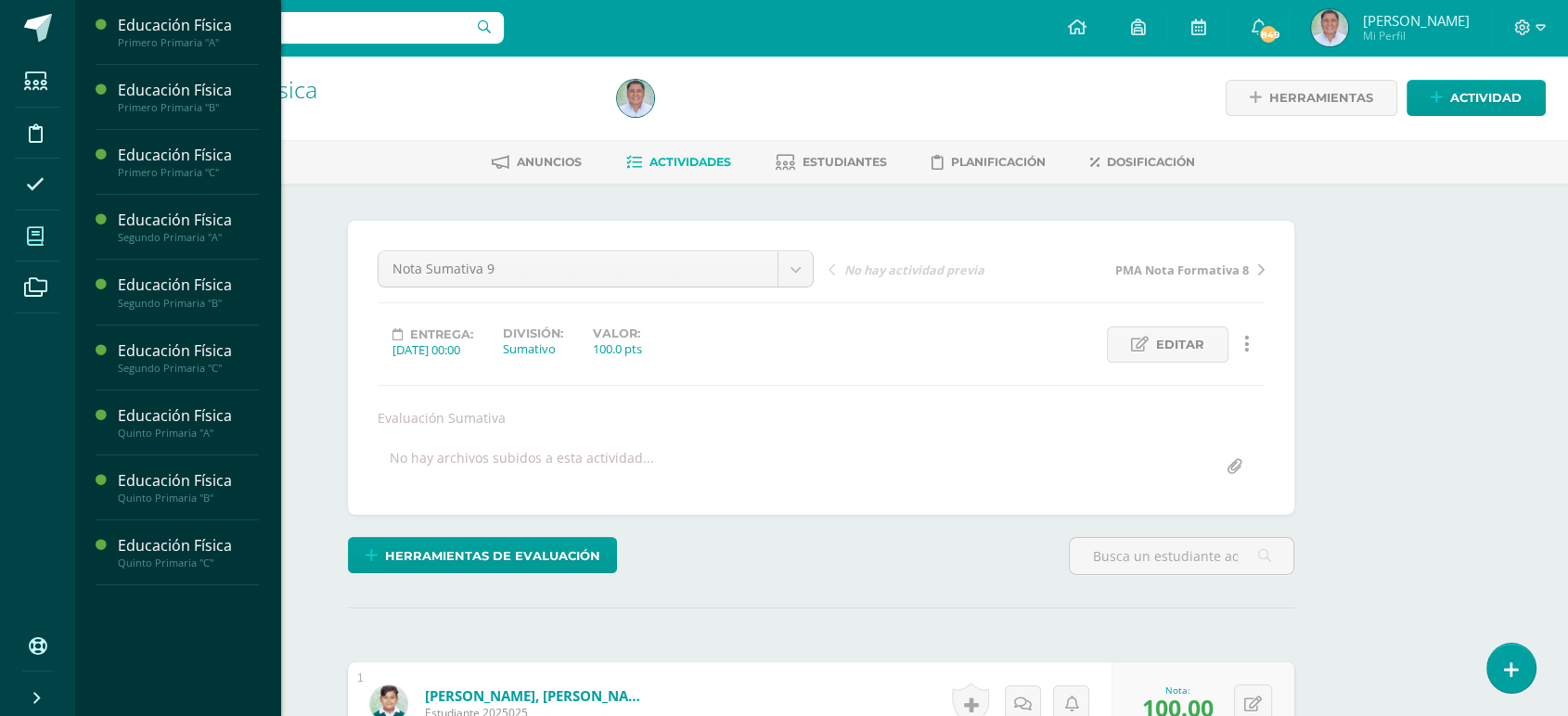
click at [37, 235] on icon at bounding box center [35, 236] width 17 height 18
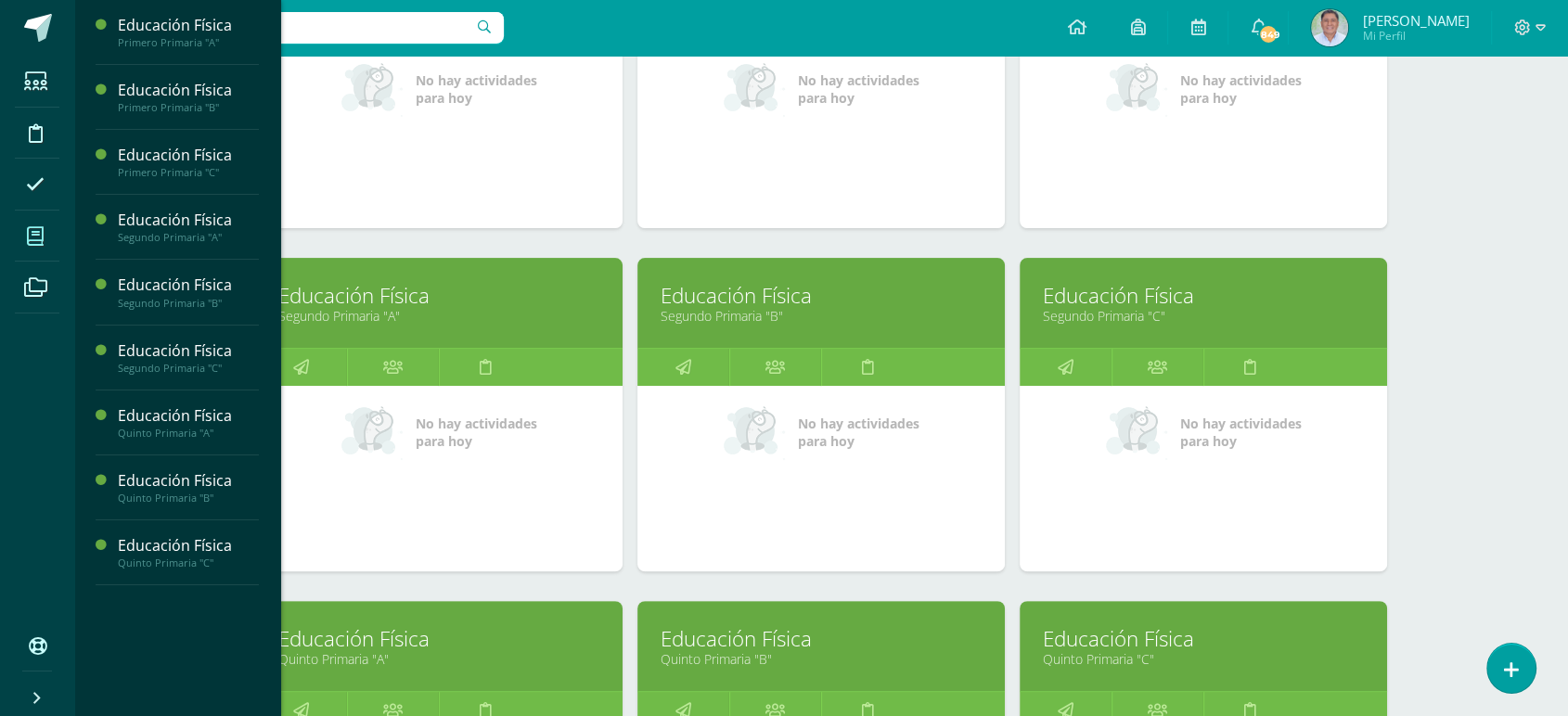
scroll to position [437, 0]
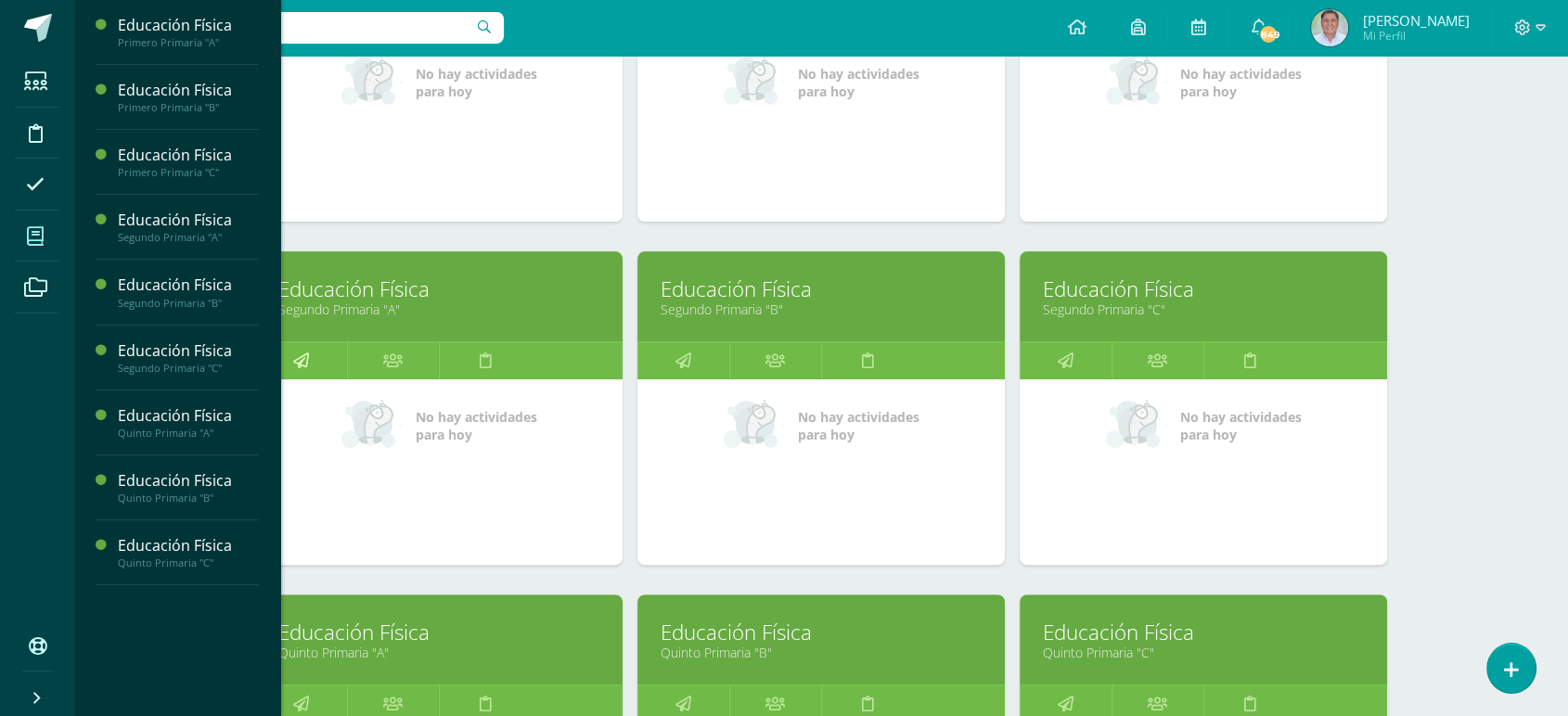
click at [301, 360] on icon at bounding box center [301, 361] width 16 height 36
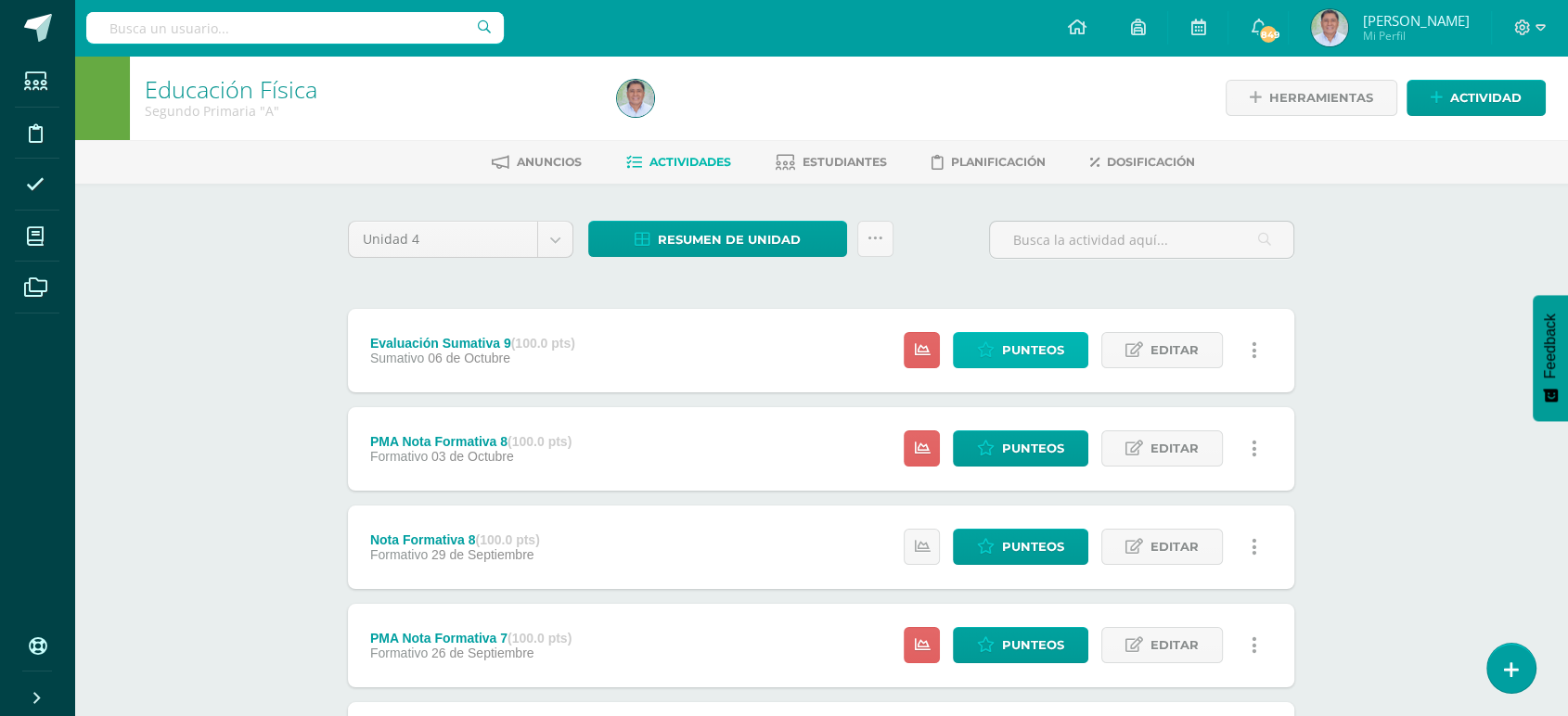
click at [1015, 347] on span "Punteos" at bounding box center [1033, 350] width 62 height 34
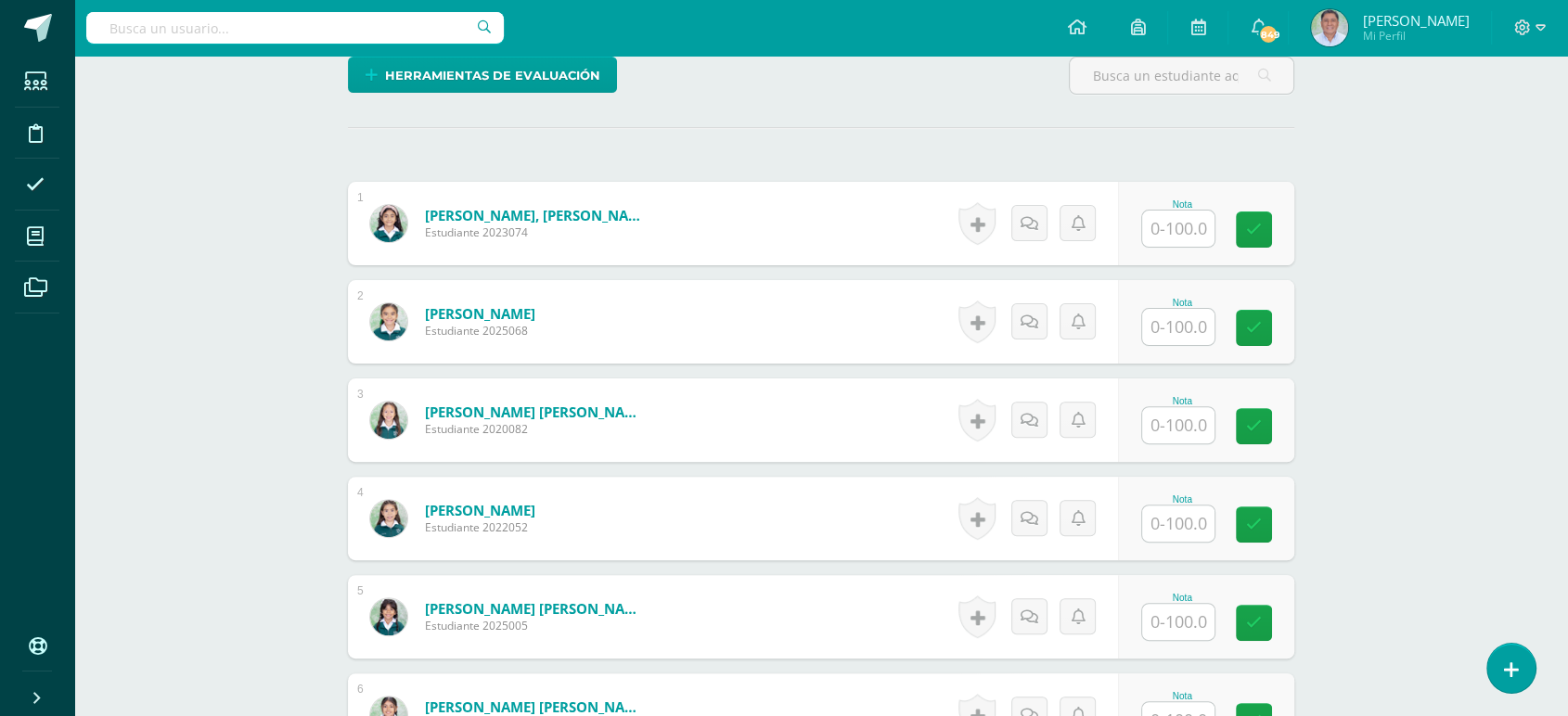
scroll to position [487, 0]
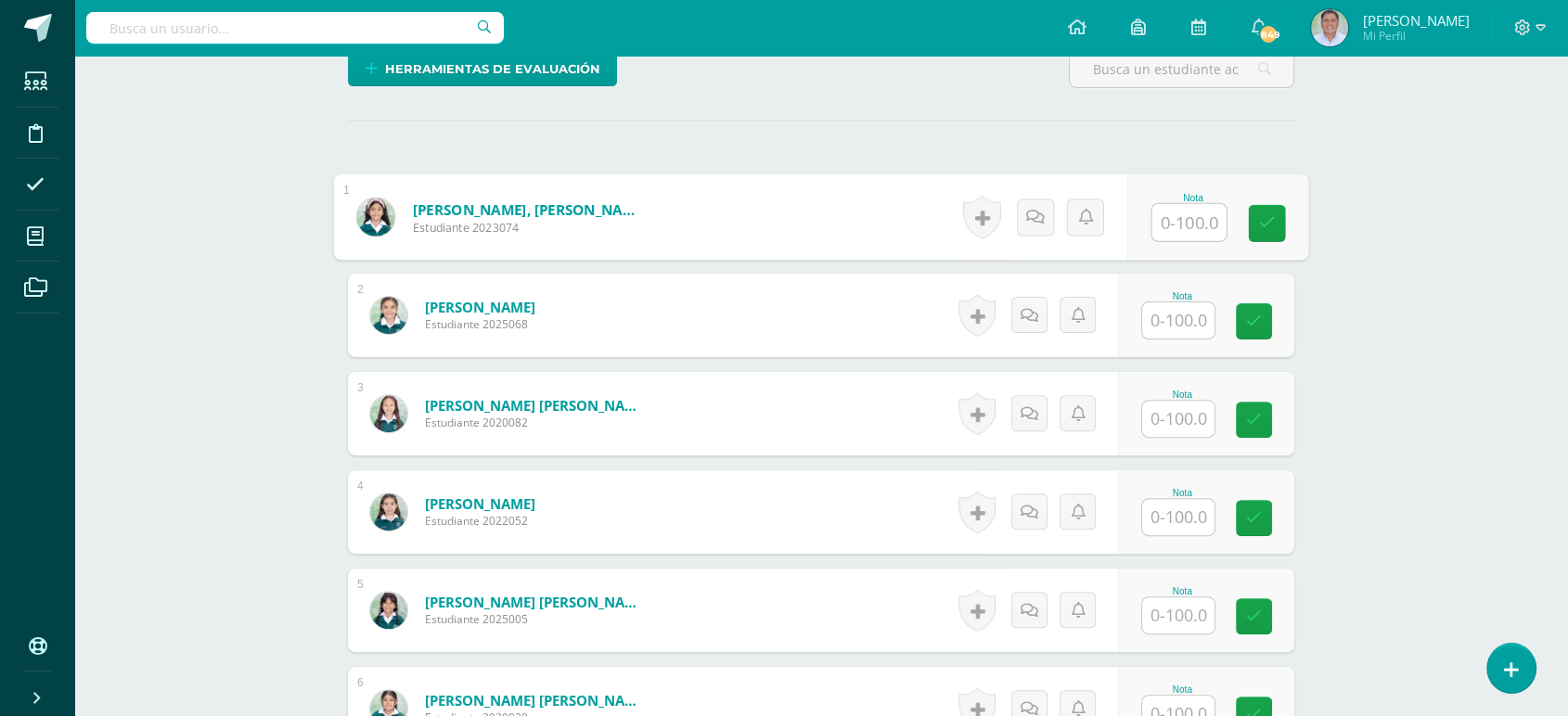
click at [1172, 214] on input "text" at bounding box center [1190, 222] width 74 height 37
type input "100"
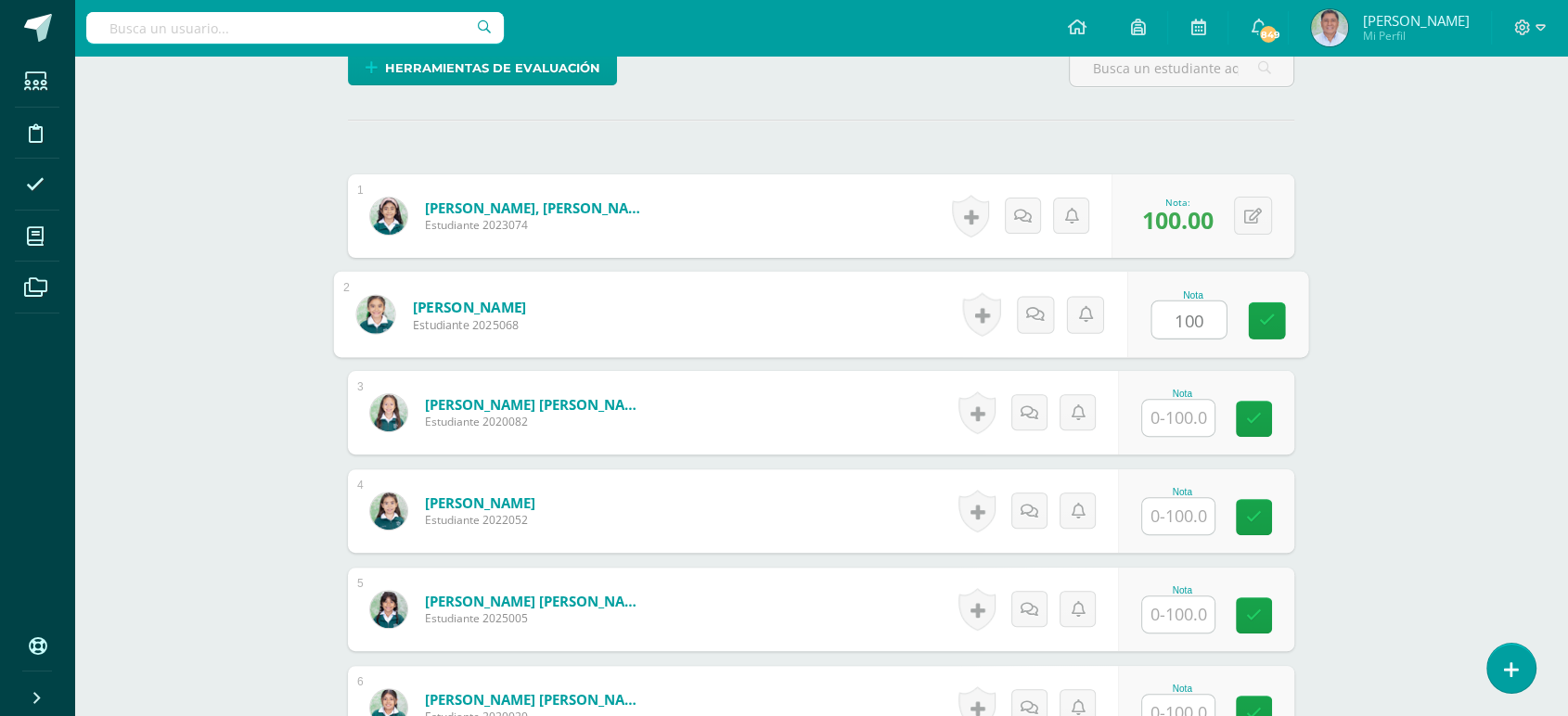
type input "100"
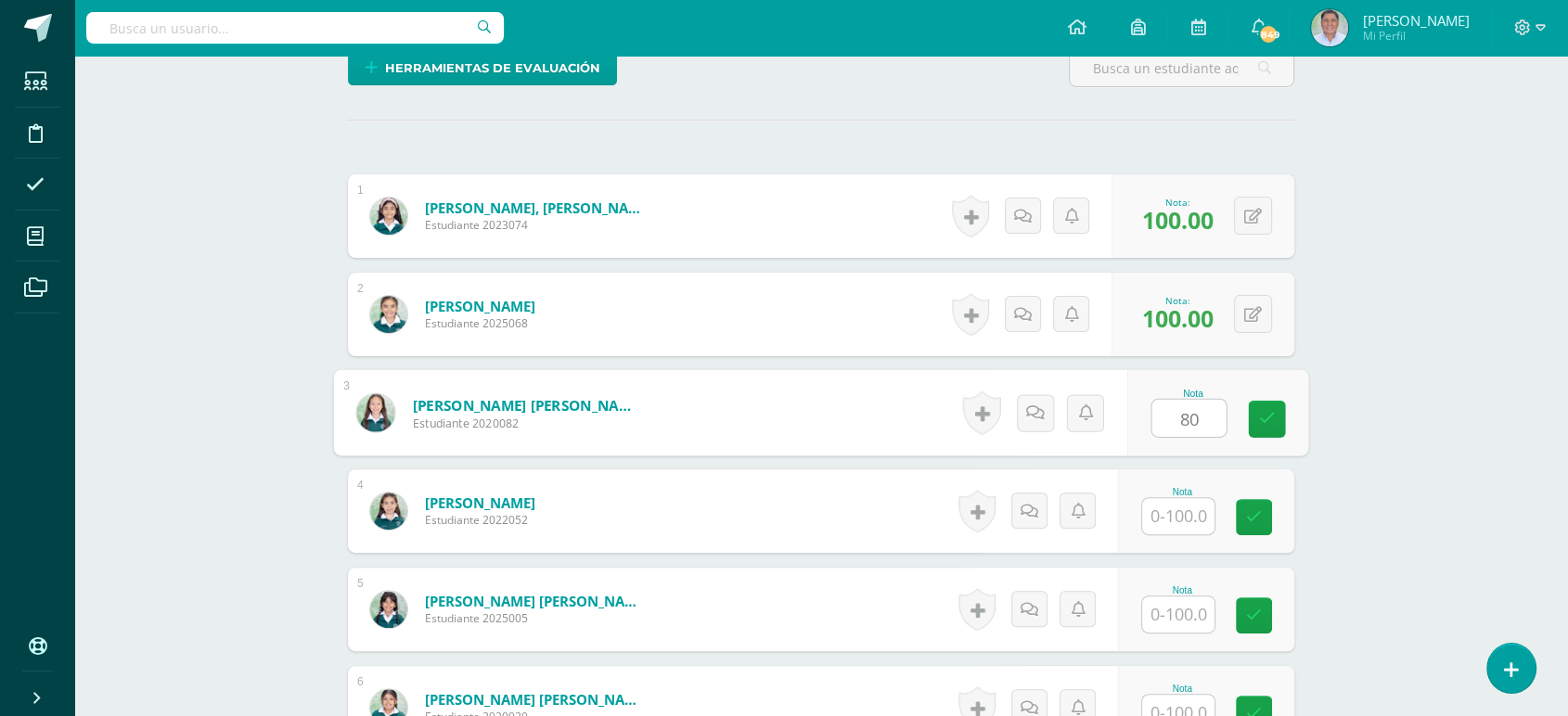
type input "80"
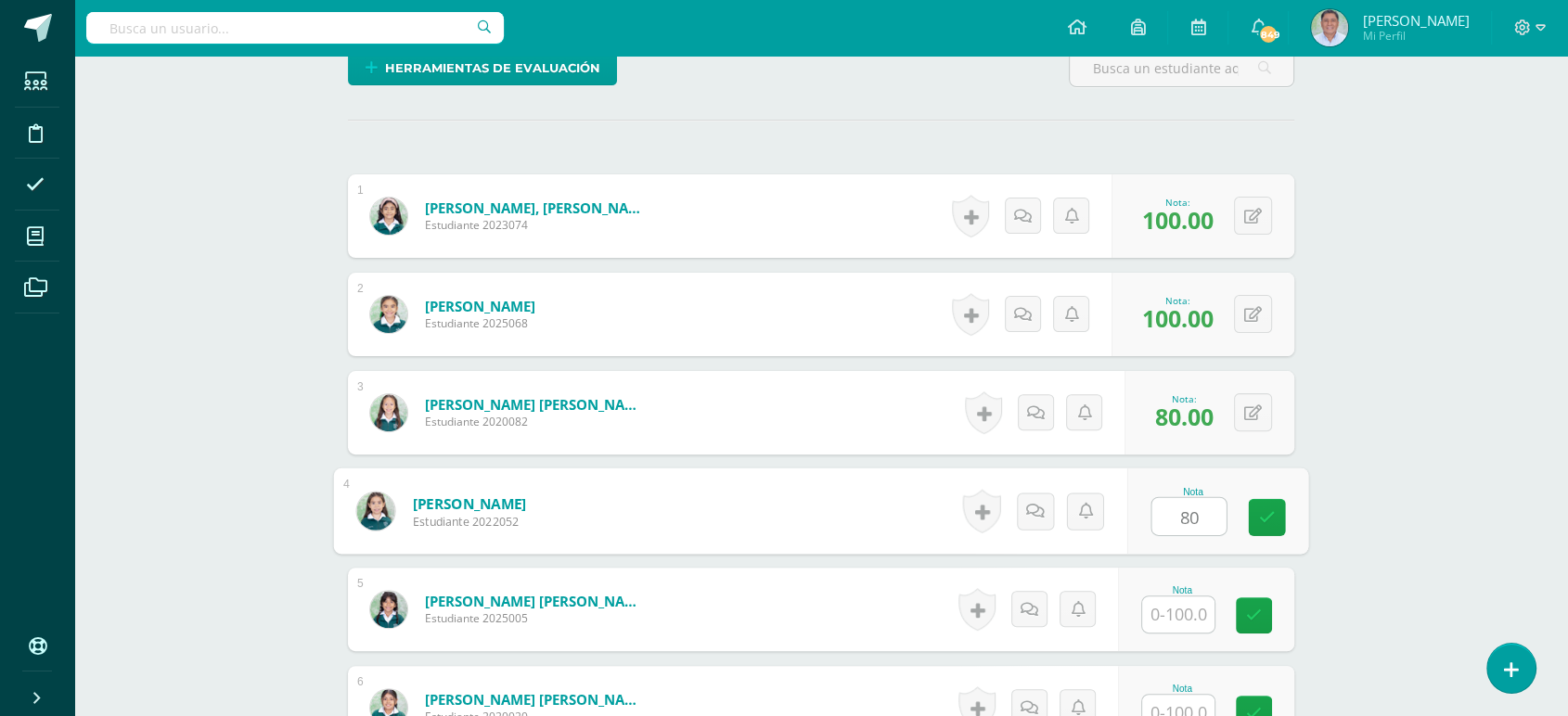
type input "80"
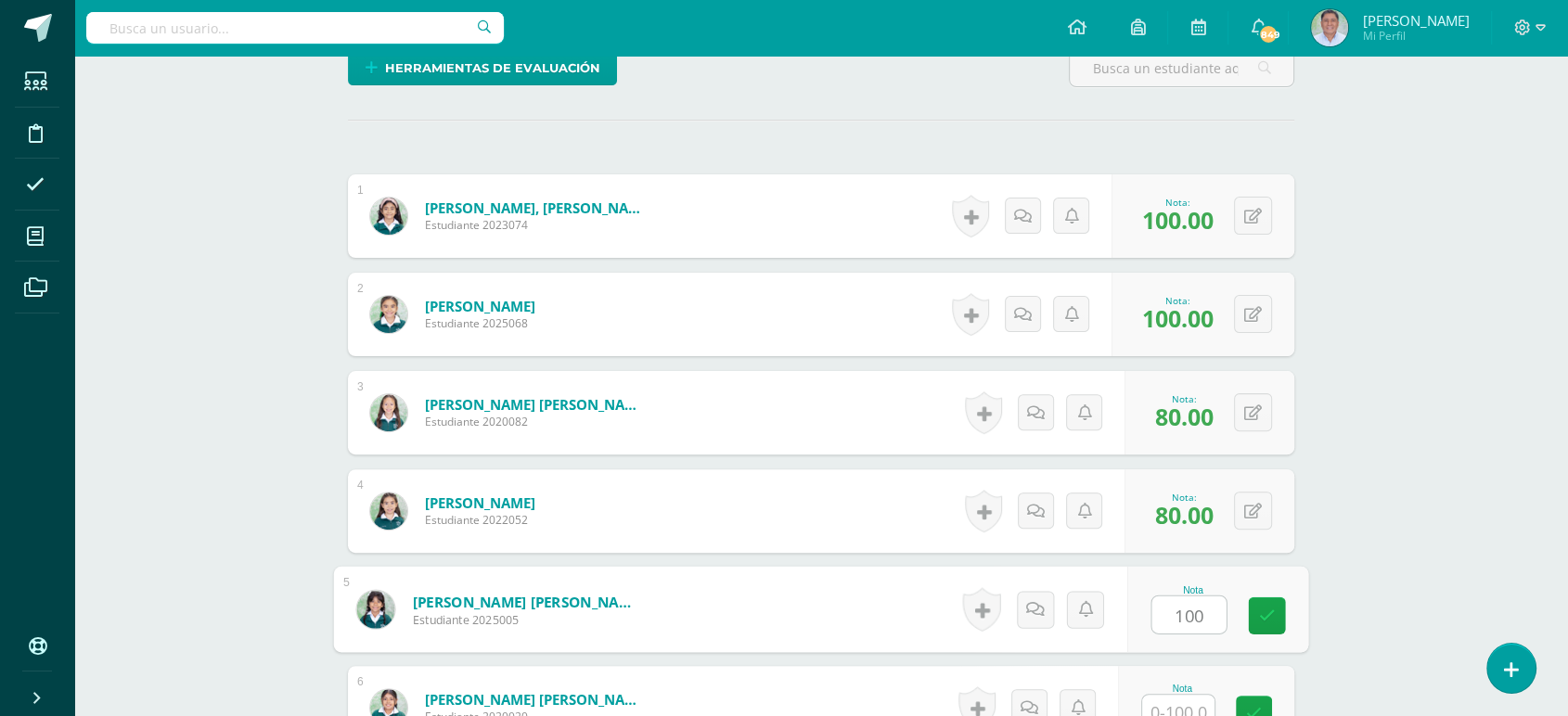
type input "100"
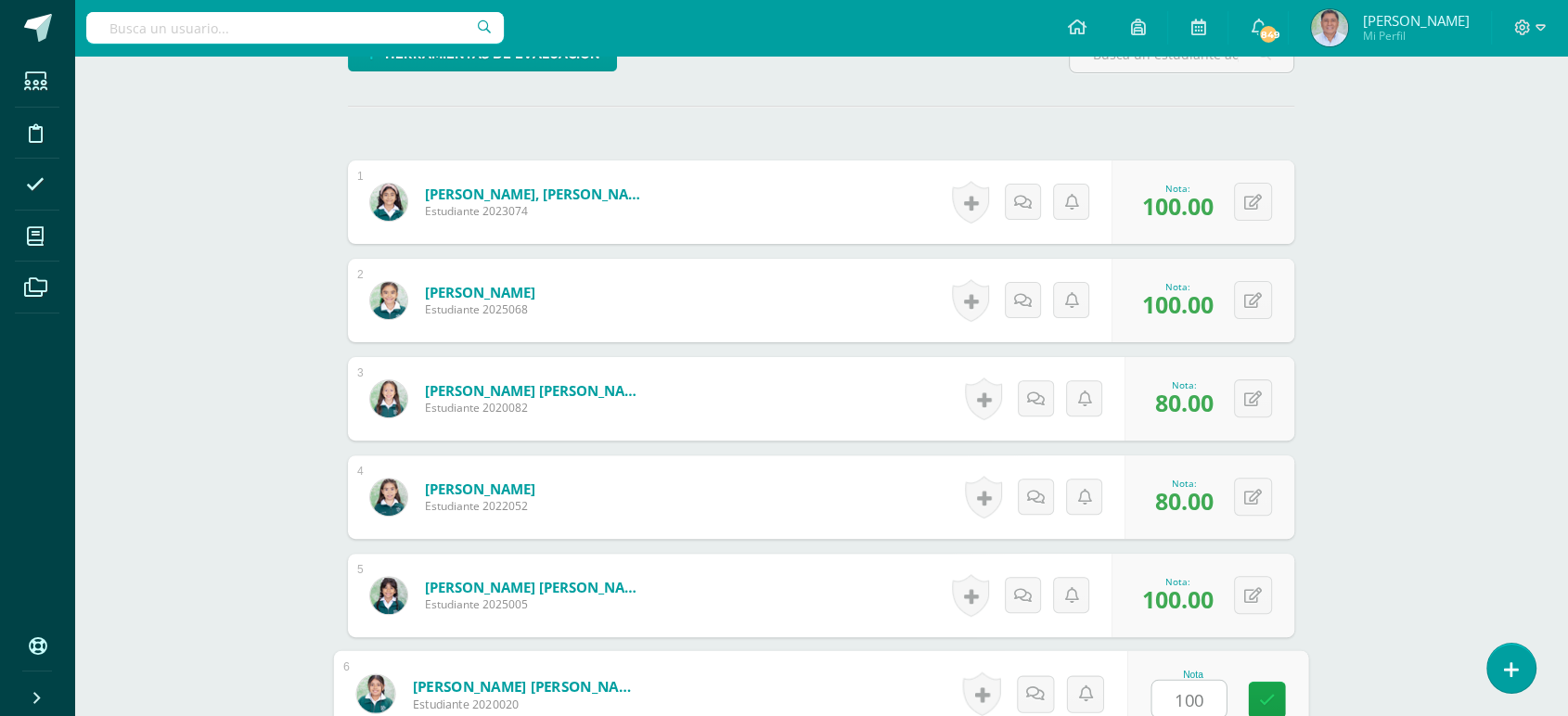
type input "100"
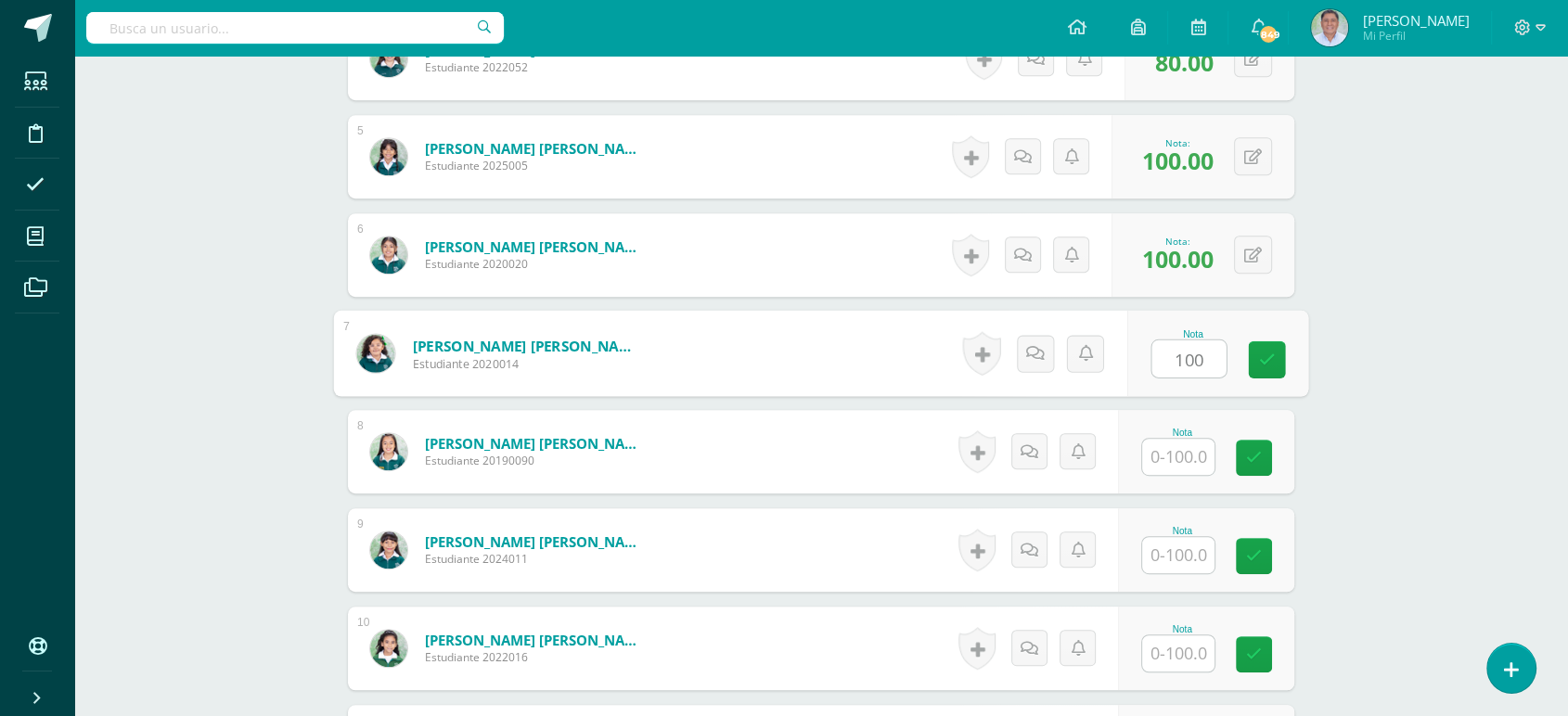
type input "100"
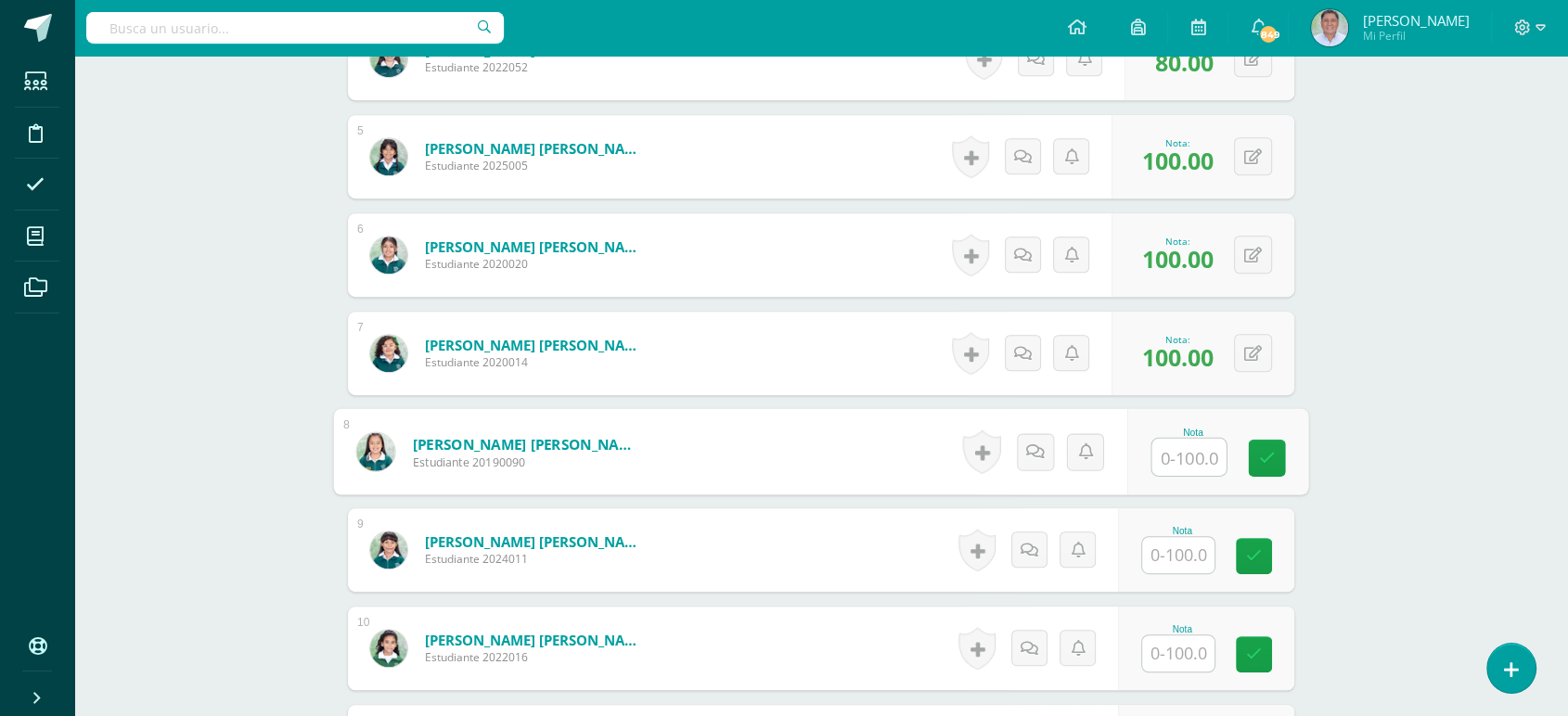
click at [1180, 553] on input "text" at bounding box center [1178, 555] width 72 height 36
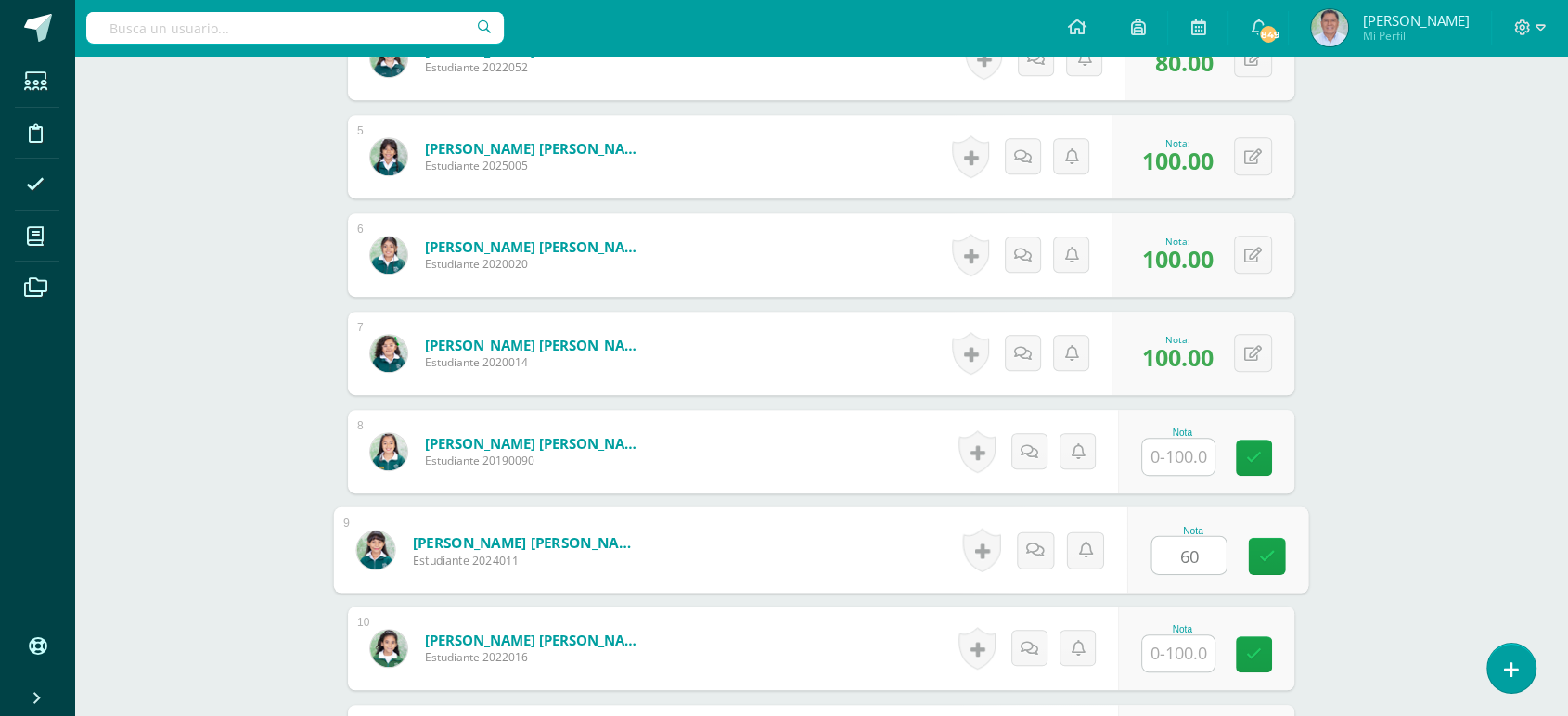
type input "60"
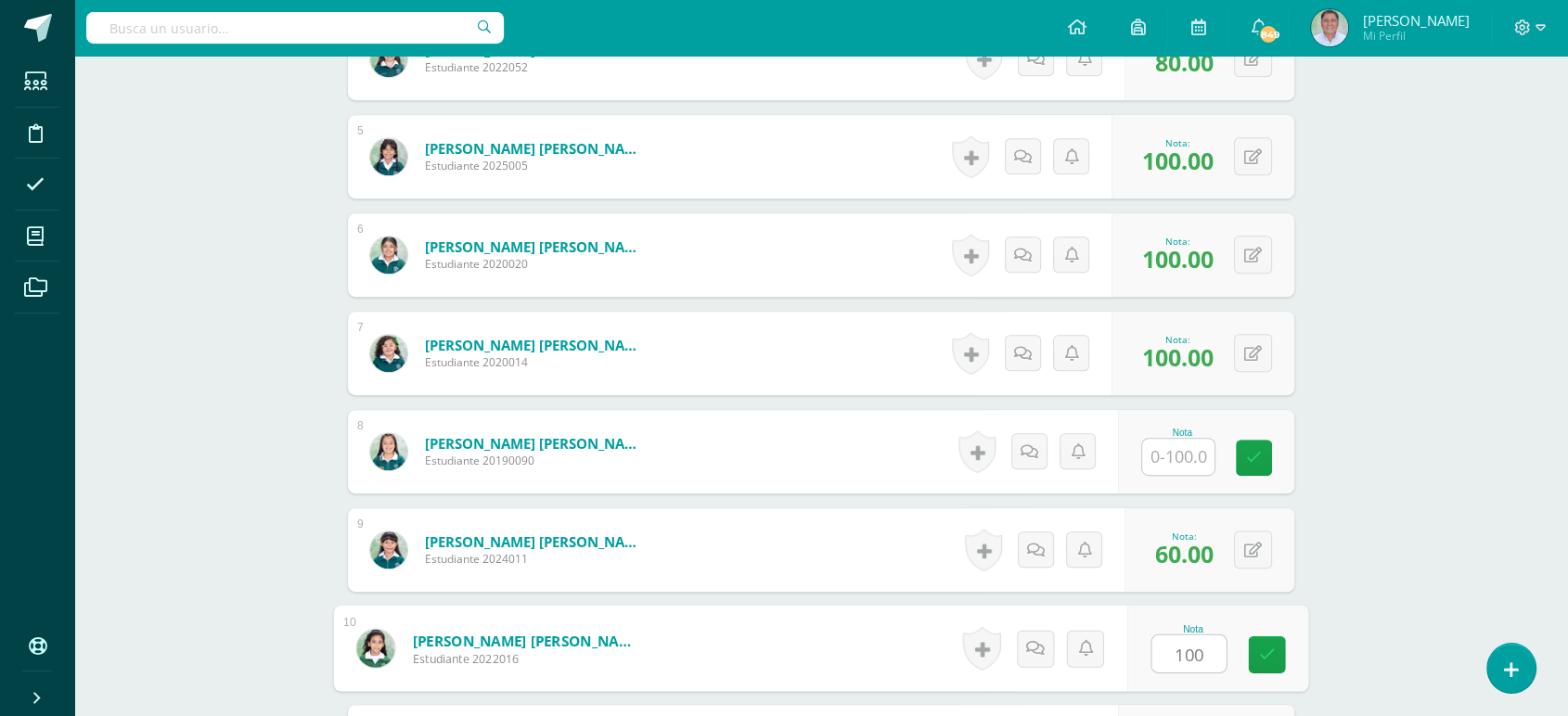
type input "100"
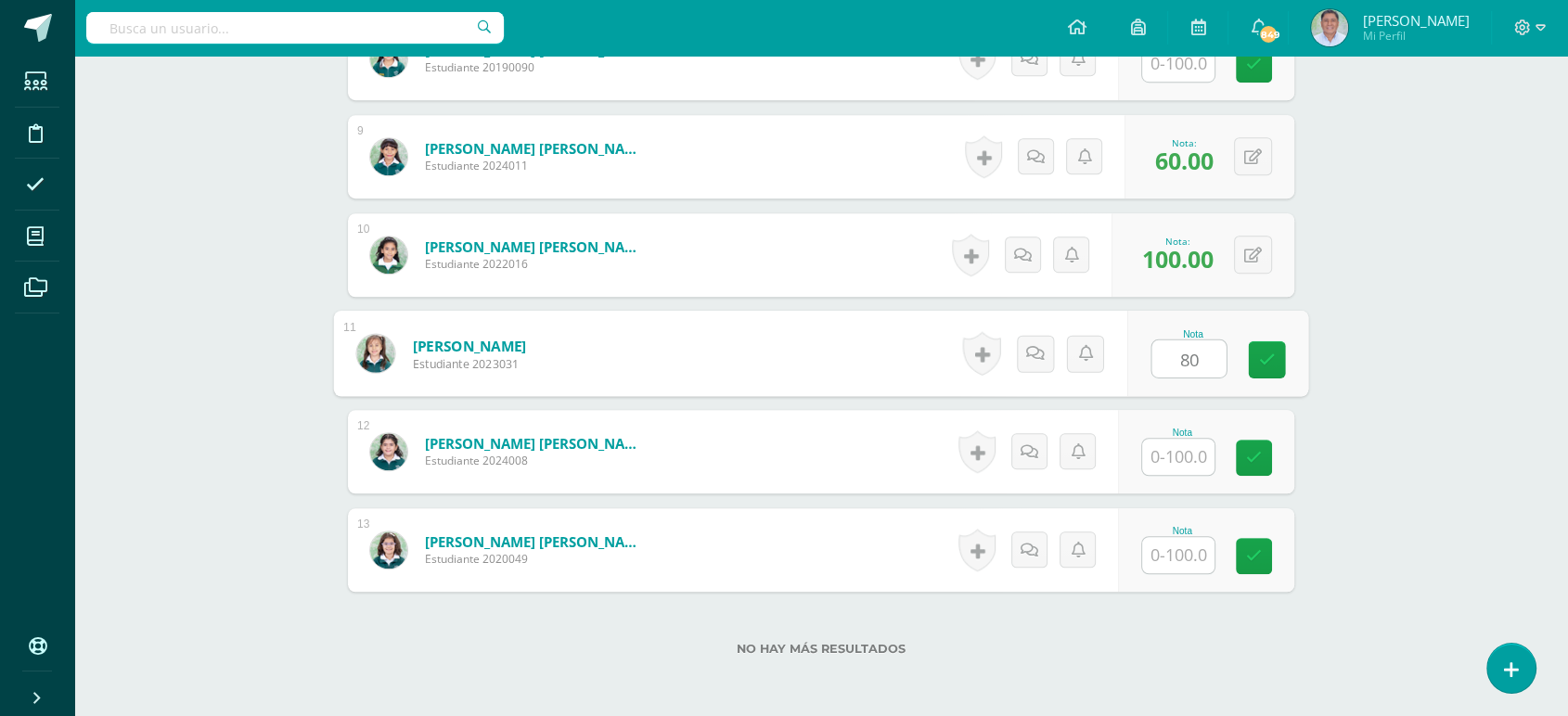
type input "80"
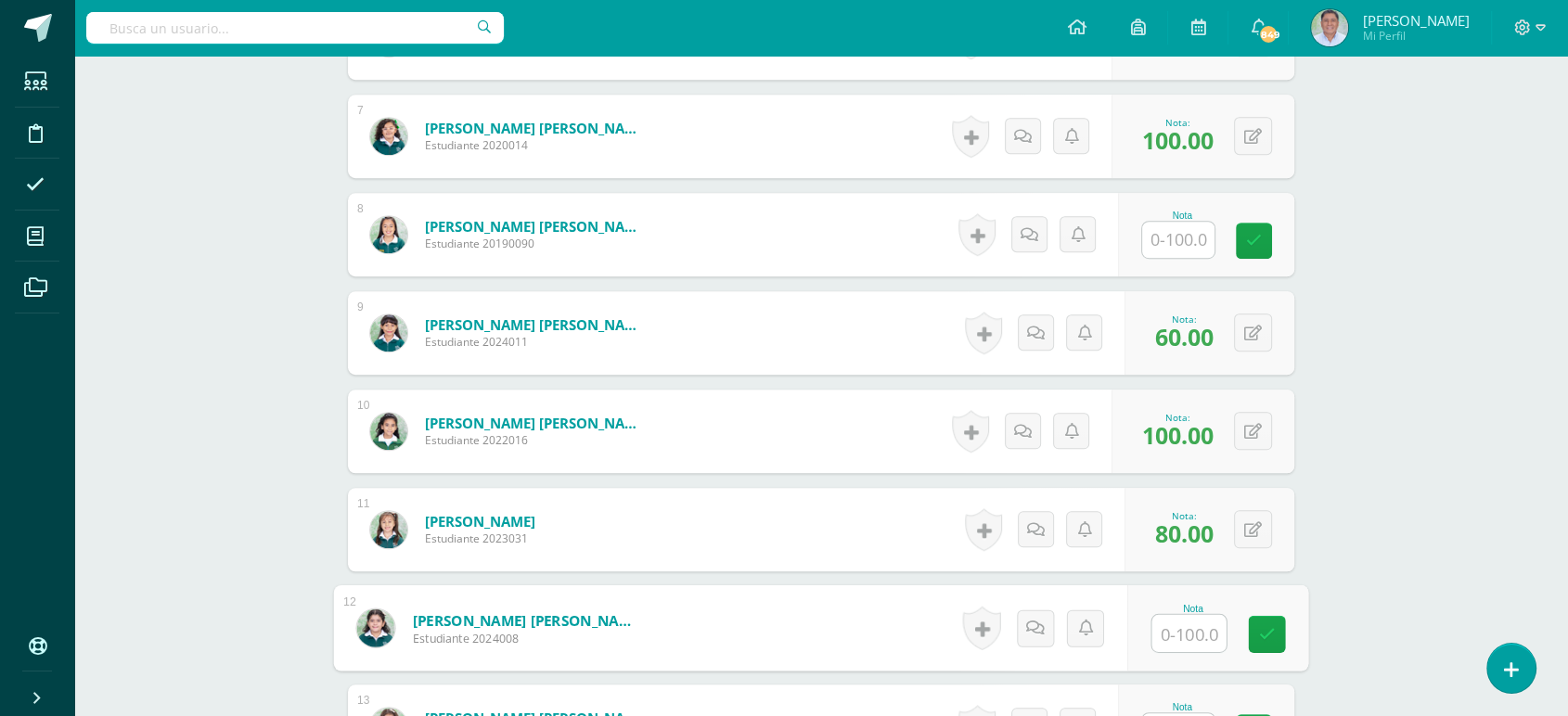
scroll to position [1152, 0]
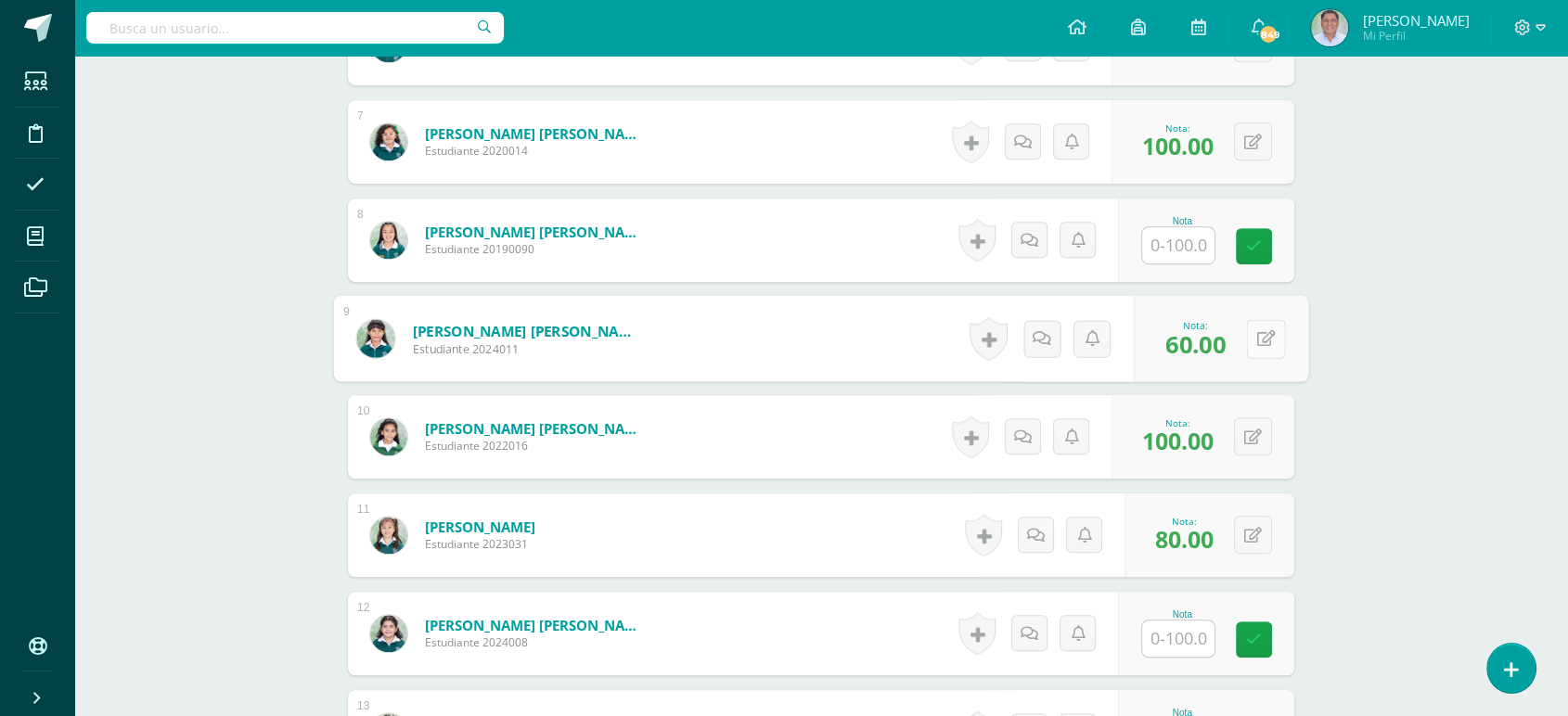
click at [1249, 340] on button at bounding box center [1265, 338] width 39 height 39
click at [1211, 341] on icon at bounding box center [1216, 345] width 17 height 16
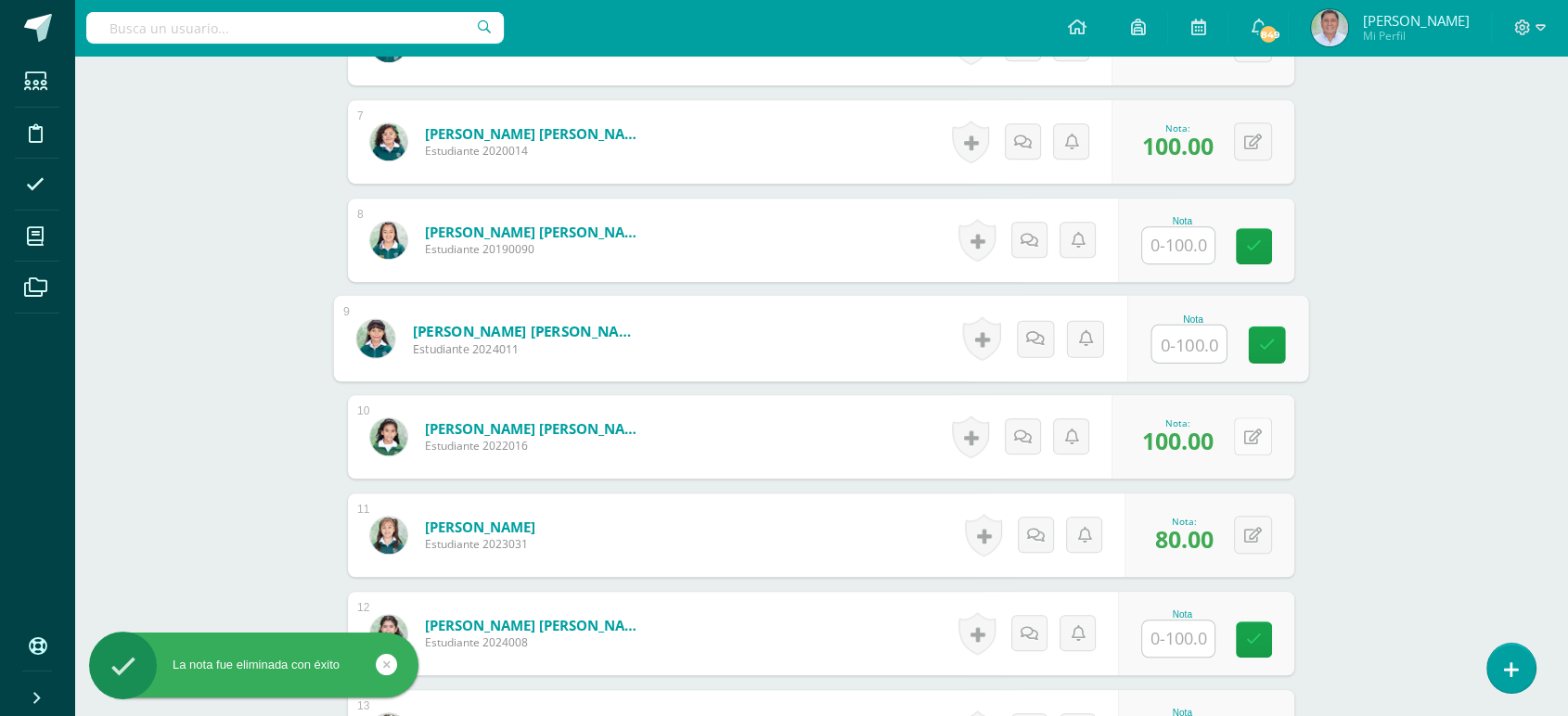
click at [1244, 436] on div "0 [GEOGRAPHIC_DATA] Logros obtenidos Aún no hay logros agregados Nota: 100.00" at bounding box center [1203, 437] width 183 height 84
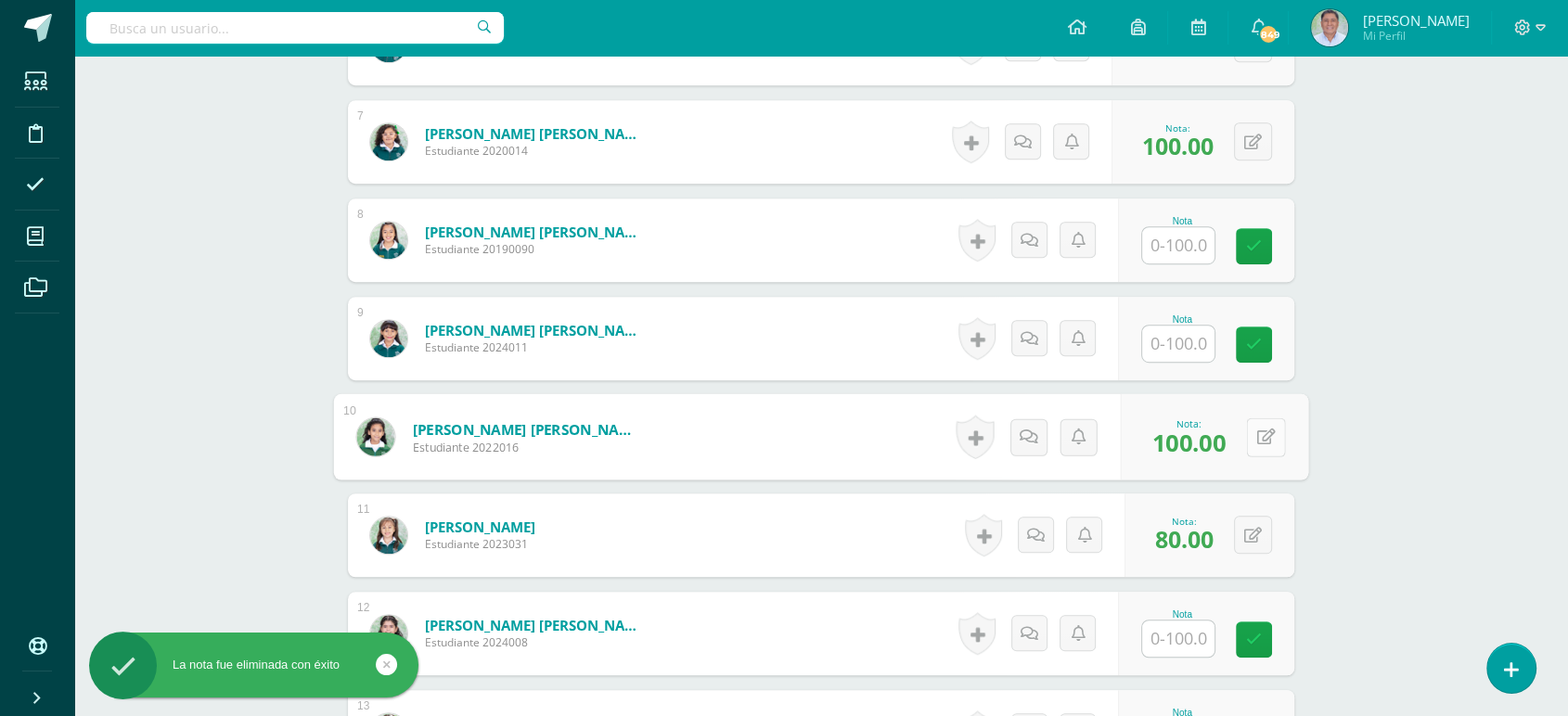
click at [1266, 436] on icon at bounding box center [1266, 436] width 18 height 16
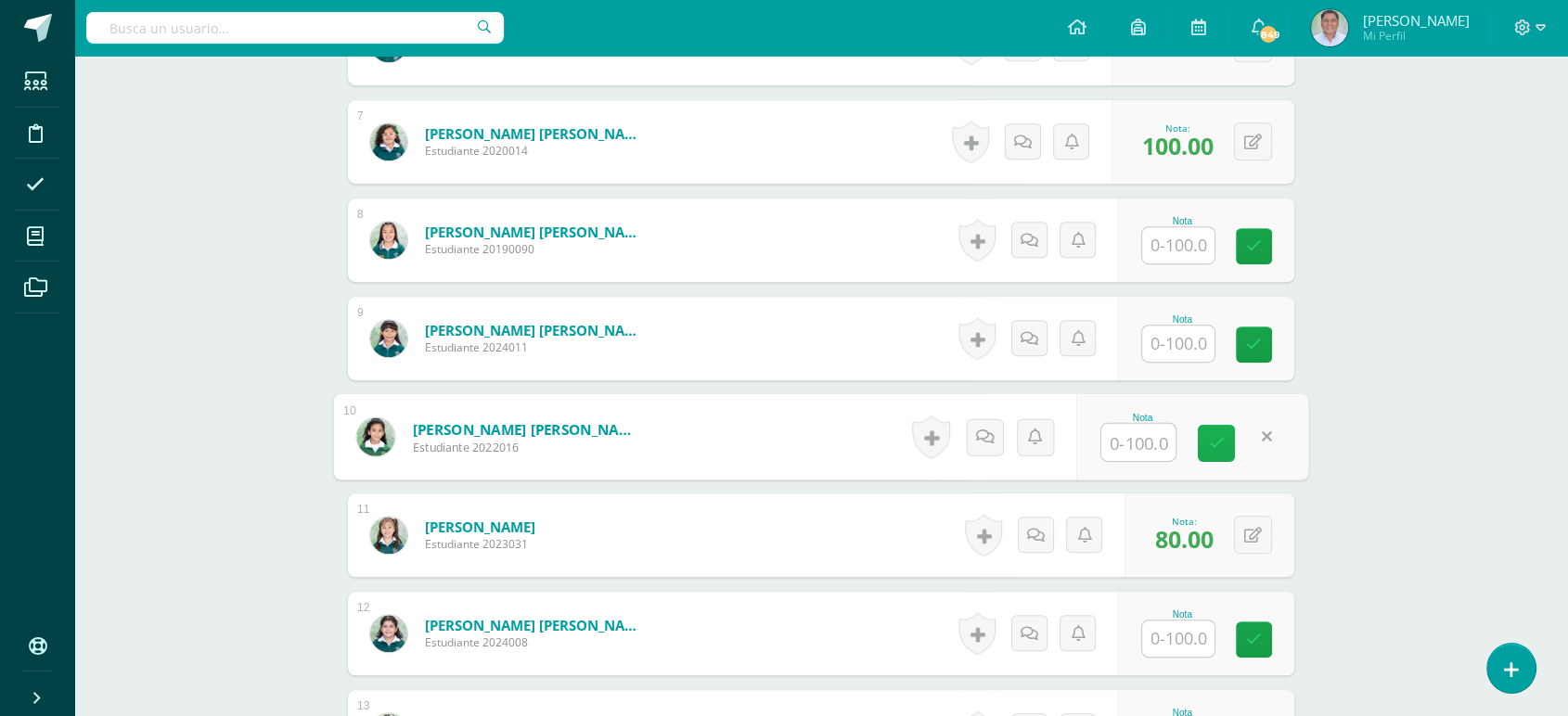
click at [1216, 437] on icon at bounding box center [1216, 443] width 17 height 16
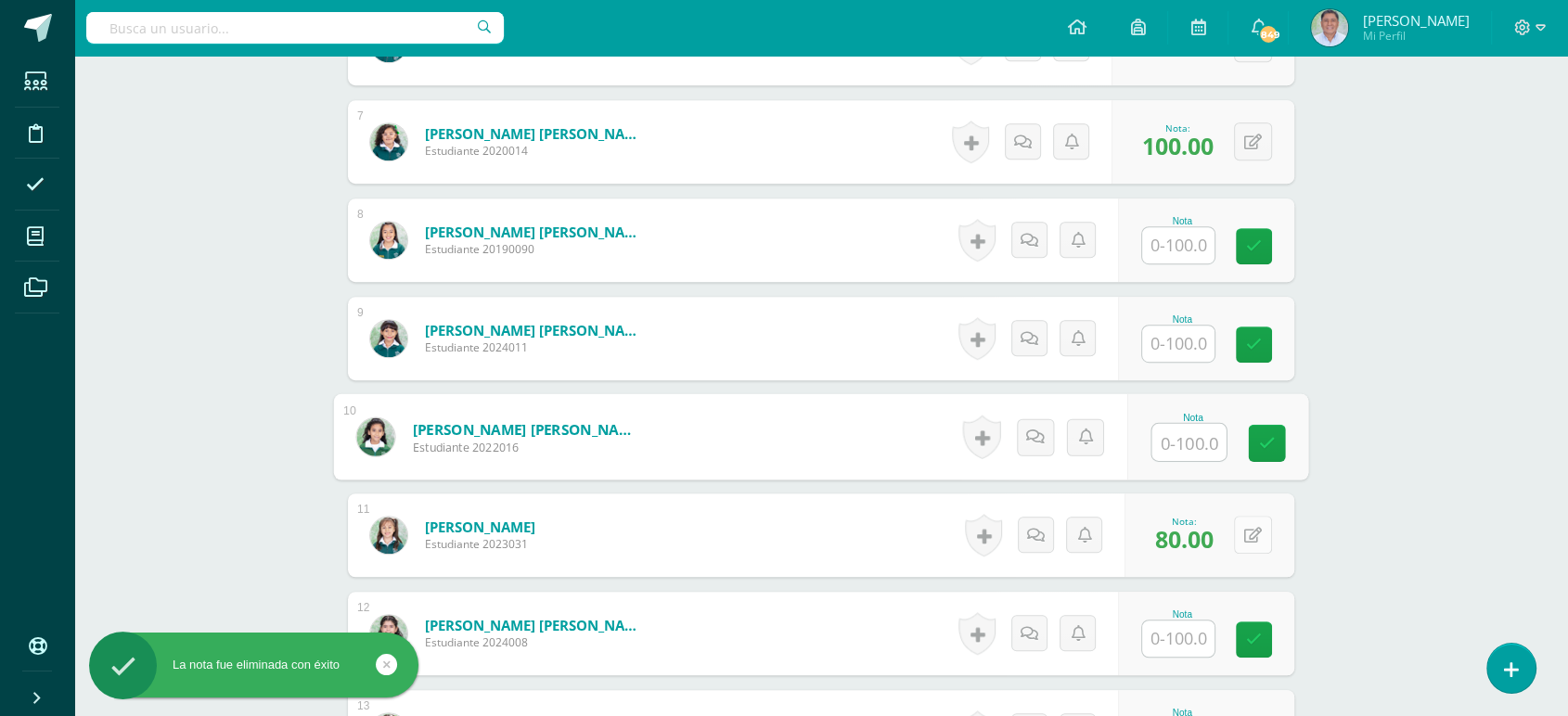
click at [1251, 532] on button at bounding box center [1254, 535] width 38 height 38
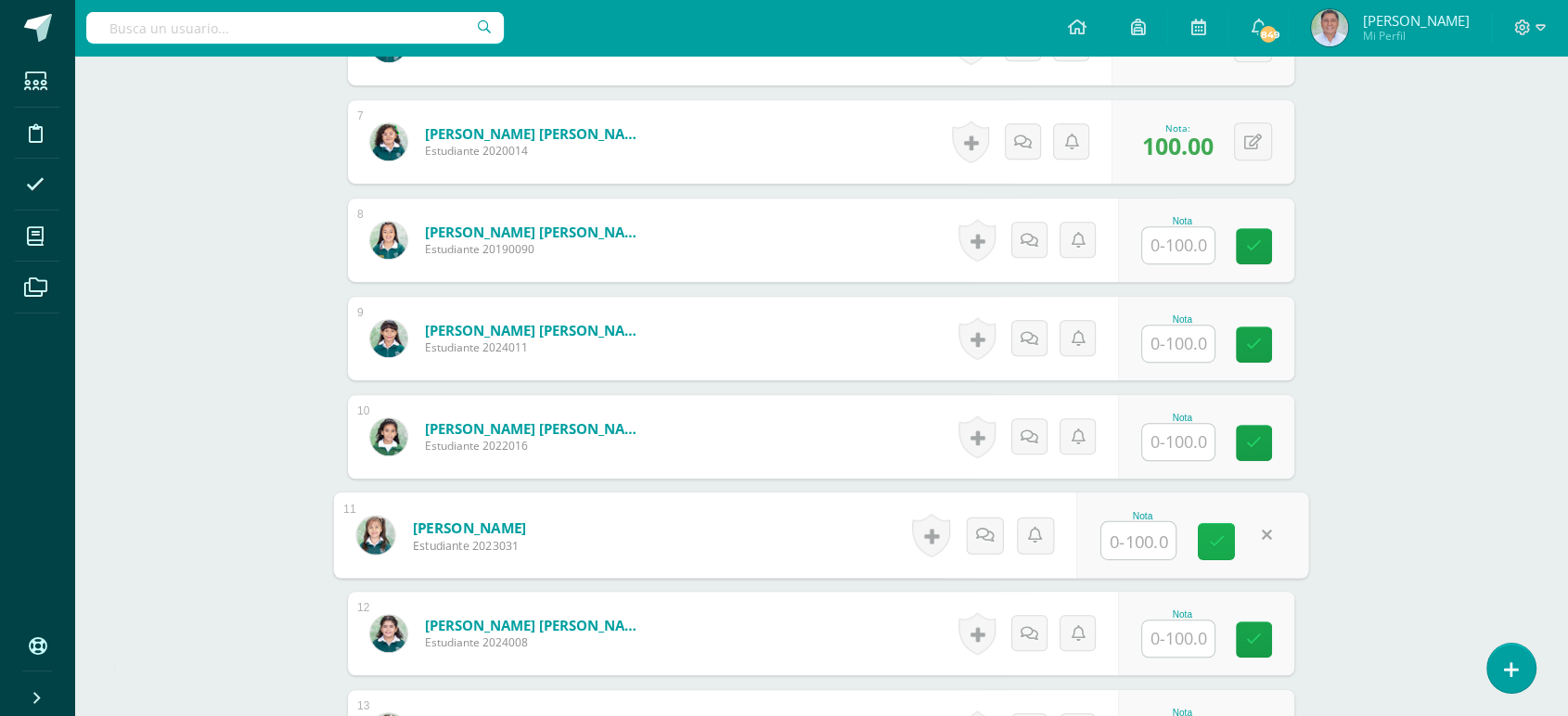
click at [1209, 534] on icon at bounding box center [1216, 541] width 17 height 16
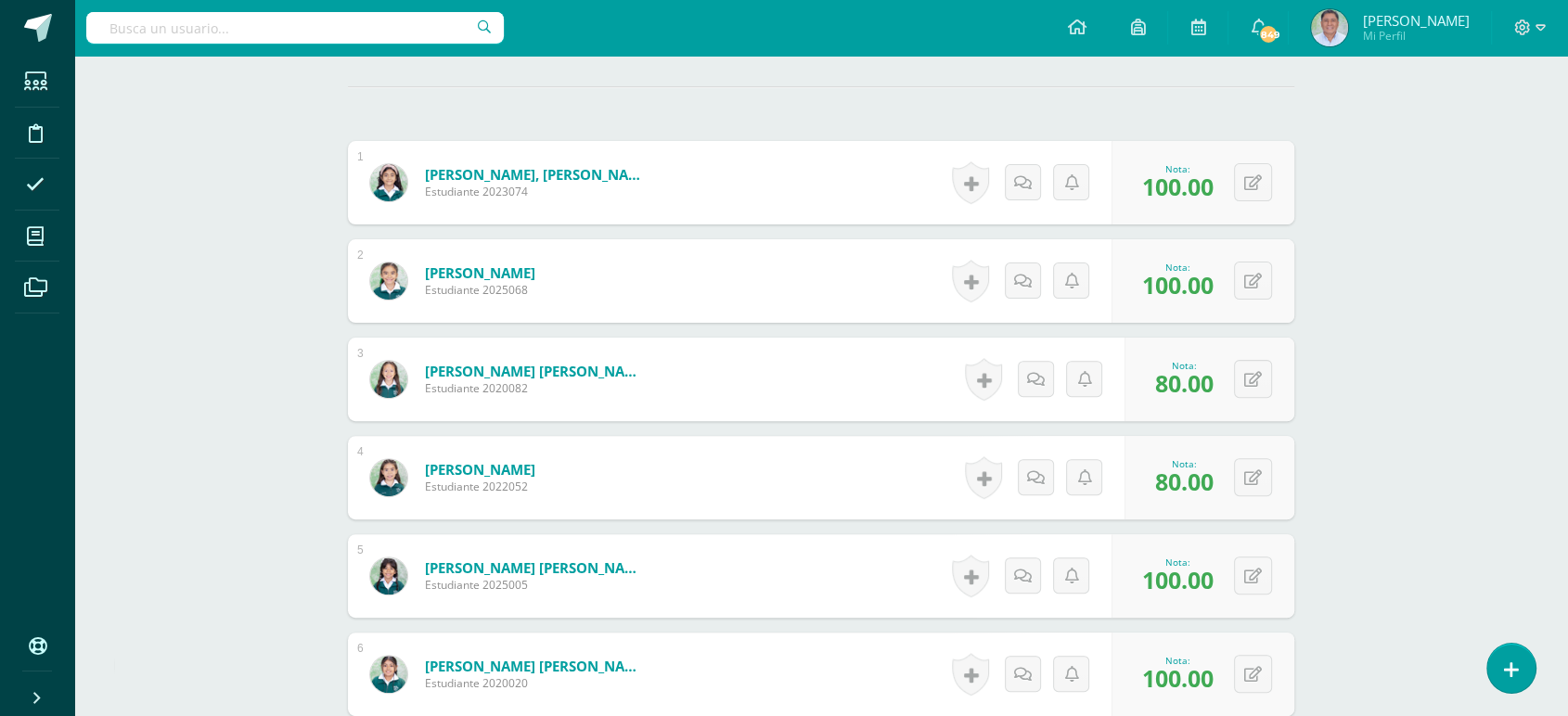
scroll to position [520, 0]
click at [1251, 184] on button at bounding box center [1254, 184] width 38 height 38
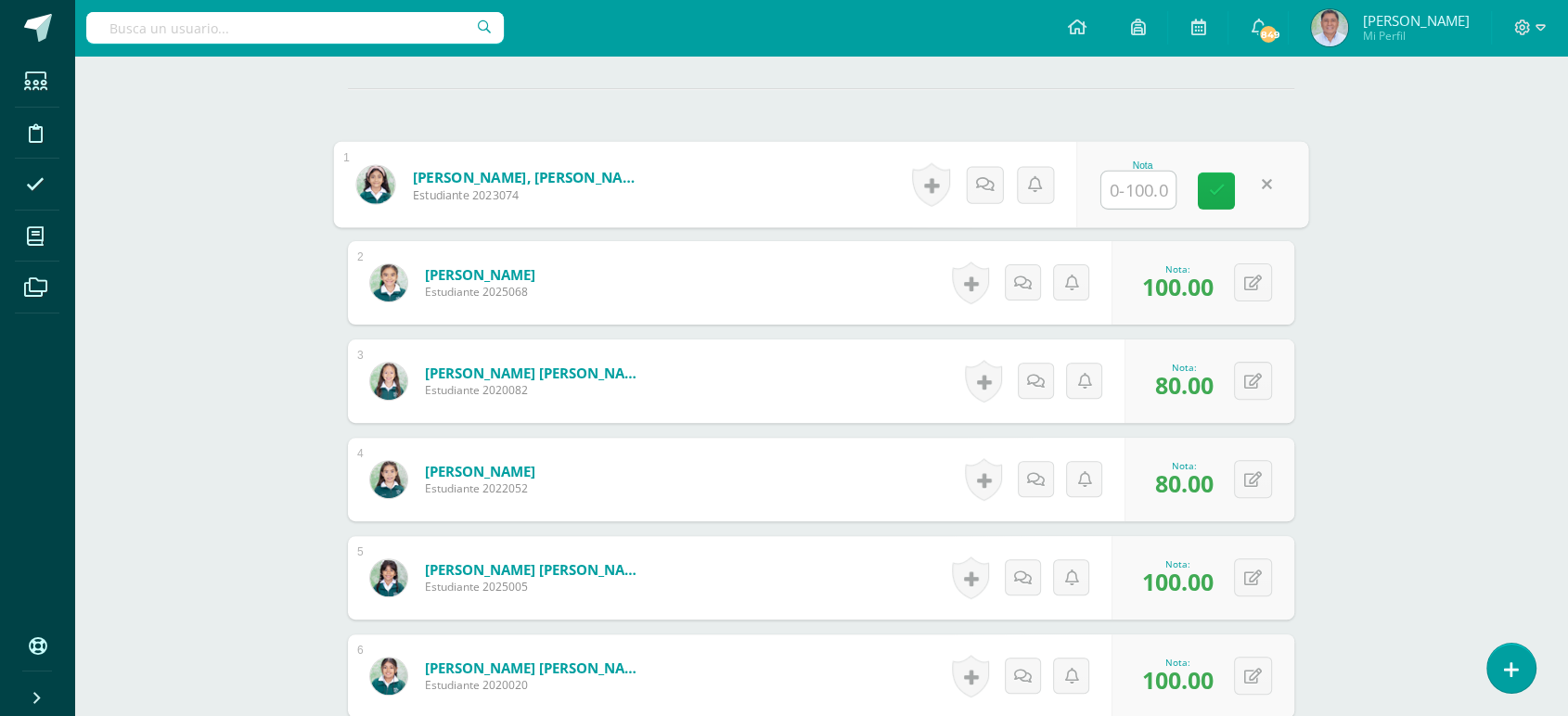
click at [1218, 191] on icon at bounding box center [1216, 190] width 17 height 16
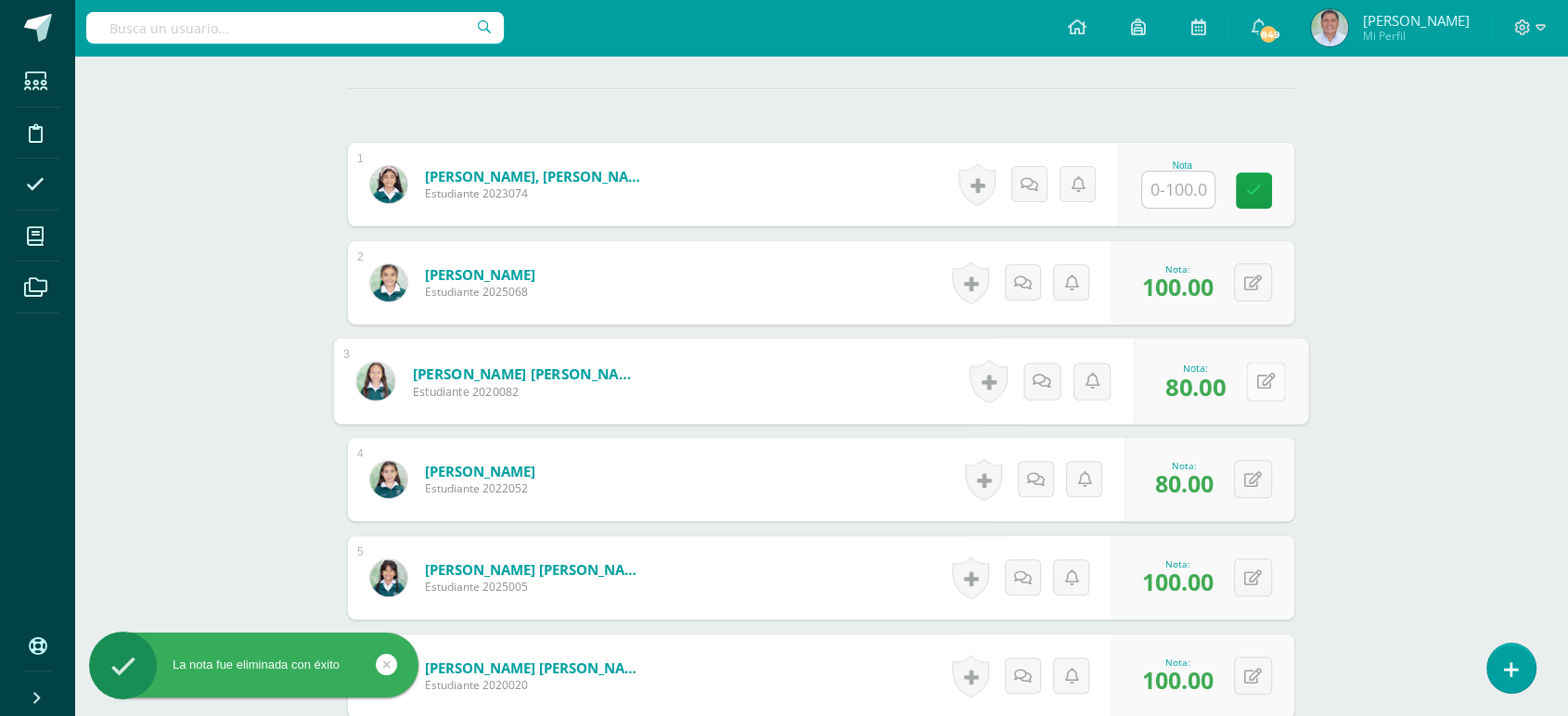
click at [1250, 376] on button at bounding box center [1265, 381] width 39 height 39
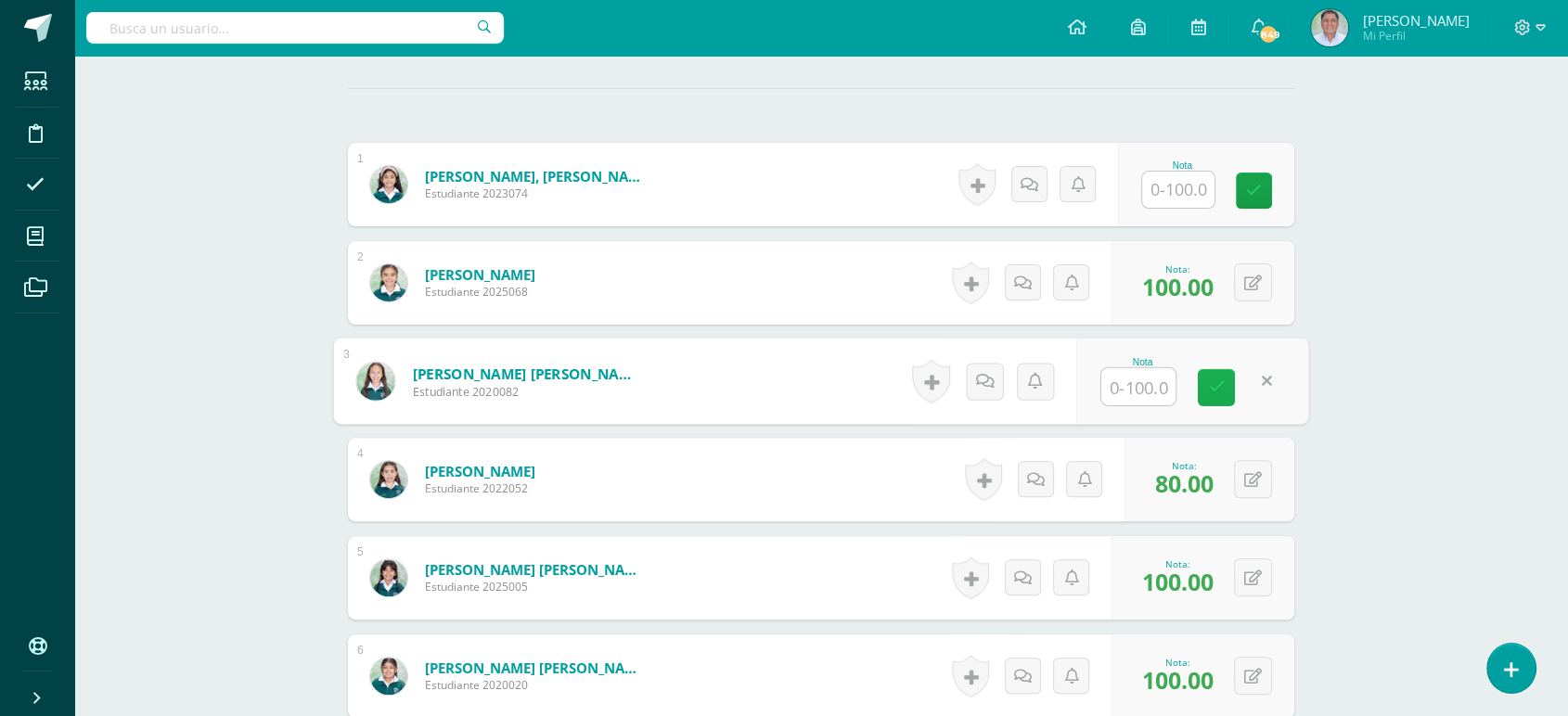
click at [1223, 379] on icon at bounding box center [1216, 387] width 17 height 16
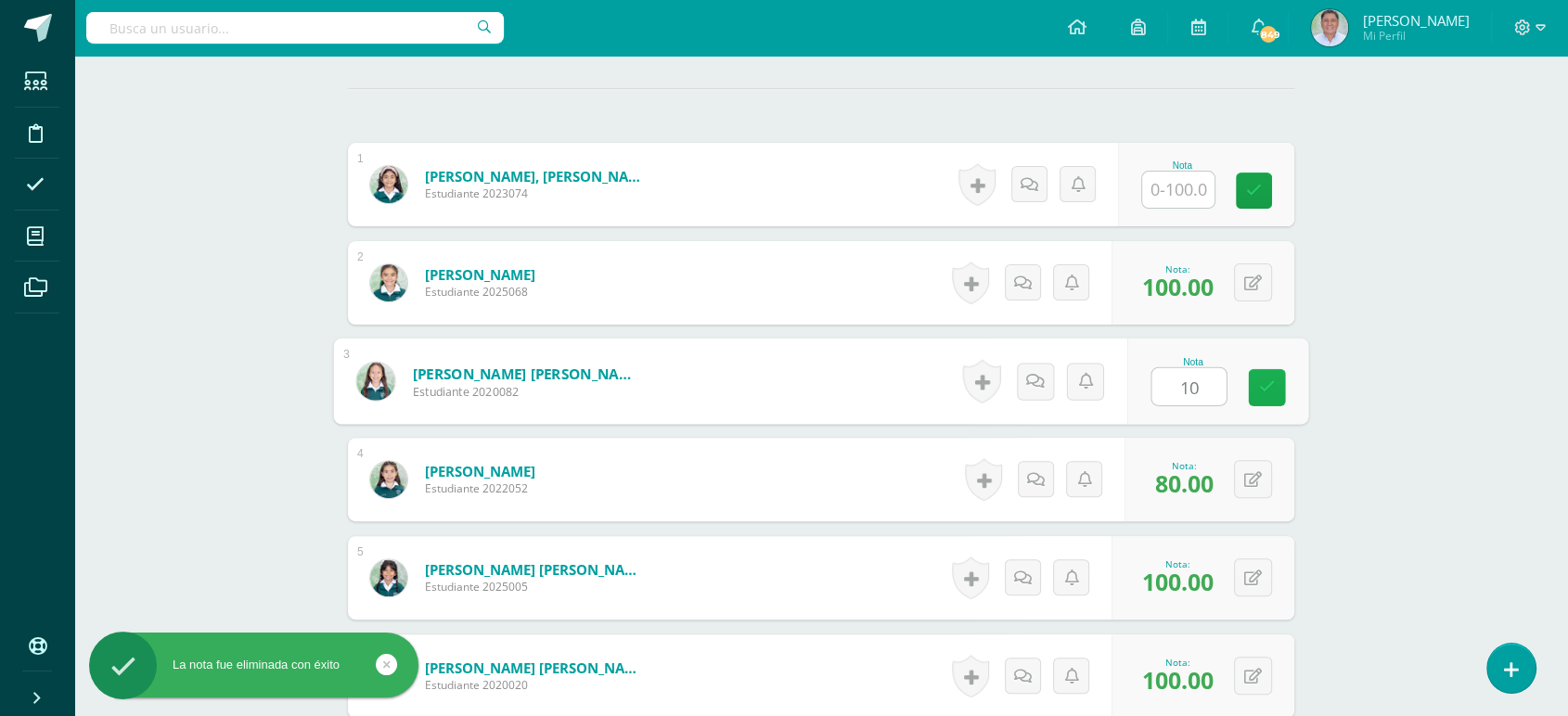
type input "100"
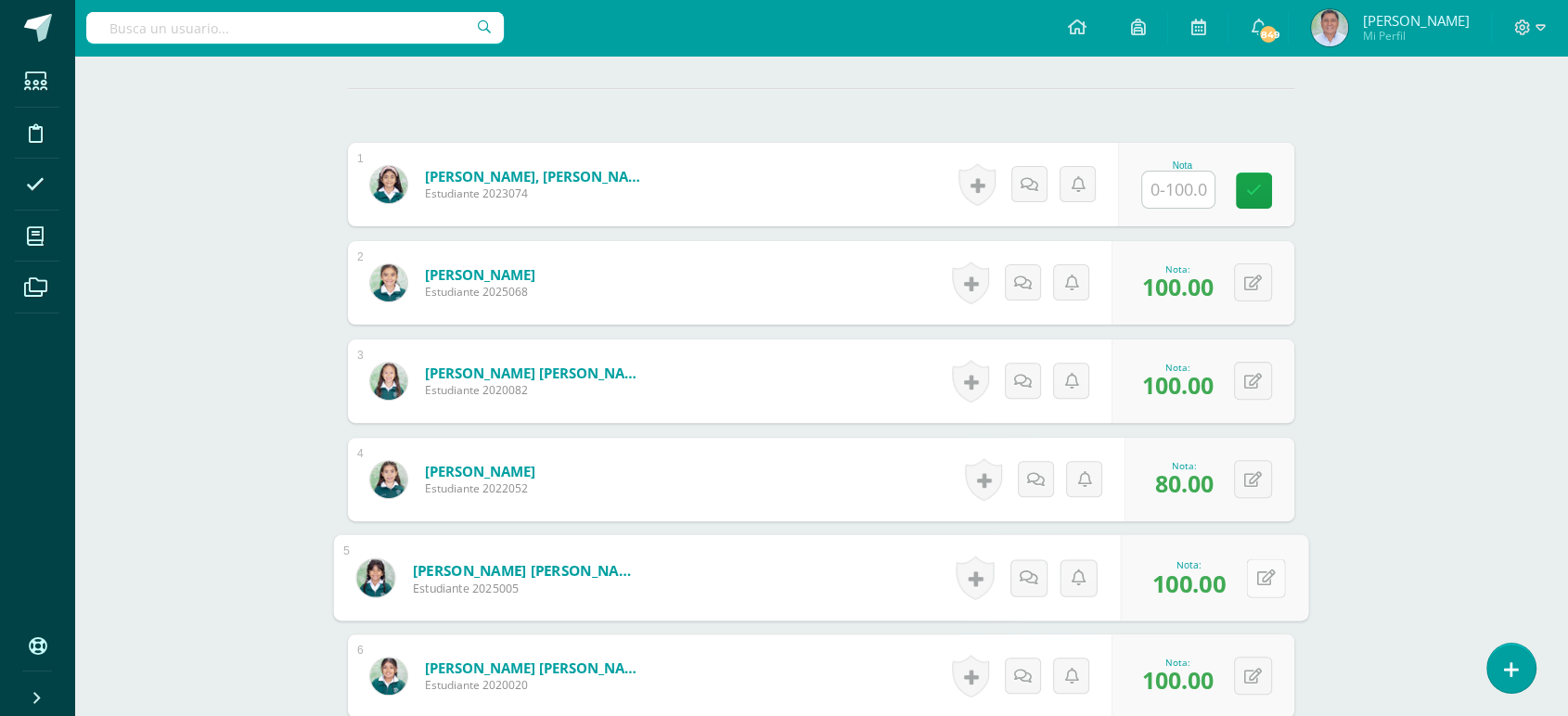
click at [1253, 578] on button at bounding box center [1265, 578] width 39 height 39
type input "80"
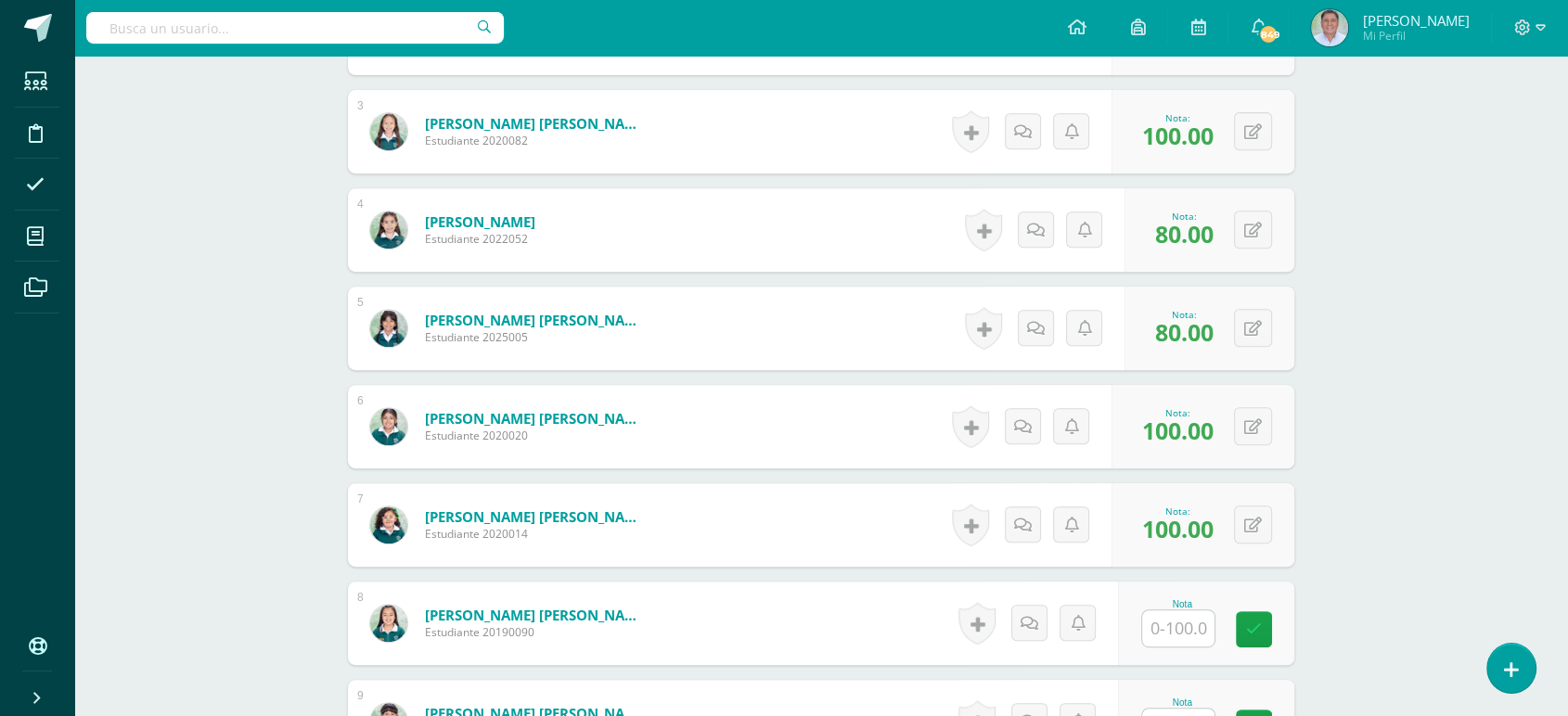
scroll to position [772, 0]
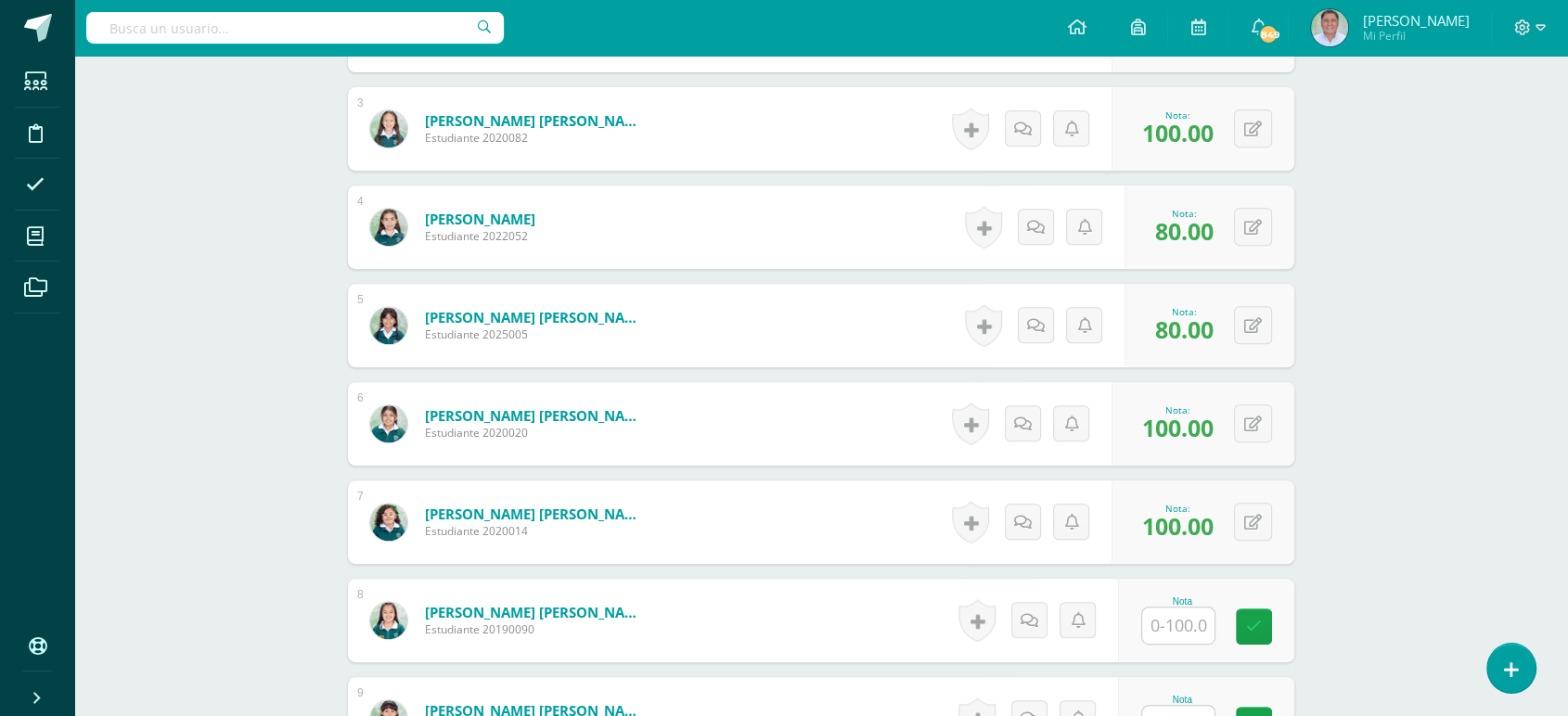
click at [1182, 629] on input "text" at bounding box center [1178, 626] width 72 height 36
type input "100"
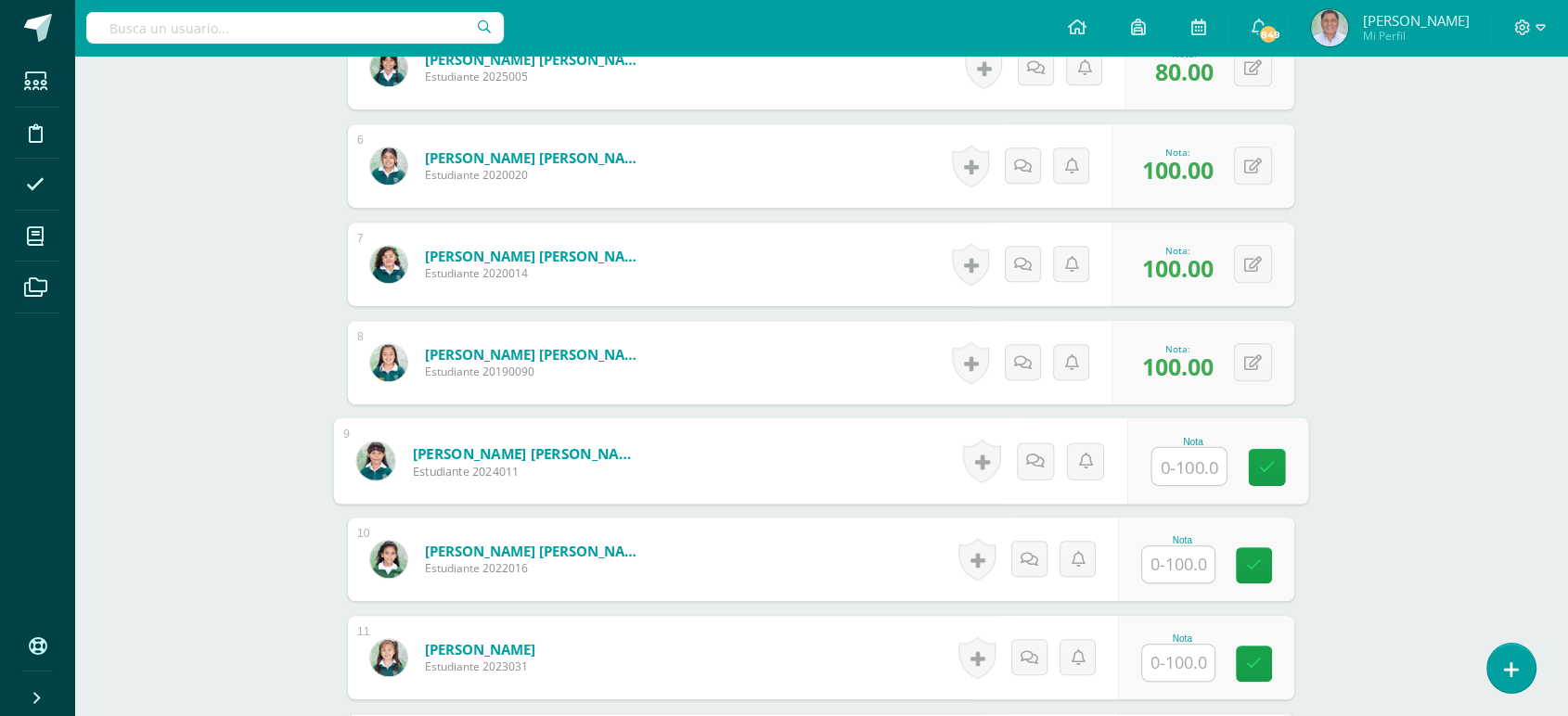
scroll to position [1037, 0]
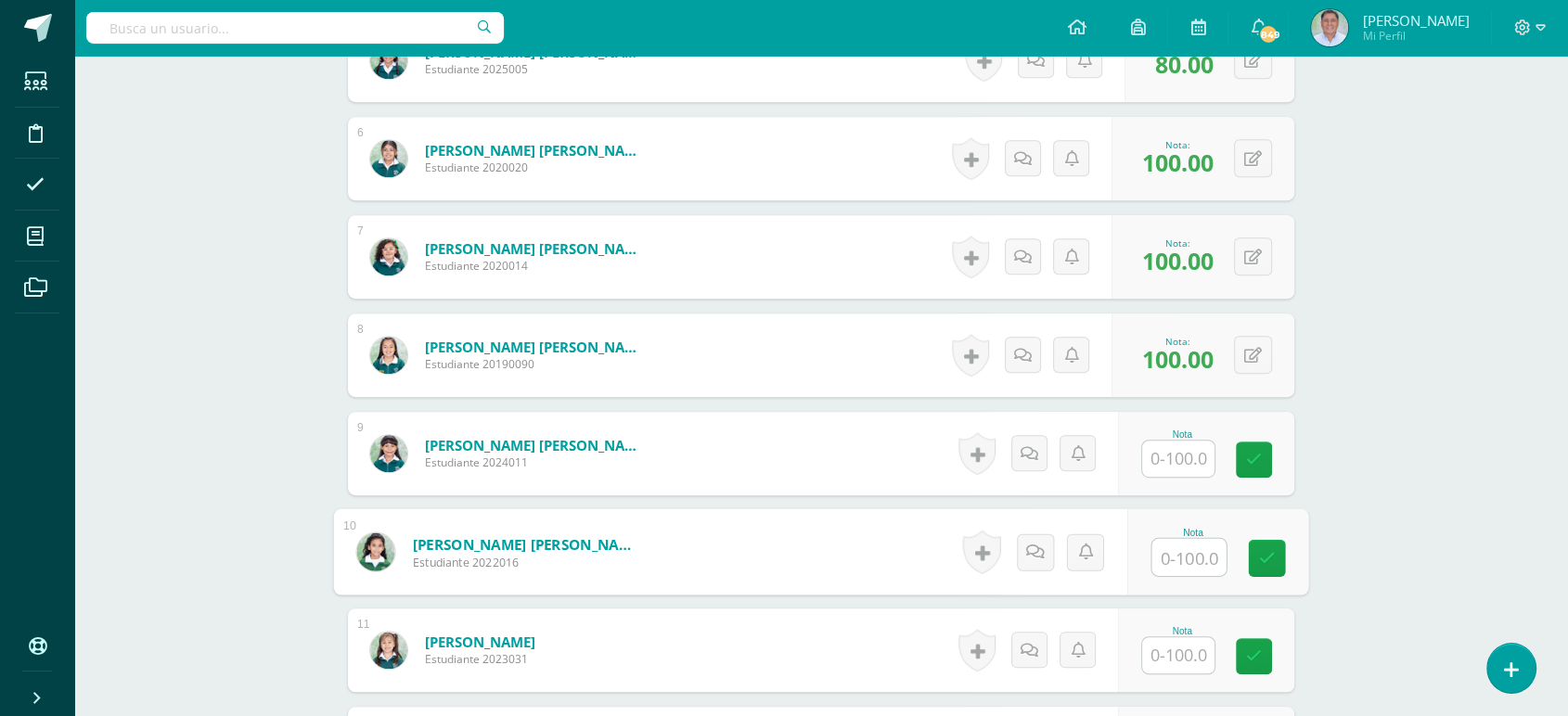
click at [1177, 560] on input "text" at bounding box center [1190, 557] width 74 height 37
type input "60"
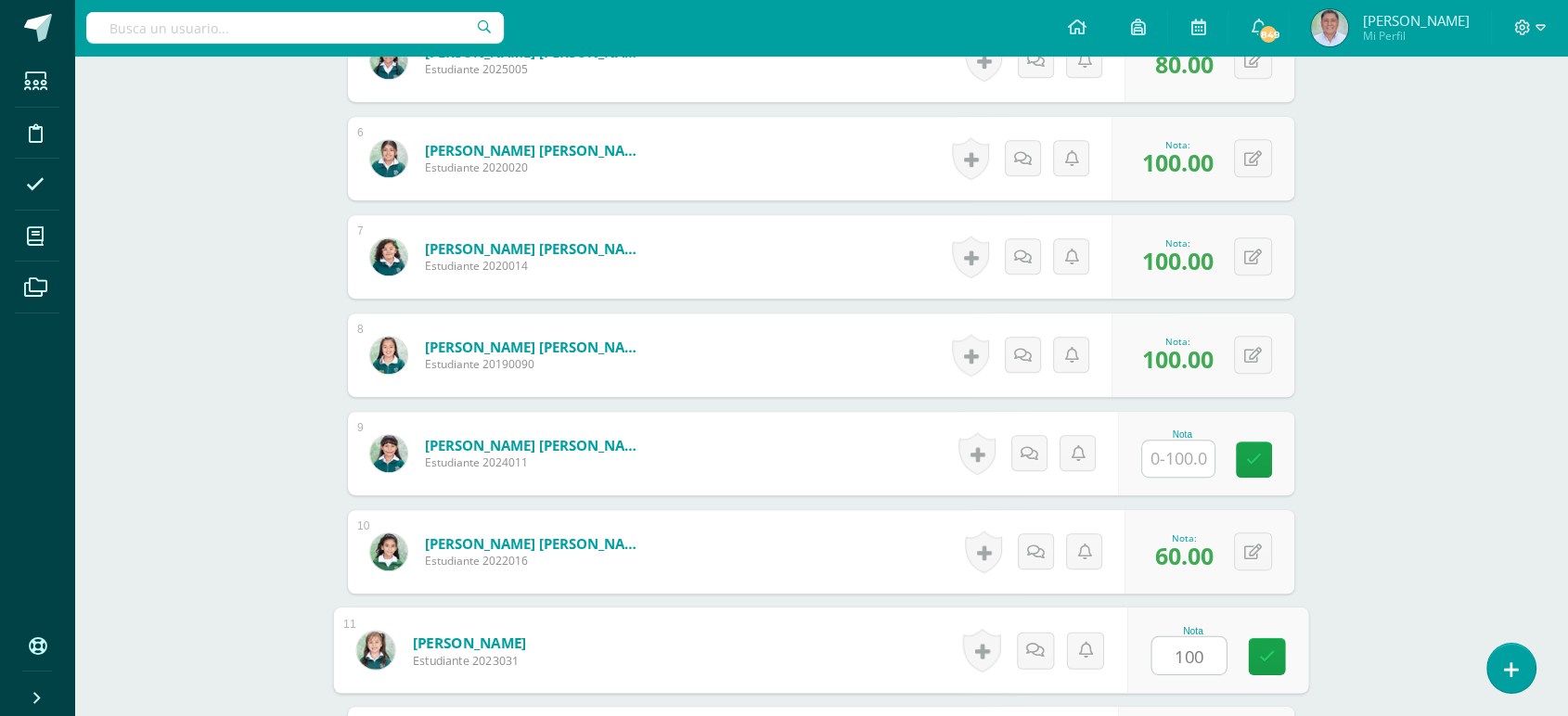
type input "100"
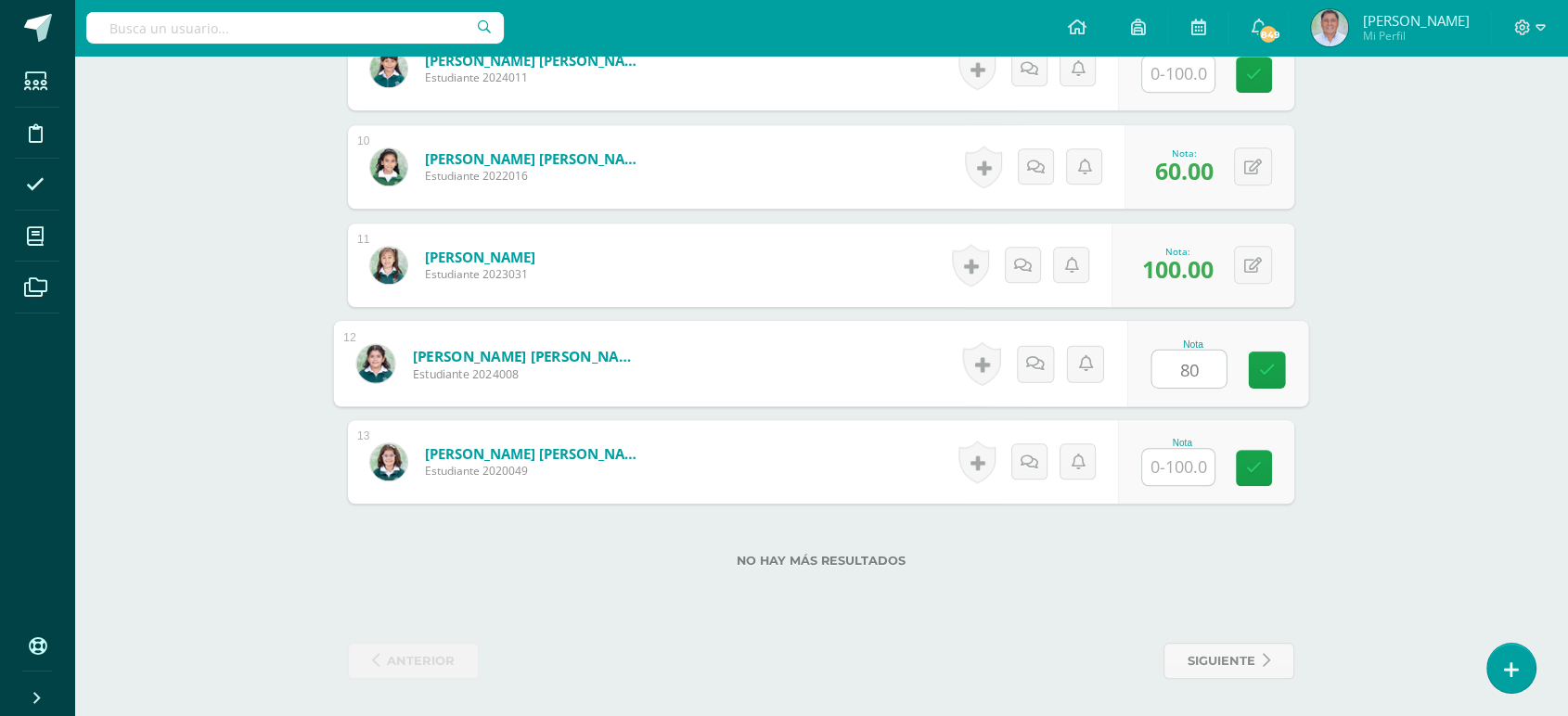
type input "80"
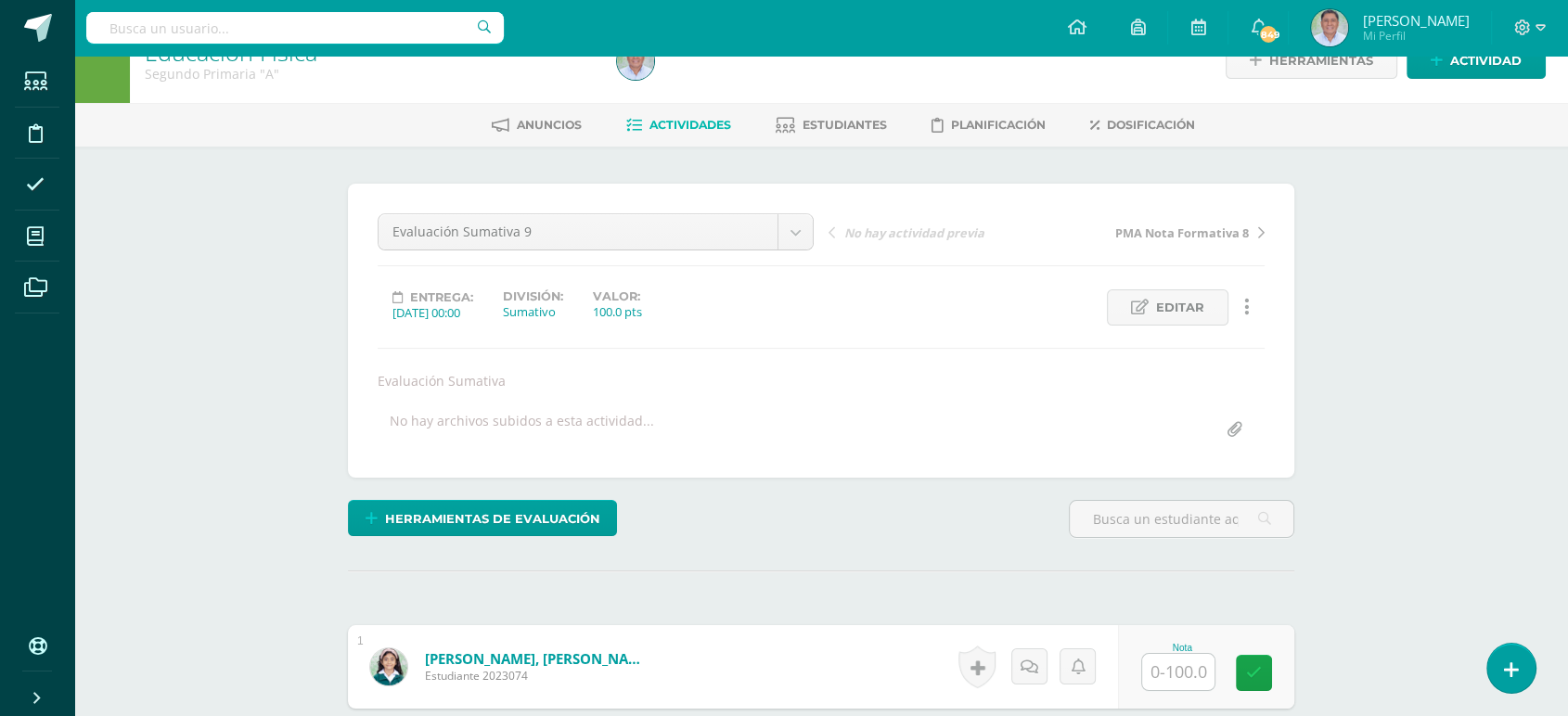
scroll to position [0, 0]
